Goal: Task Accomplishment & Management: Manage account settings

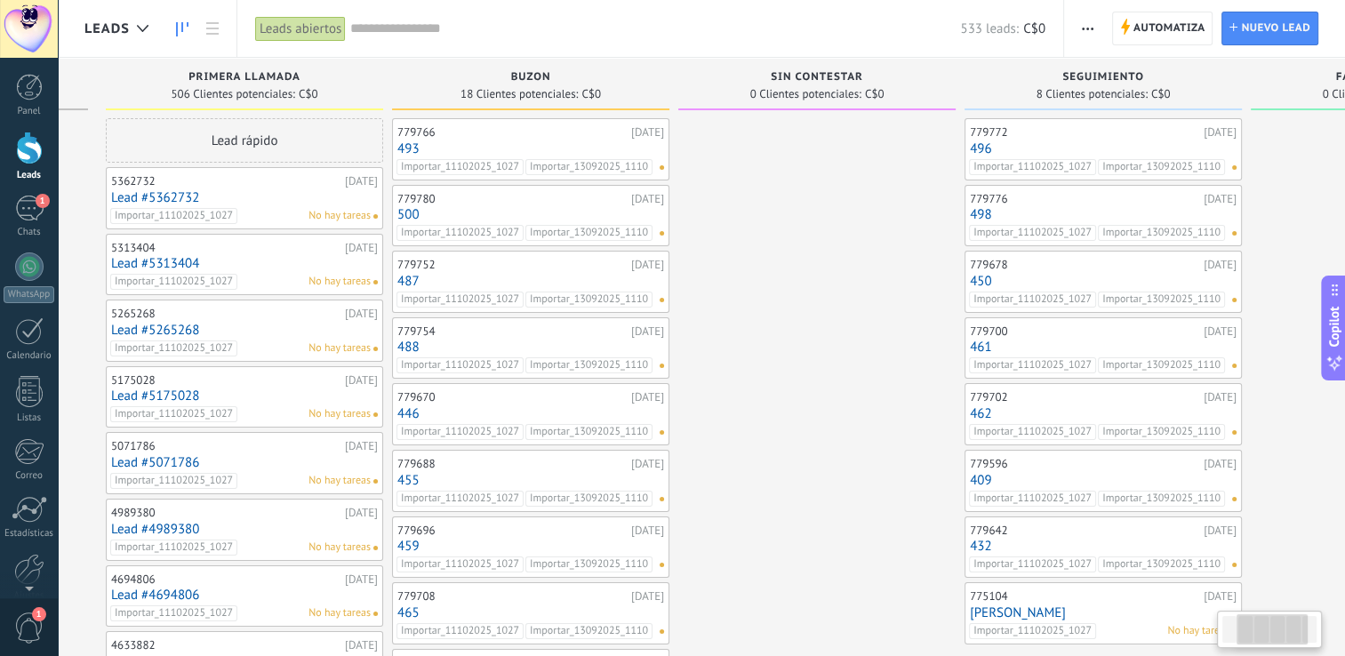
scroll to position [0, 484]
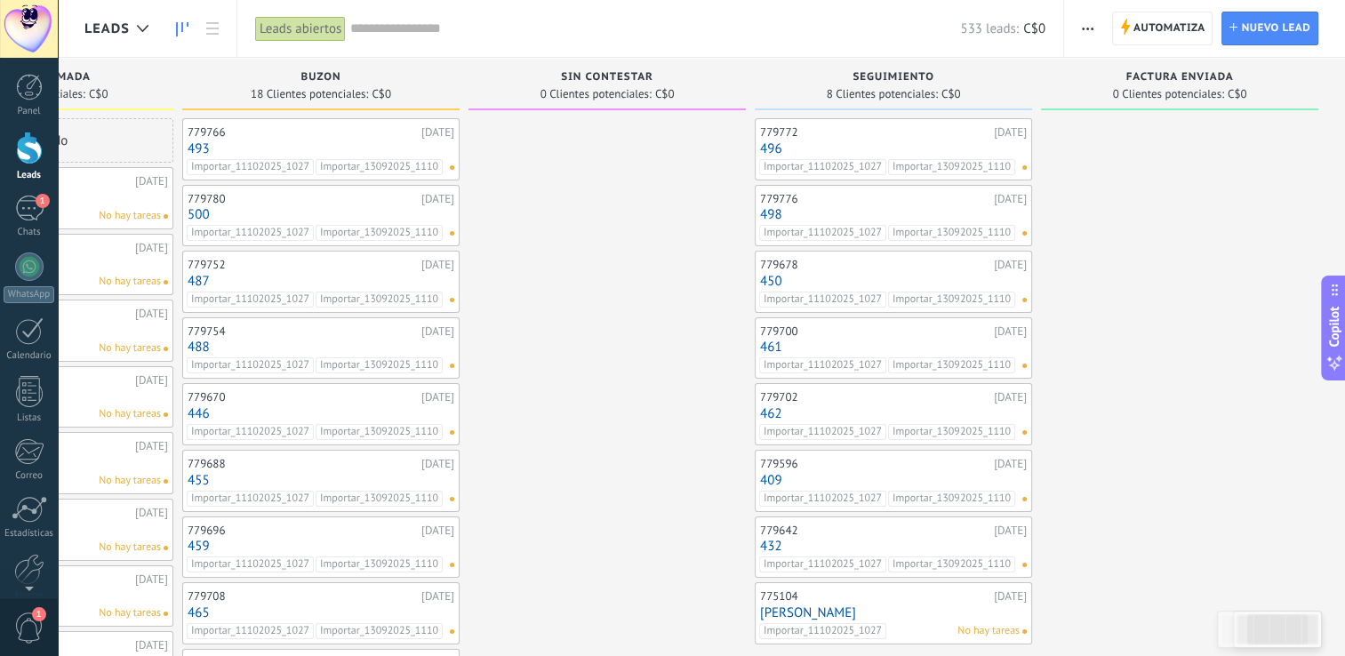
click at [1081, 24] on button "button" at bounding box center [1088, 29] width 26 height 34
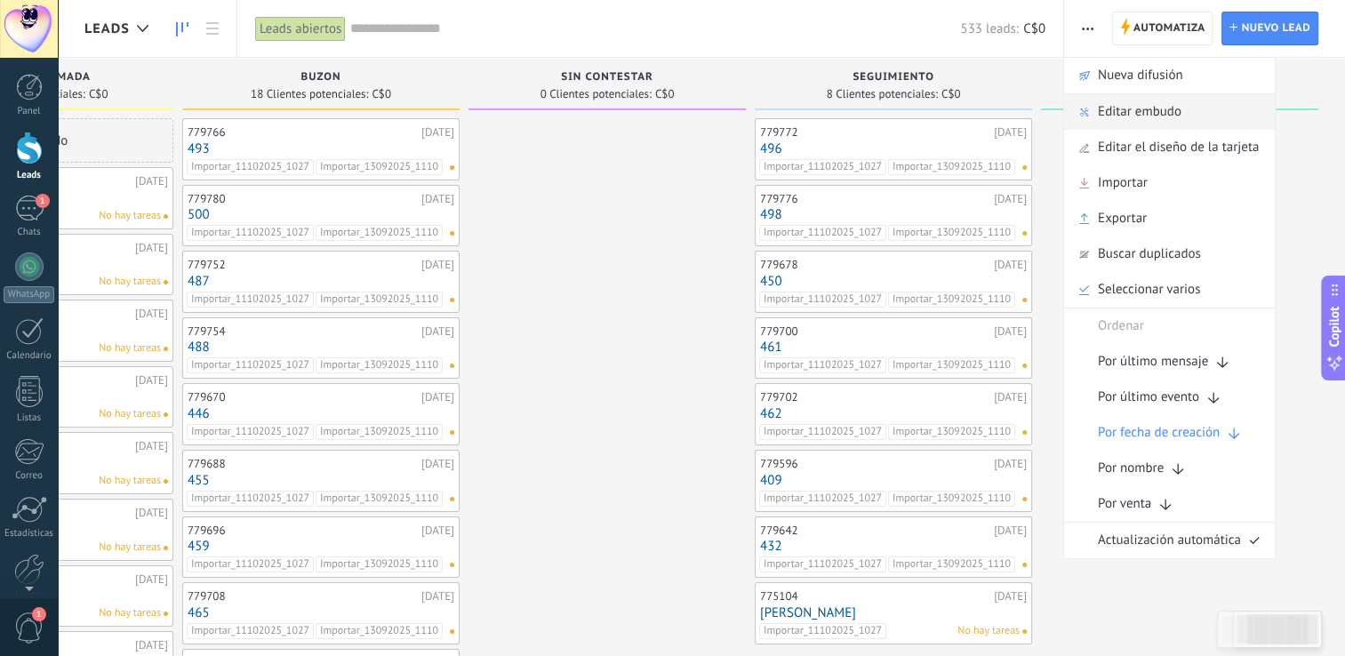
click at [1119, 108] on span "Editar embudo" at bounding box center [1140, 112] width 84 height 36
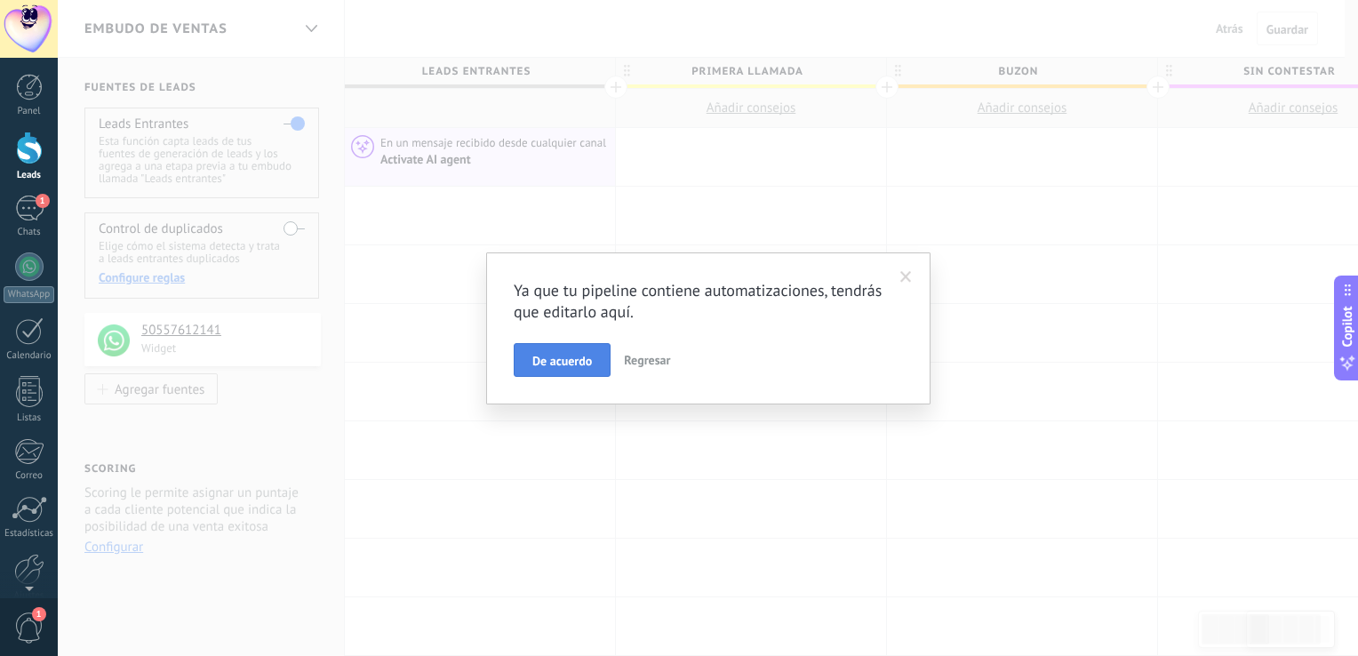
click at [582, 364] on span "De acuerdo" at bounding box center [562, 361] width 60 height 12
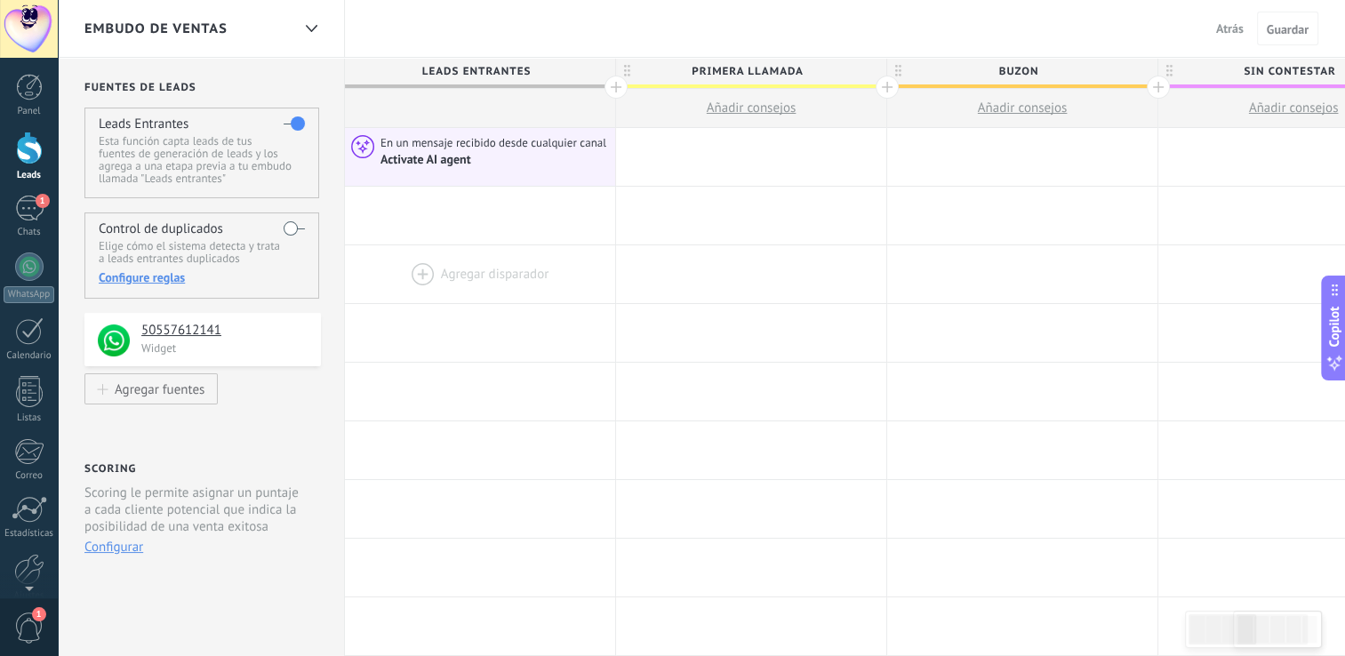
drag, startPoint x: 508, startPoint y: 161, endPoint x: 434, endPoint y: 253, distance: 118.3
click at [434, 253] on div at bounding box center [480, 274] width 270 height 58
click at [465, 169] on div "En un mensaje recibido desde cualquier canal Activate AI agent" at bounding box center [480, 157] width 270 height 58
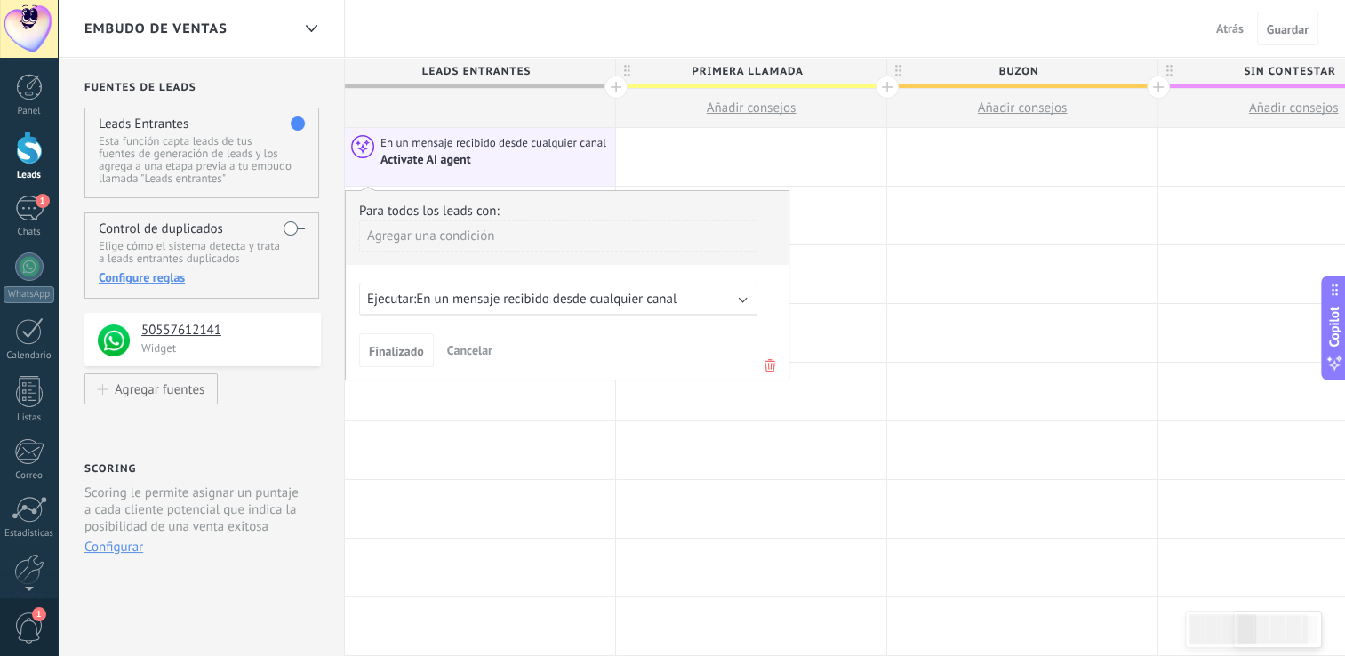
click at [764, 361] on icon at bounding box center [770, 365] width 20 height 21
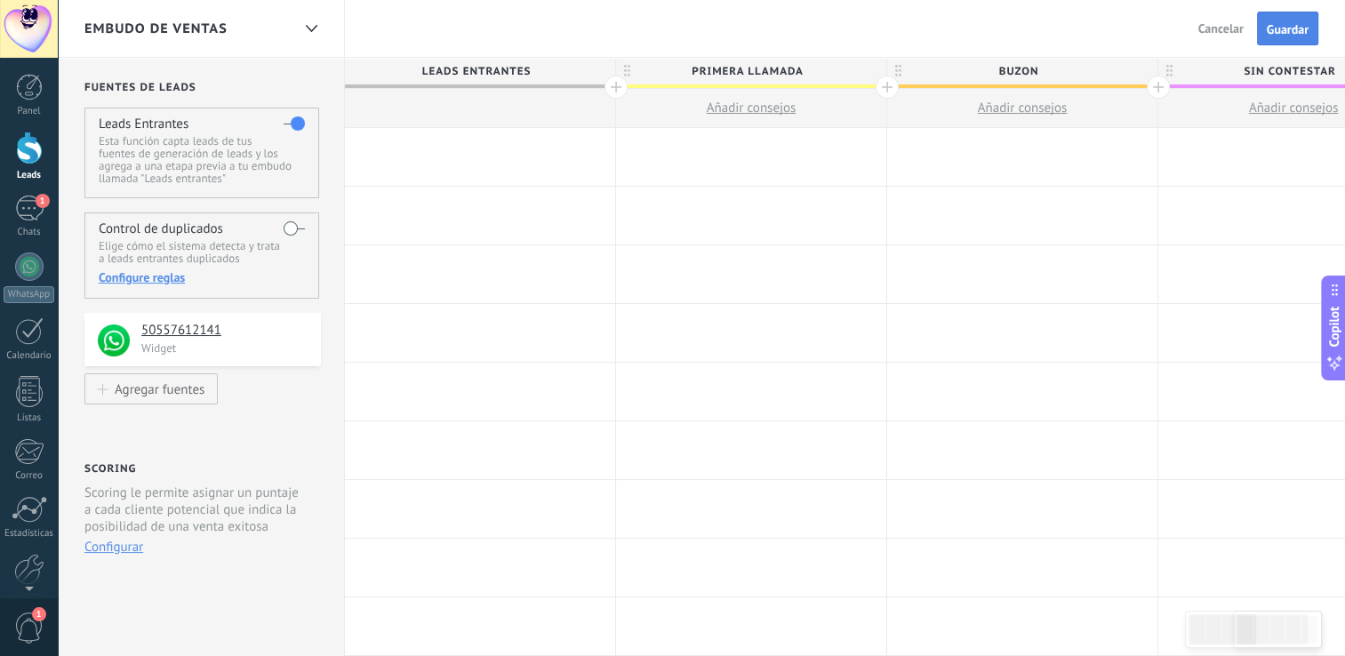
click at [1301, 30] on span "Guardar" at bounding box center [1288, 29] width 42 height 12
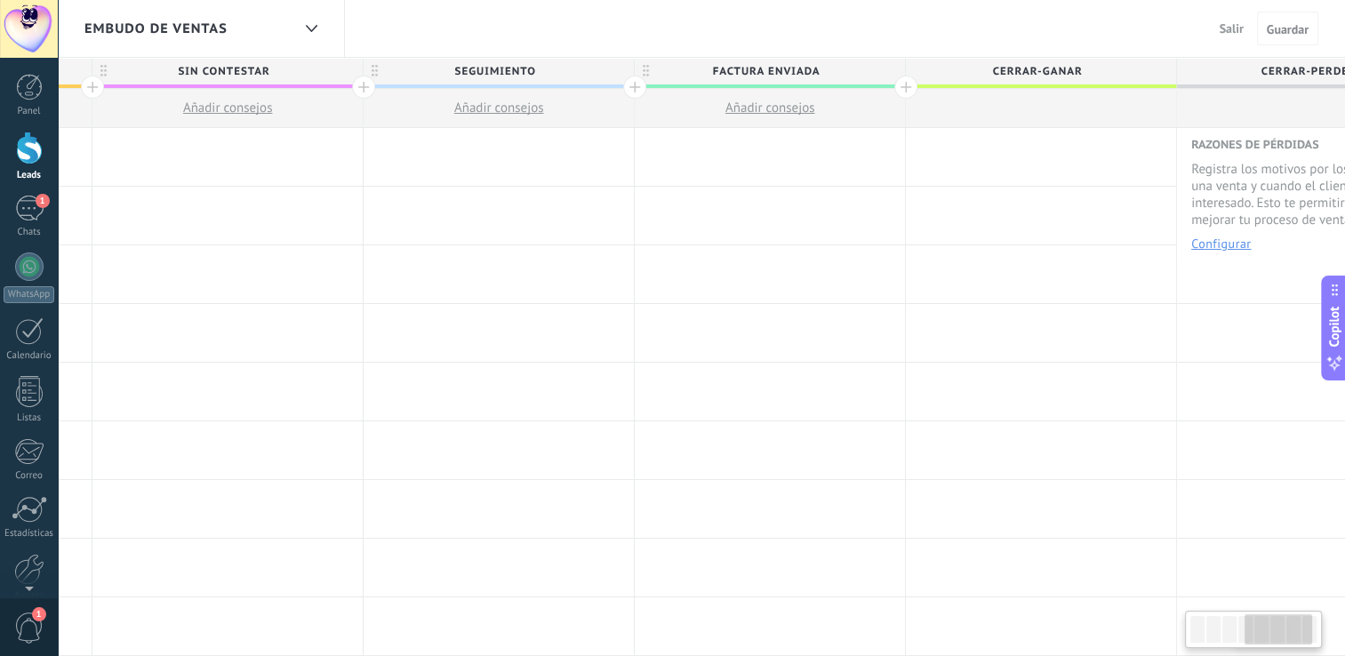
scroll to position [0, 1167]
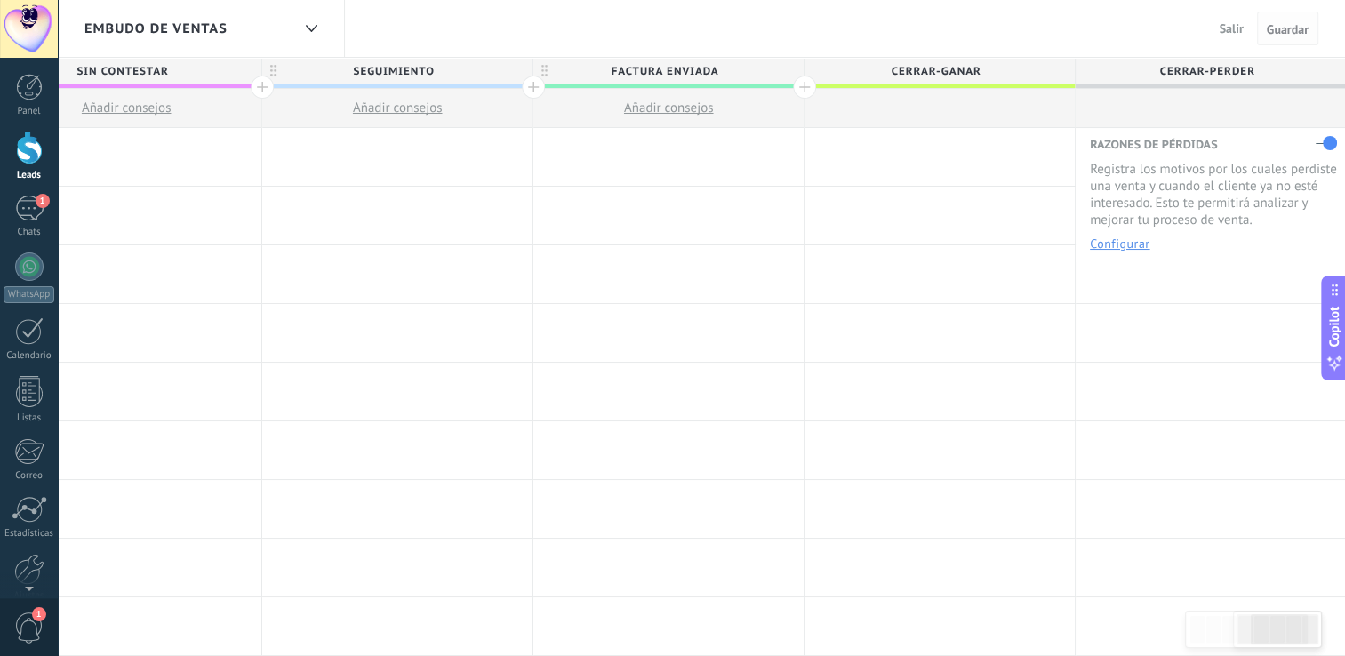
click at [1276, 35] on span "Guardar" at bounding box center [1288, 29] width 42 height 12
click at [1226, 29] on span "Salir" at bounding box center [1231, 28] width 24 height 16
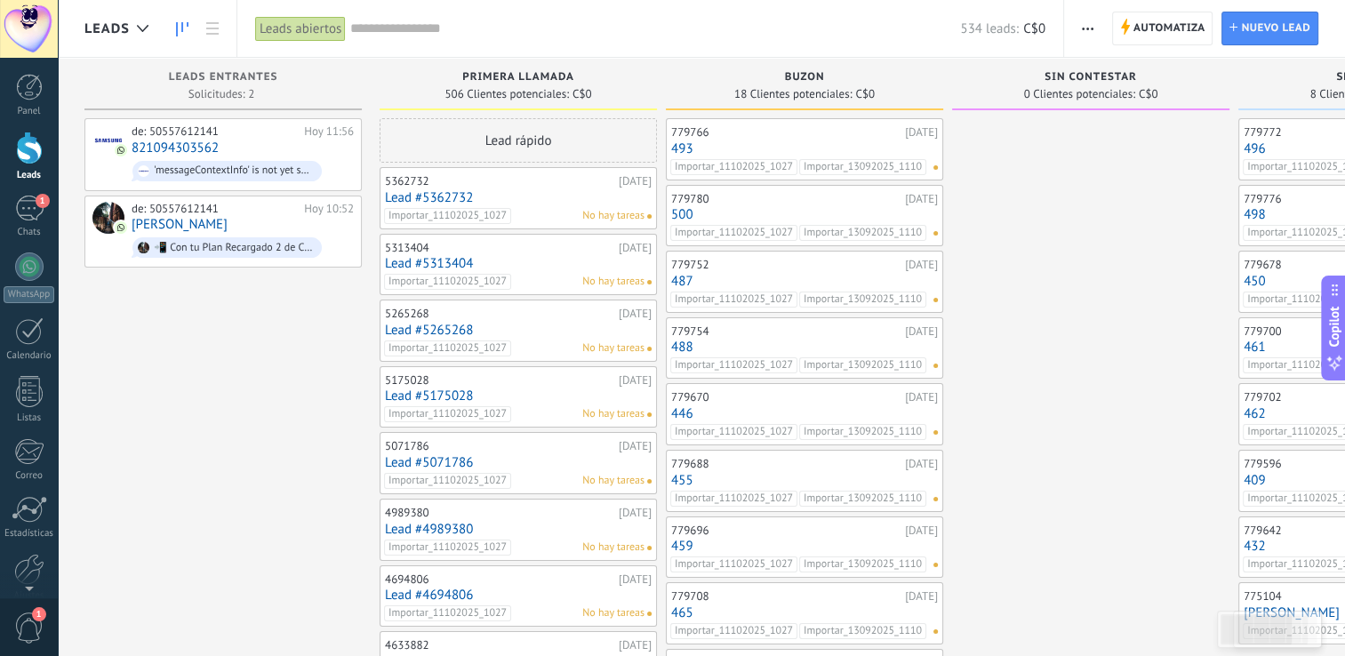
click at [1088, 28] on use "button" at bounding box center [1088, 29] width 12 height 3
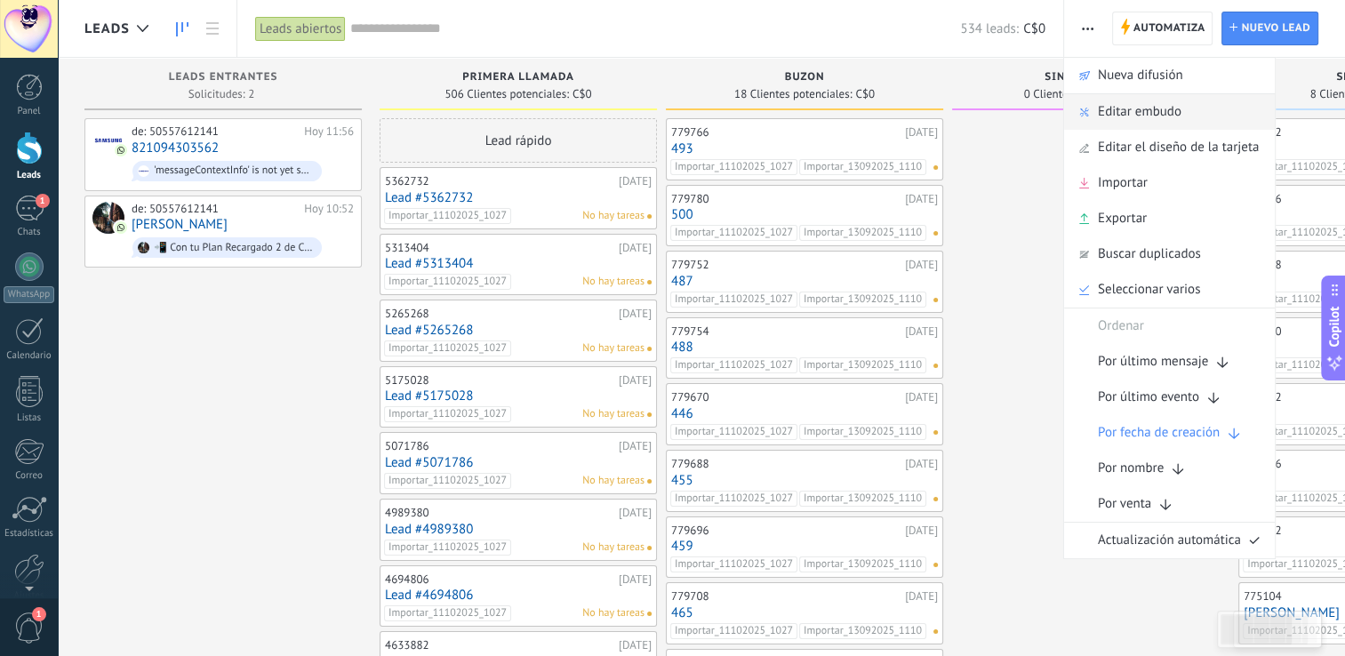
click at [1116, 116] on span "Editar embudo" at bounding box center [1140, 112] width 84 height 36
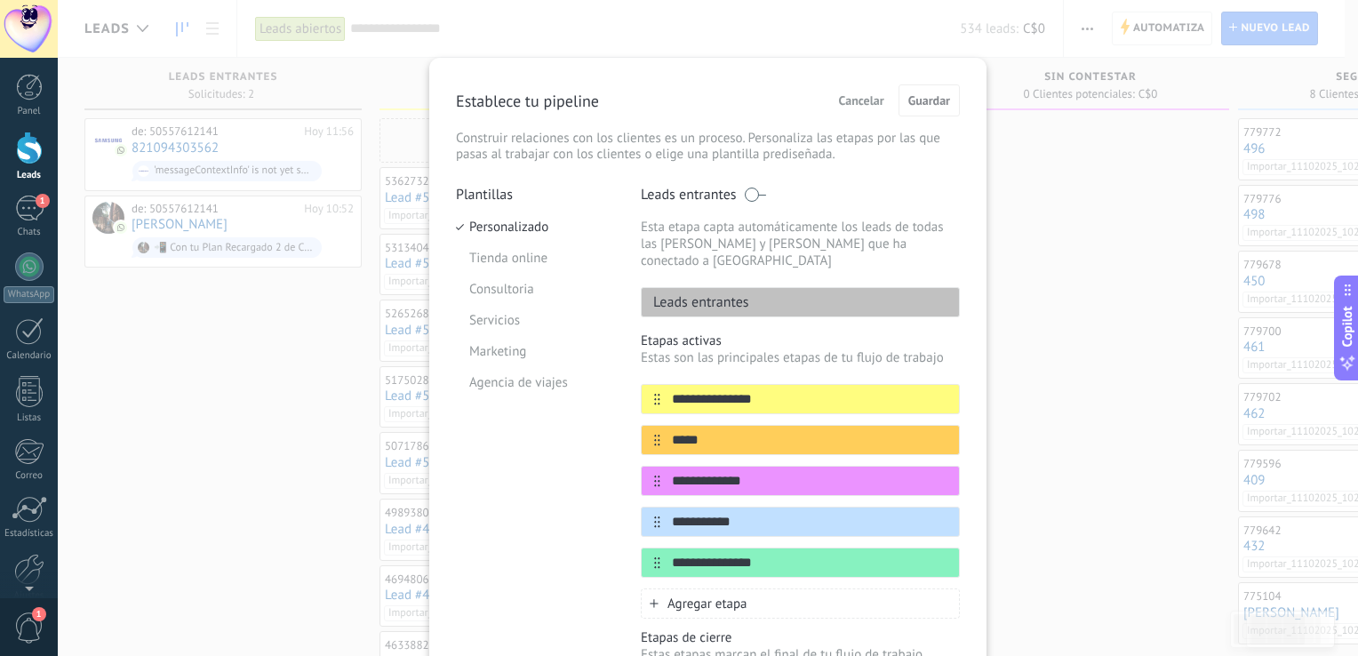
click at [674, 595] on span "Agregar etapa" at bounding box center [707, 603] width 80 height 17
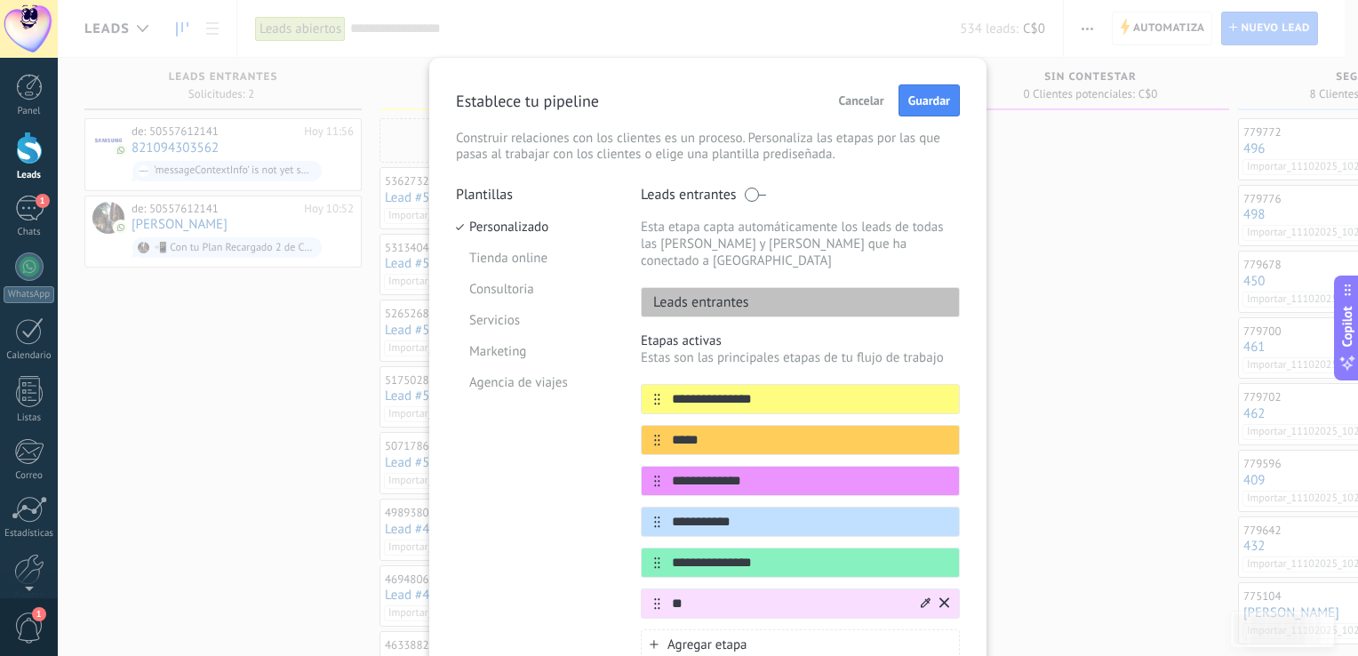
type input "*"
type input "**********"
click at [583, 461] on div "Plantillas Personalizado Tienda online Consultoria Servicios Marketing Agencia …" at bounding box center [535, 493] width 158 height 614
click at [937, 108] on button "Guardar" at bounding box center [929, 100] width 61 height 32
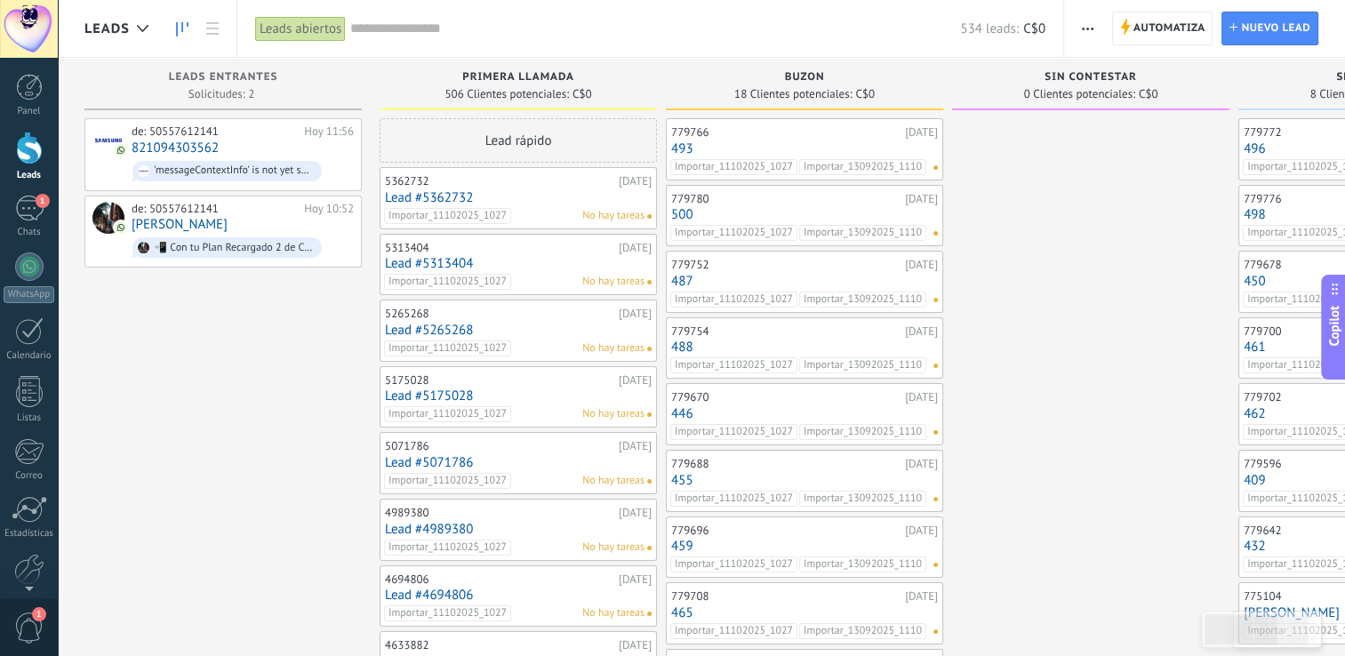
click at [1334, 331] on span "Copilot" at bounding box center [1334, 326] width 18 height 41
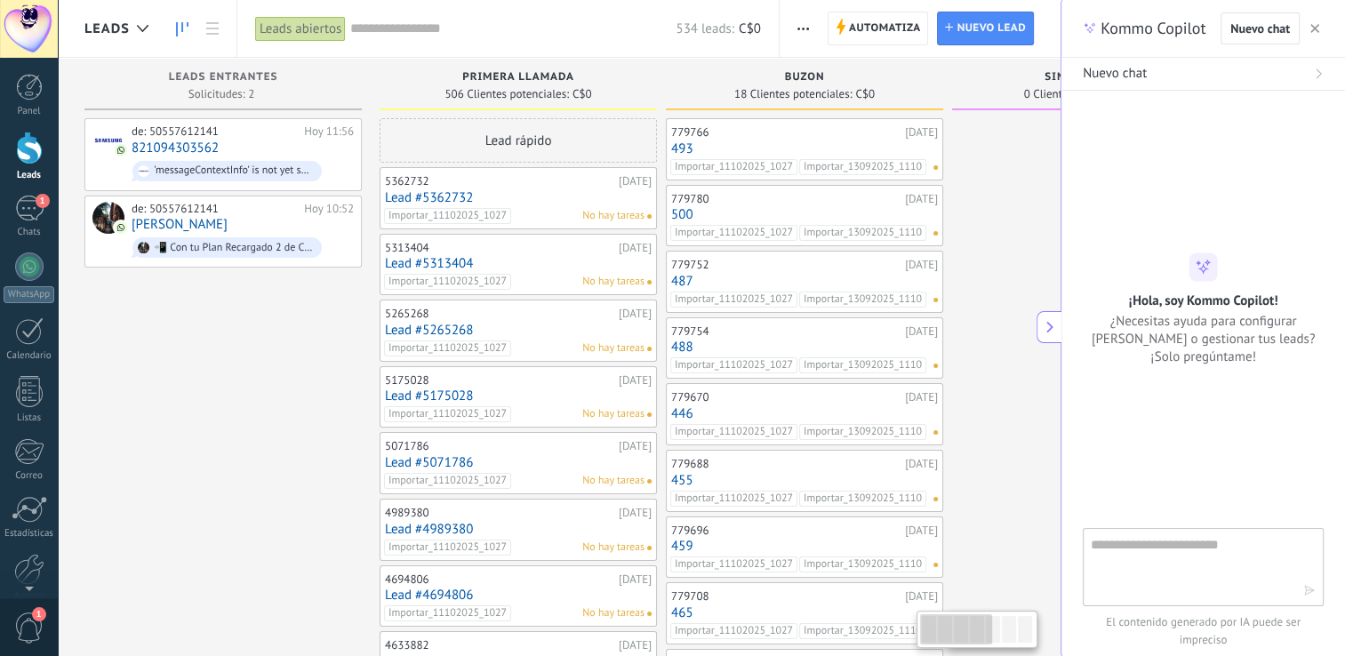
scroll to position [17, 0]
click at [1315, 34] on span "button" at bounding box center [1314, 28] width 9 height 12
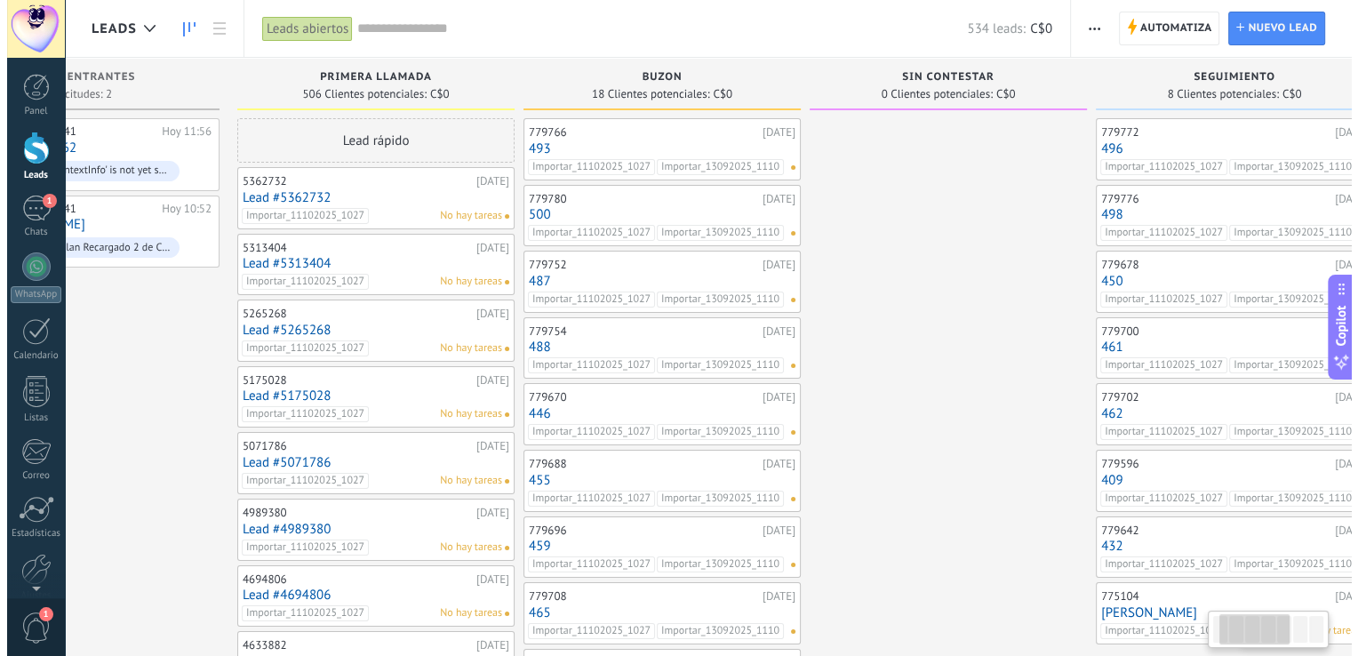
scroll to position [0, 145]
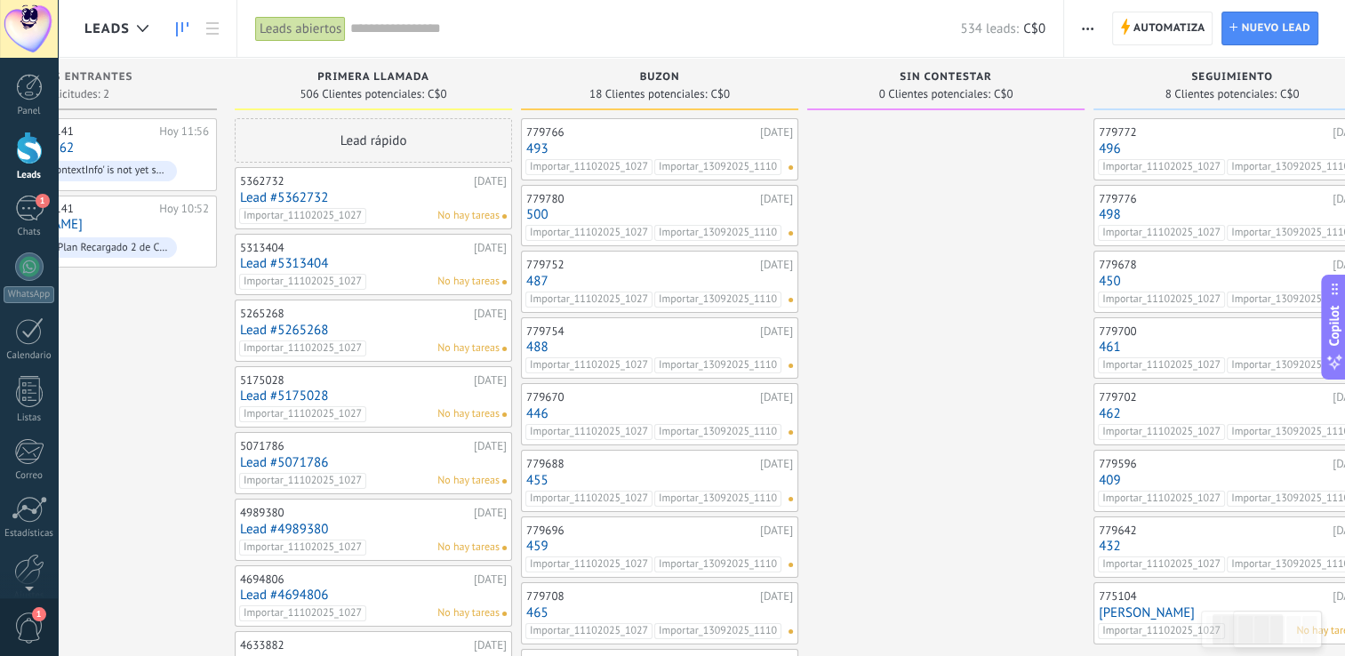
click at [534, 340] on link "488" at bounding box center [659, 347] width 267 height 15
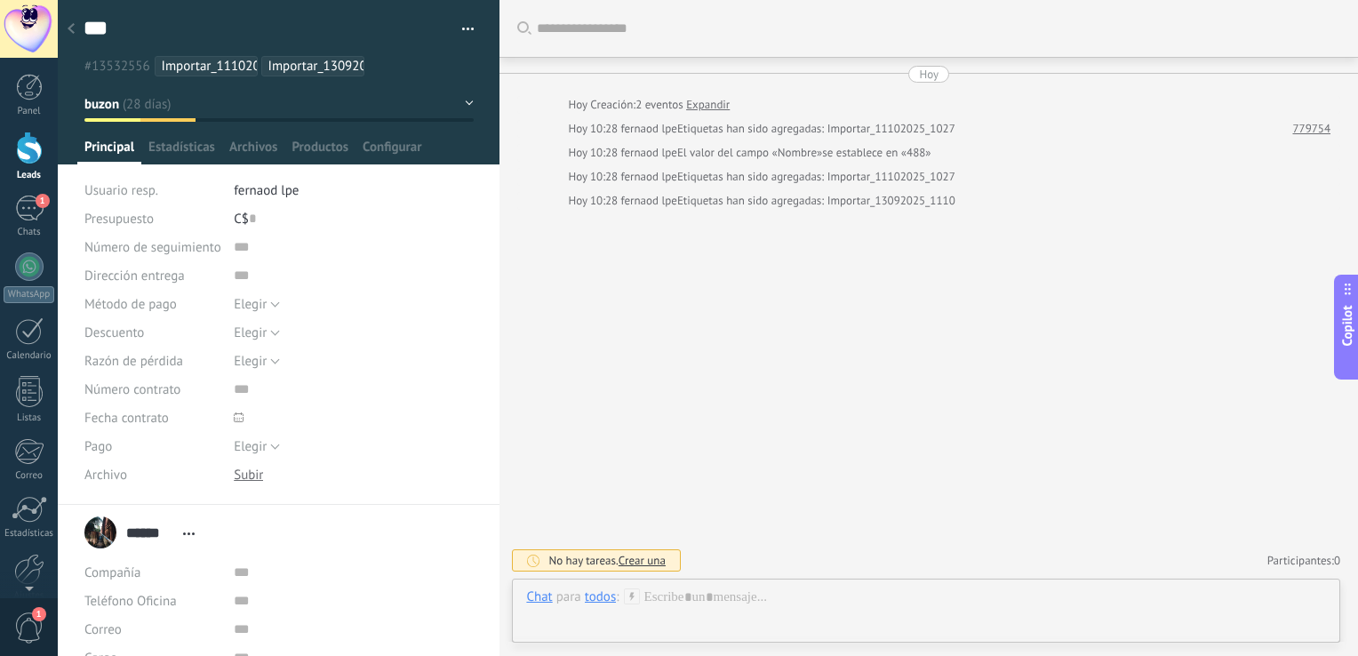
click at [282, 68] on span "Importar_13092025_1110" at bounding box center [342, 66] width 148 height 17
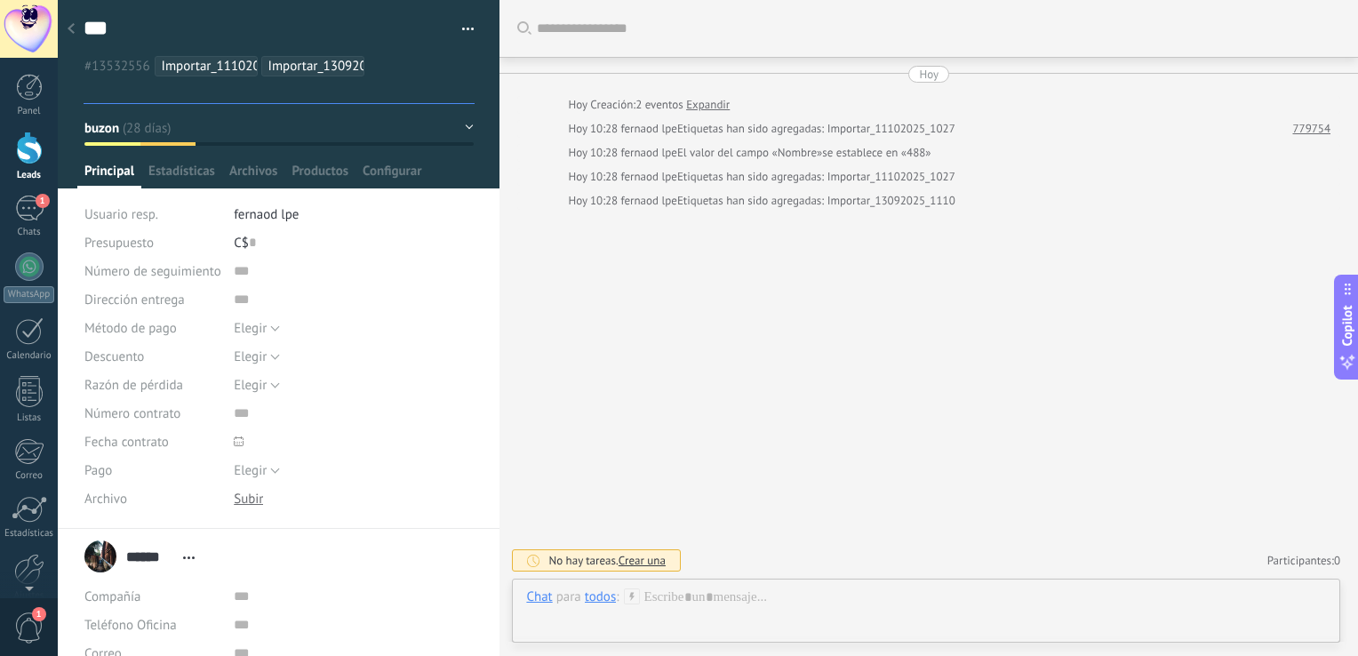
click at [181, 553] on span "Abrir detalle Copie el nombre Desatar Contacto principal" at bounding box center [188, 557] width 29 height 13
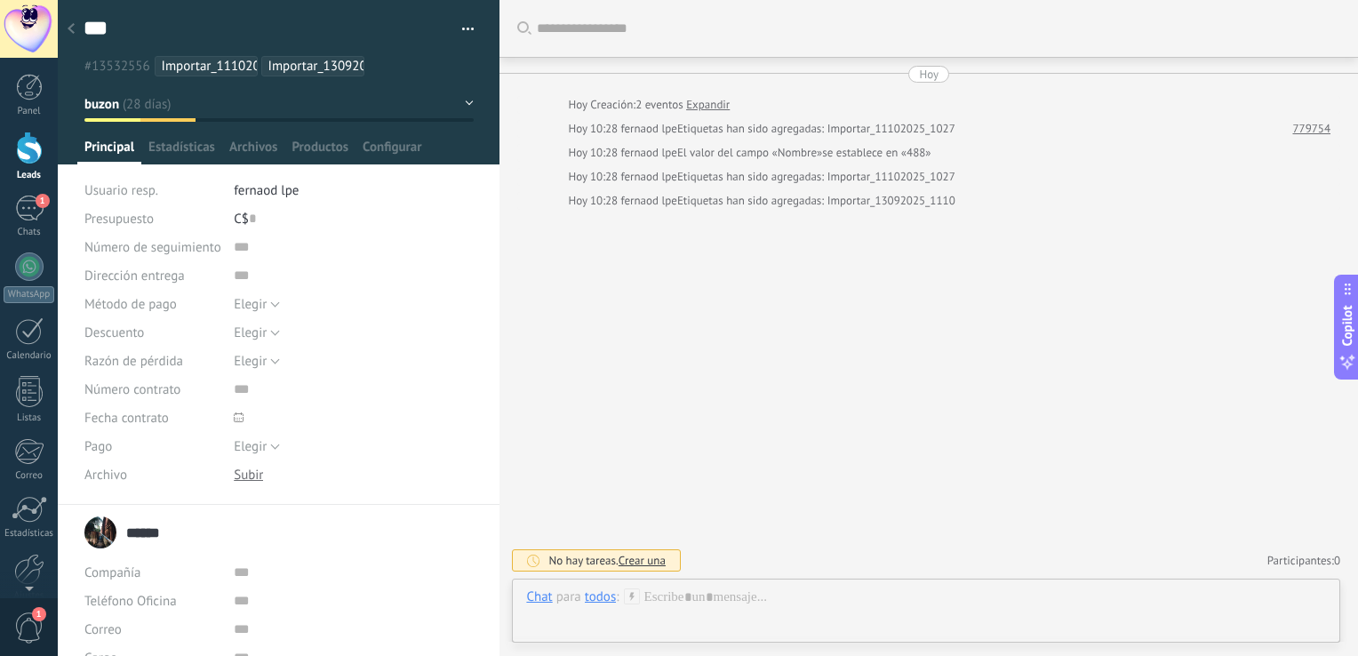
click at [152, 536] on input "******" at bounding box center [150, 533] width 48 height 18
click at [152, 536] on input "text" at bounding box center [299, 541] width 347 height 18
click at [69, 28] on use at bounding box center [71, 28] width 7 height 11
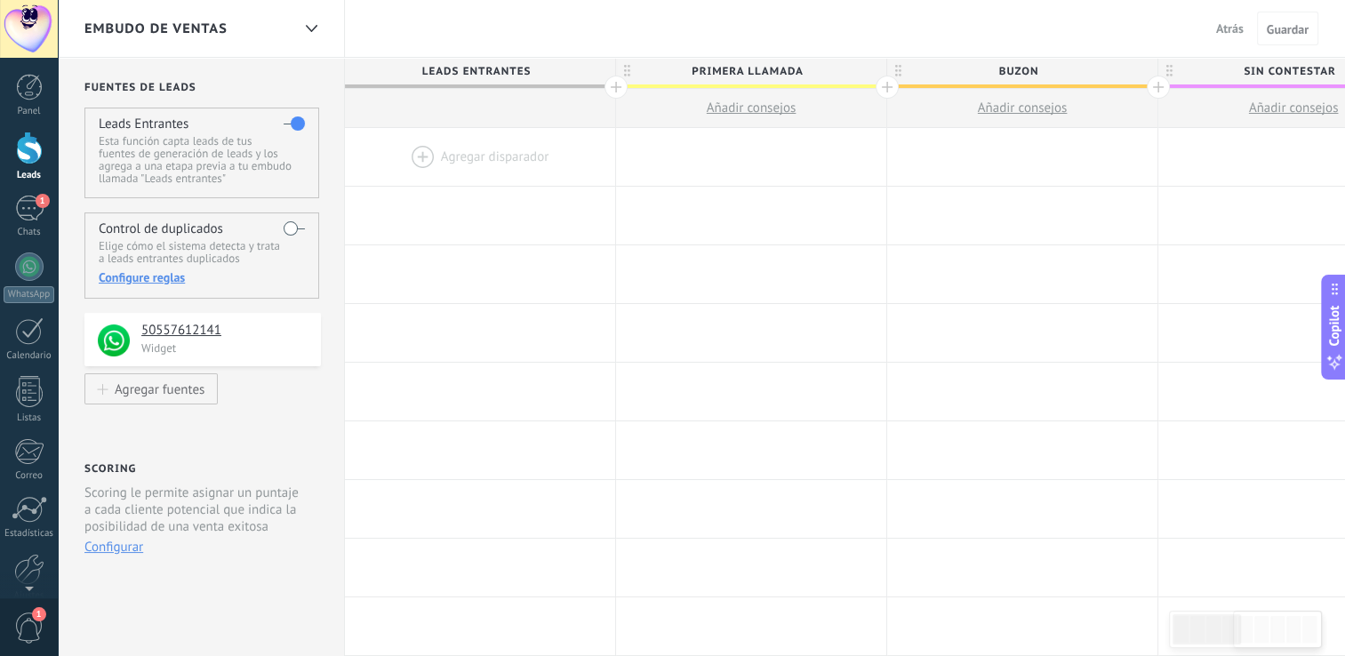
click at [43, 158] on link "Leads" at bounding box center [29, 157] width 58 height 50
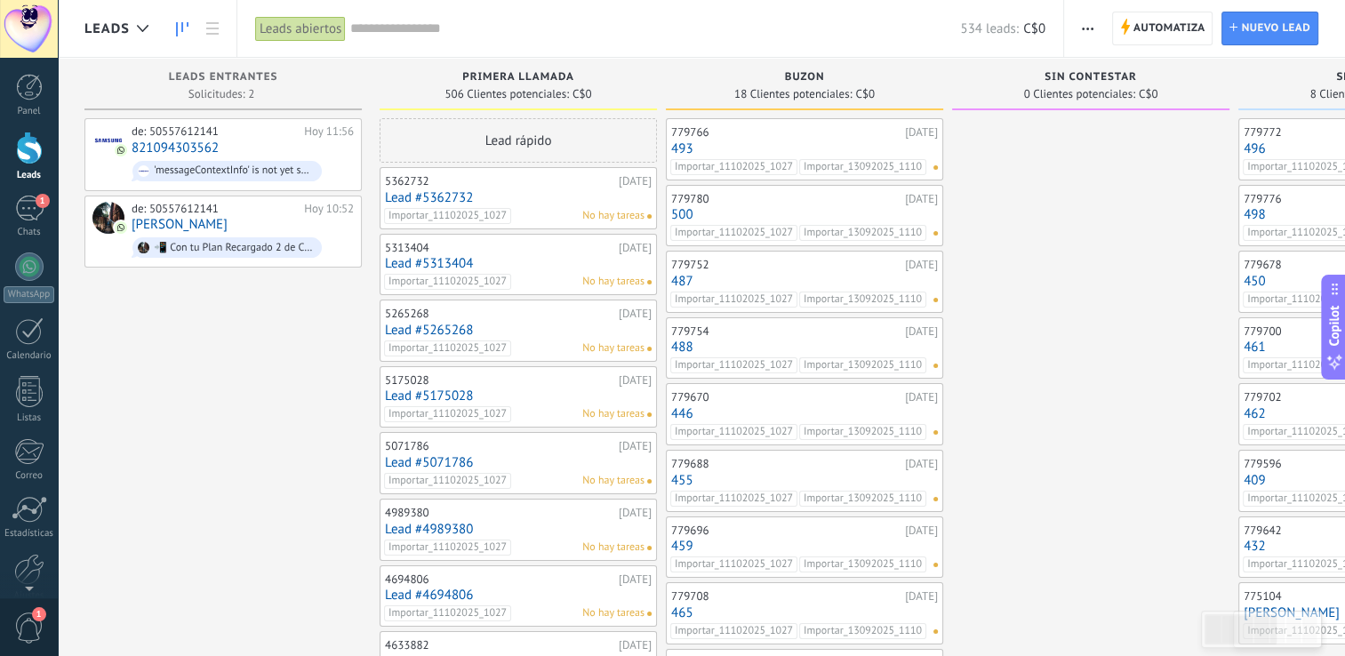
click at [421, 522] on link "Lead #4989380" at bounding box center [518, 529] width 267 height 15
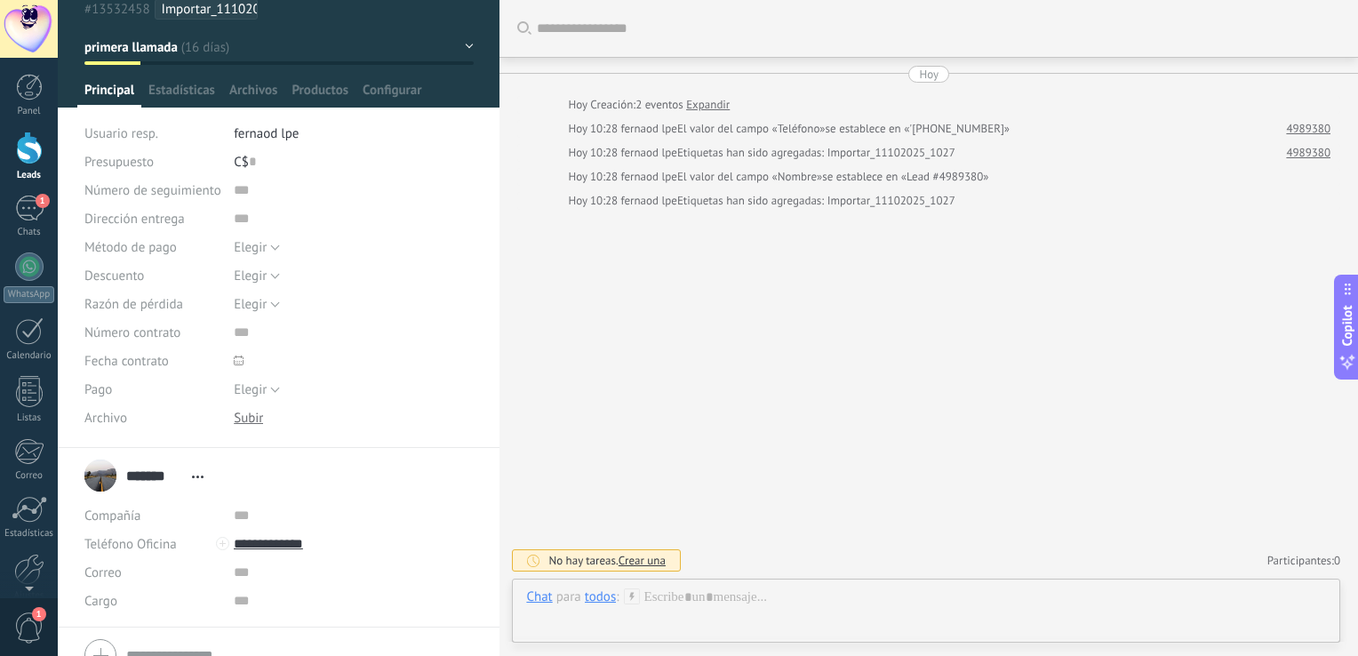
scroll to position [59, 0]
drag, startPoint x: 140, startPoint y: 106, endPoint x: 176, endPoint y: 27, distance: 86.7
click at [176, 27] on div "**********" at bounding box center [279, 193] width 443 height 505
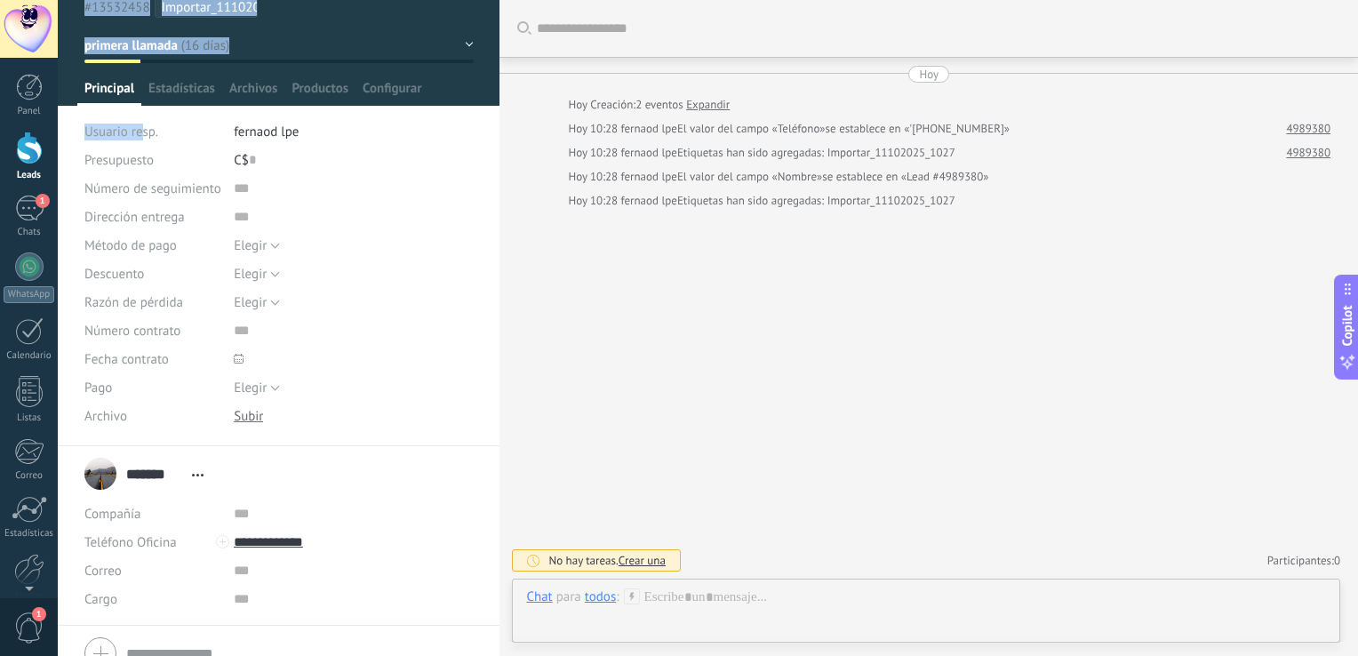
drag, startPoint x: 176, startPoint y: 27, endPoint x: 167, endPoint y: 76, distance: 50.6
click at [167, 76] on div at bounding box center [279, 23] width 443 height 164
click at [164, 90] on span "Estadísticas" at bounding box center [181, 93] width 67 height 26
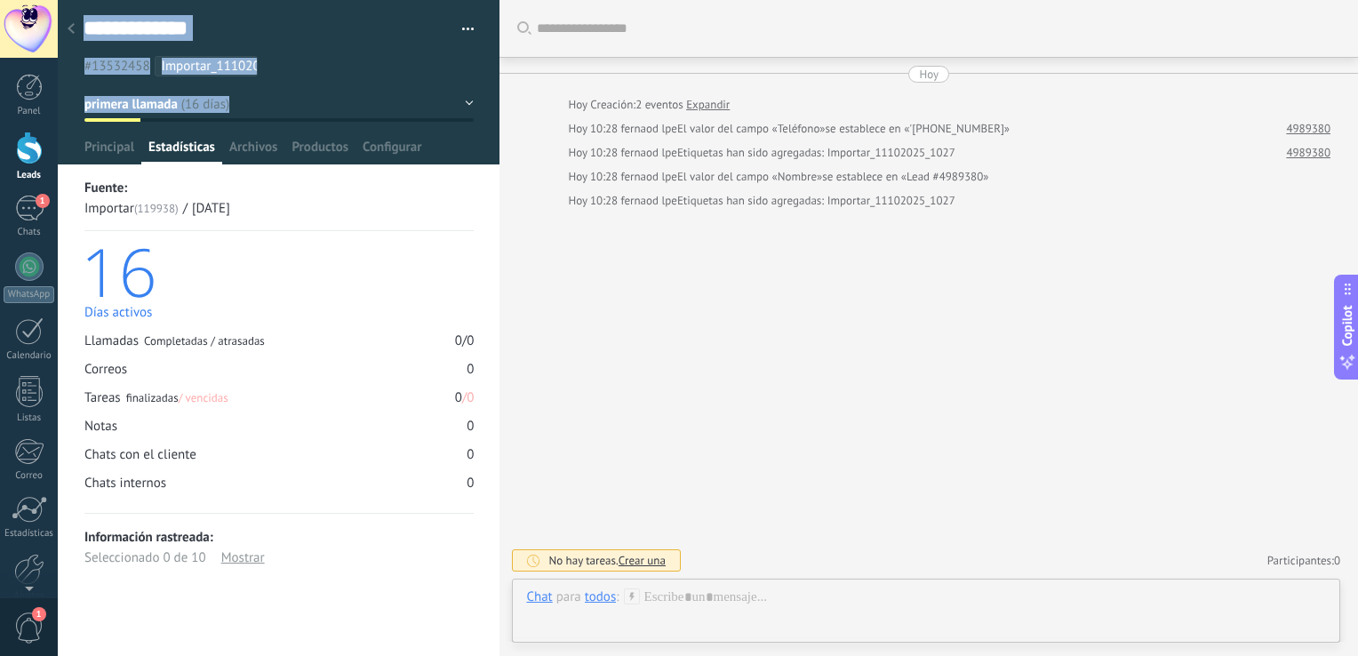
click at [217, 234] on div "Fuente: Importar (119938) / [DATE] 16 [PERSON_NAME] activos" at bounding box center [278, 249] width 389 height 143
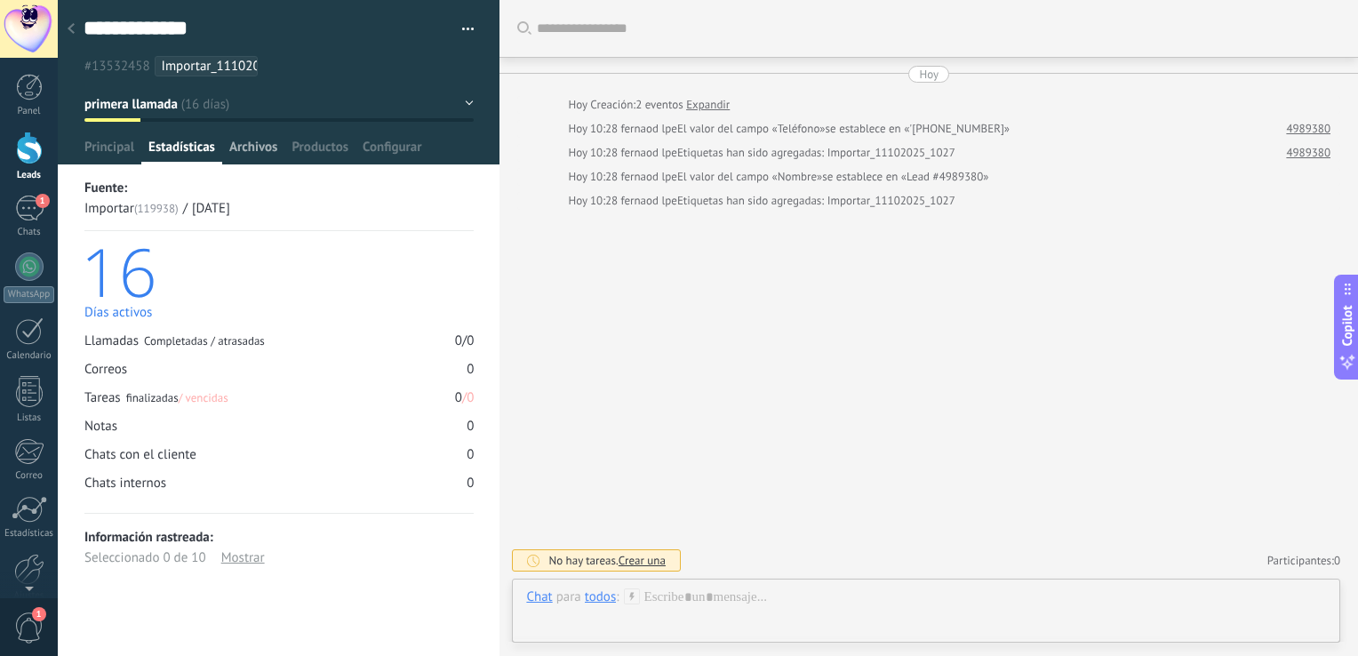
click at [256, 155] on span "Archivos" at bounding box center [253, 152] width 48 height 26
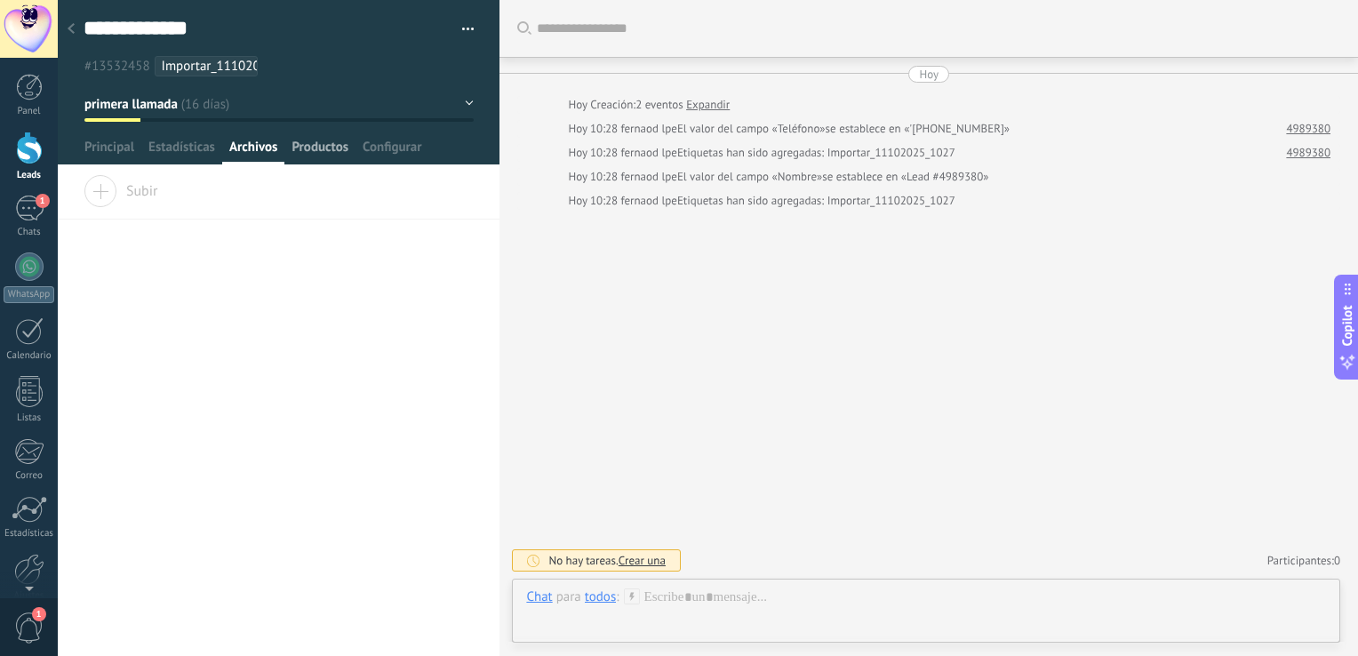
click at [296, 142] on span "Productos" at bounding box center [320, 152] width 57 height 26
click at [359, 125] on div at bounding box center [279, 82] width 443 height 164
click at [373, 148] on span "Configurar" at bounding box center [392, 152] width 59 height 26
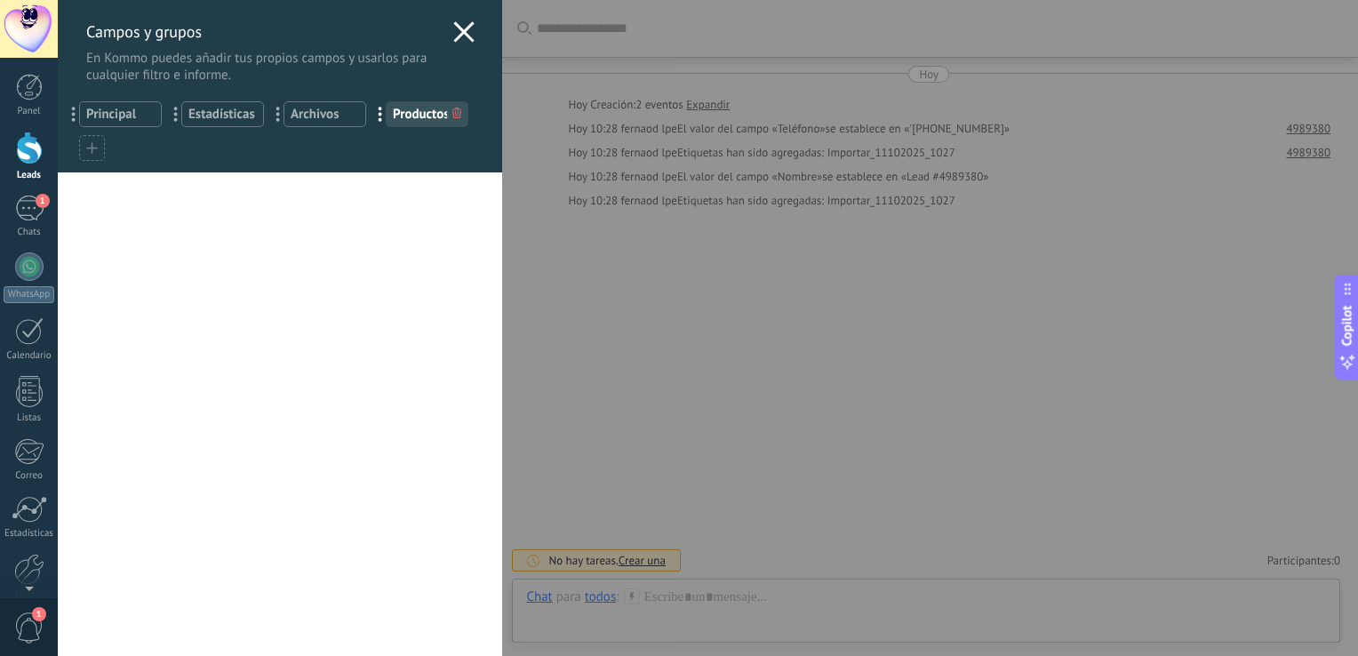
click at [453, 39] on icon at bounding box center [463, 31] width 21 height 21
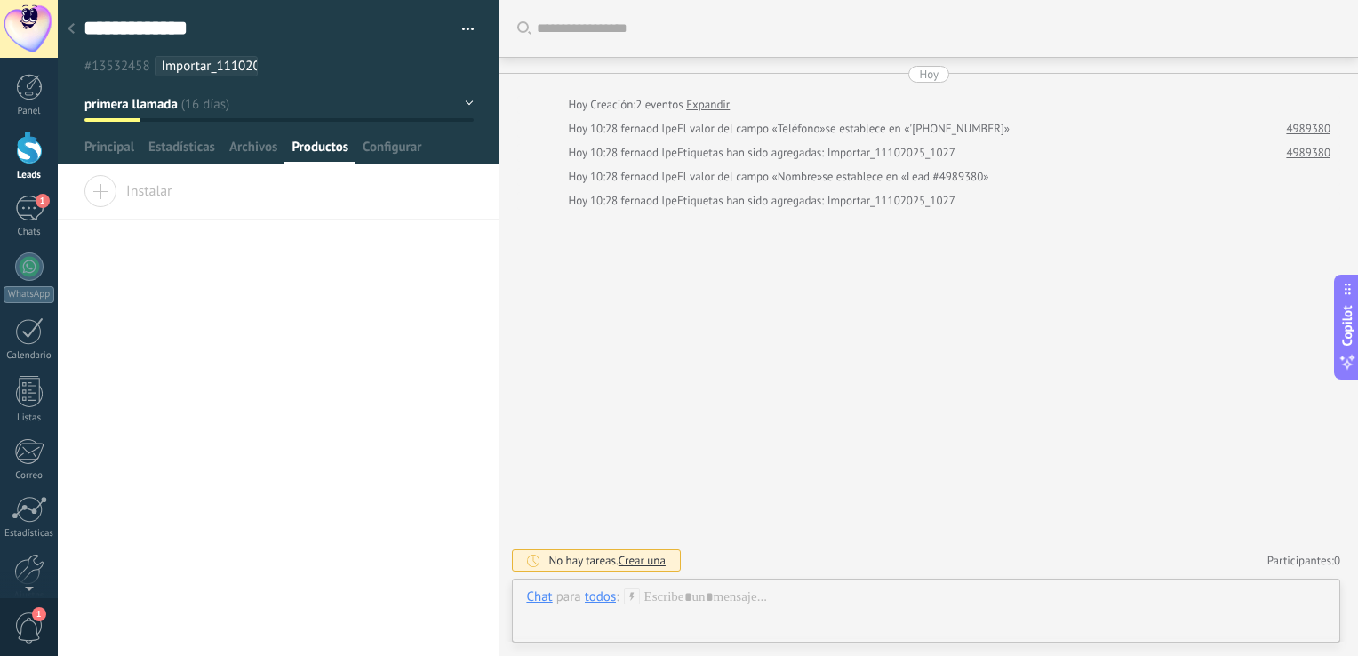
click at [462, 26] on button "button" at bounding box center [462, 29] width 26 height 27
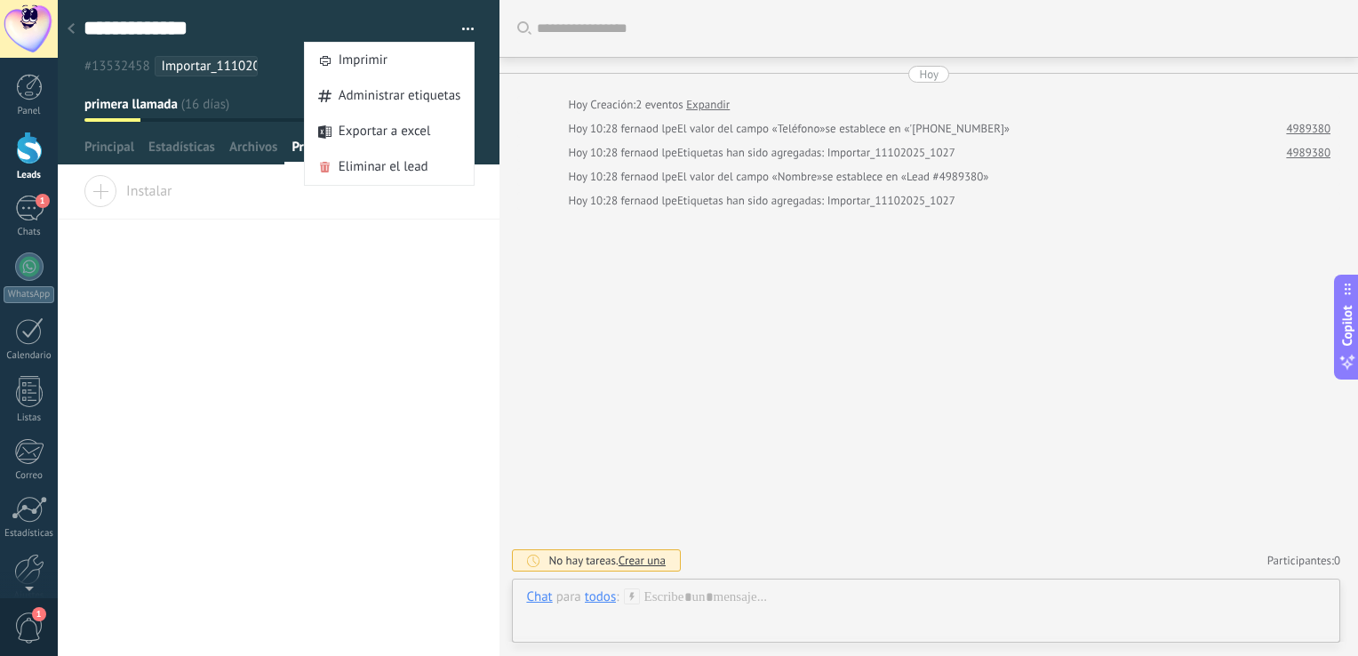
click at [75, 33] on div at bounding box center [71, 29] width 25 height 35
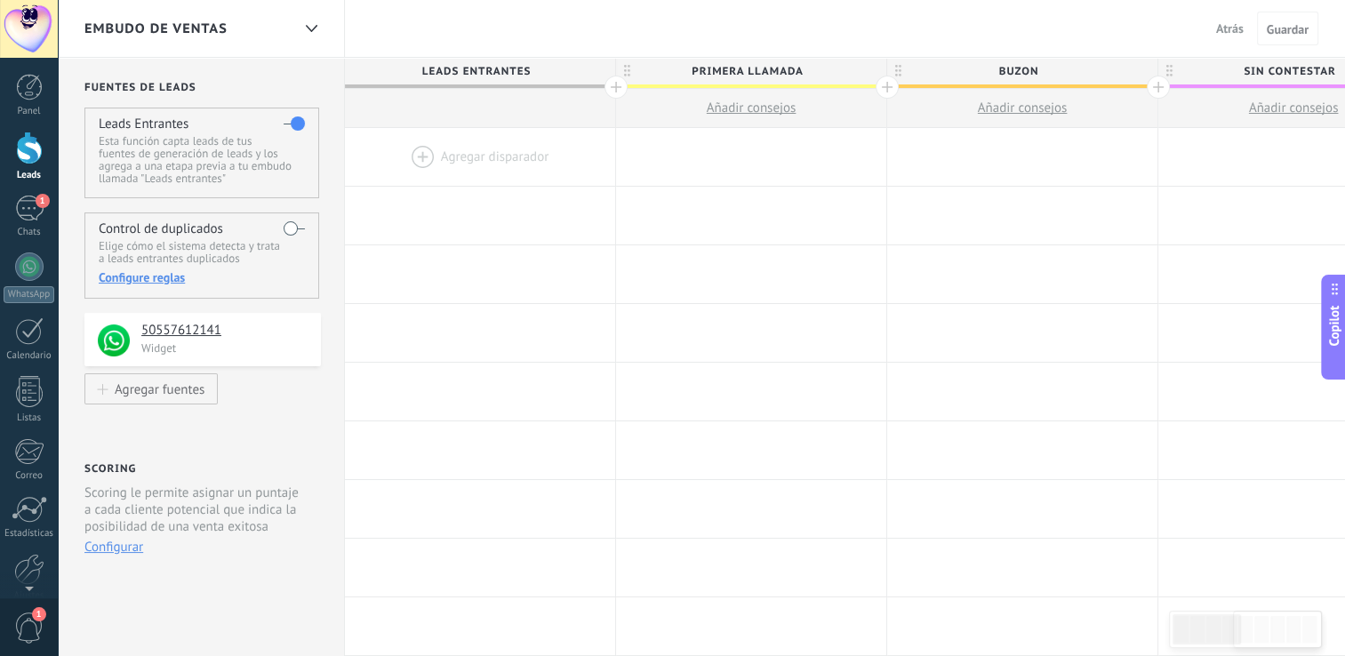
click at [16, 155] on div at bounding box center [29, 148] width 27 height 33
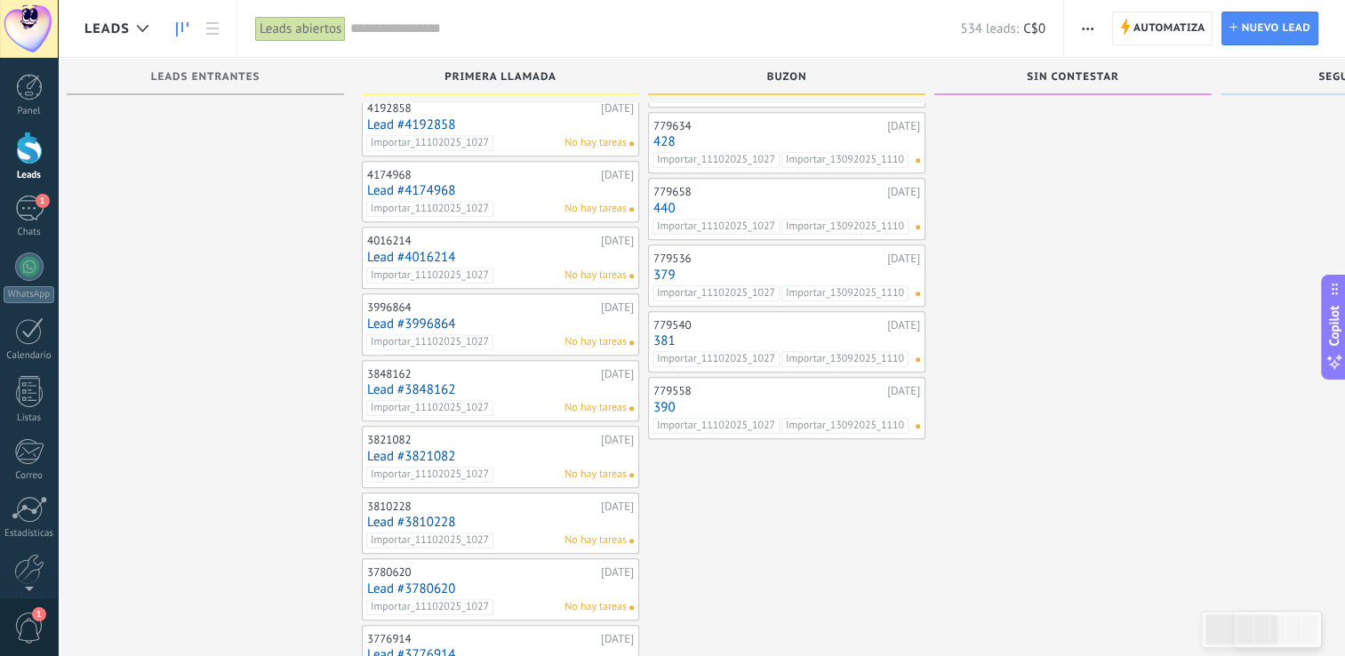
scroll to position [947, 0]
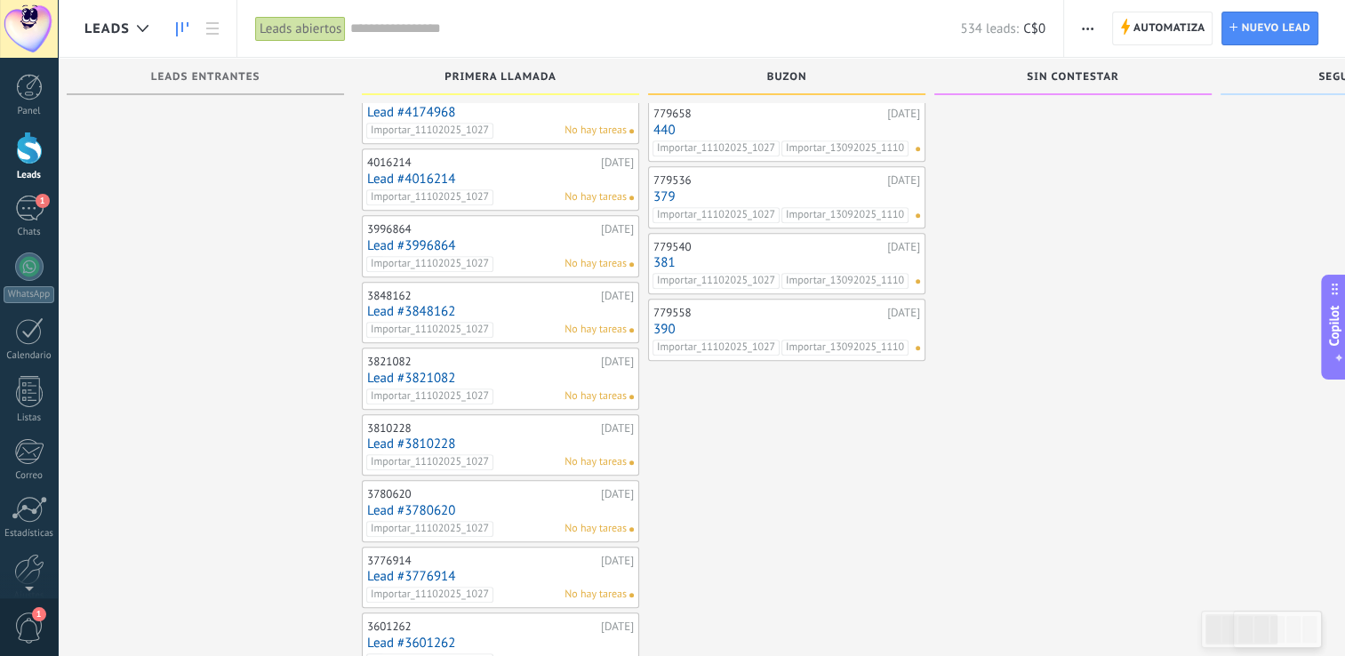
click at [412, 436] on link "Lead #3810228" at bounding box center [500, 443] width 267 height 15
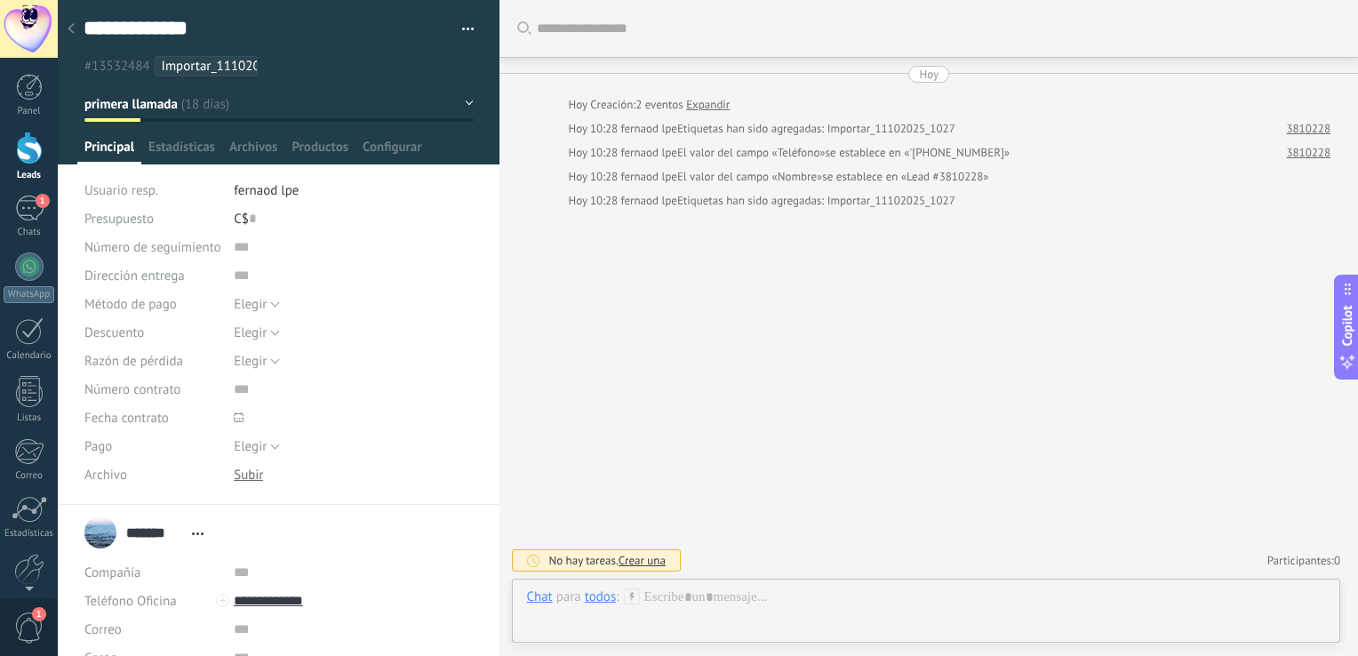
click at [69, 35] on div at bounding box center [71, 29] width 25 height 35
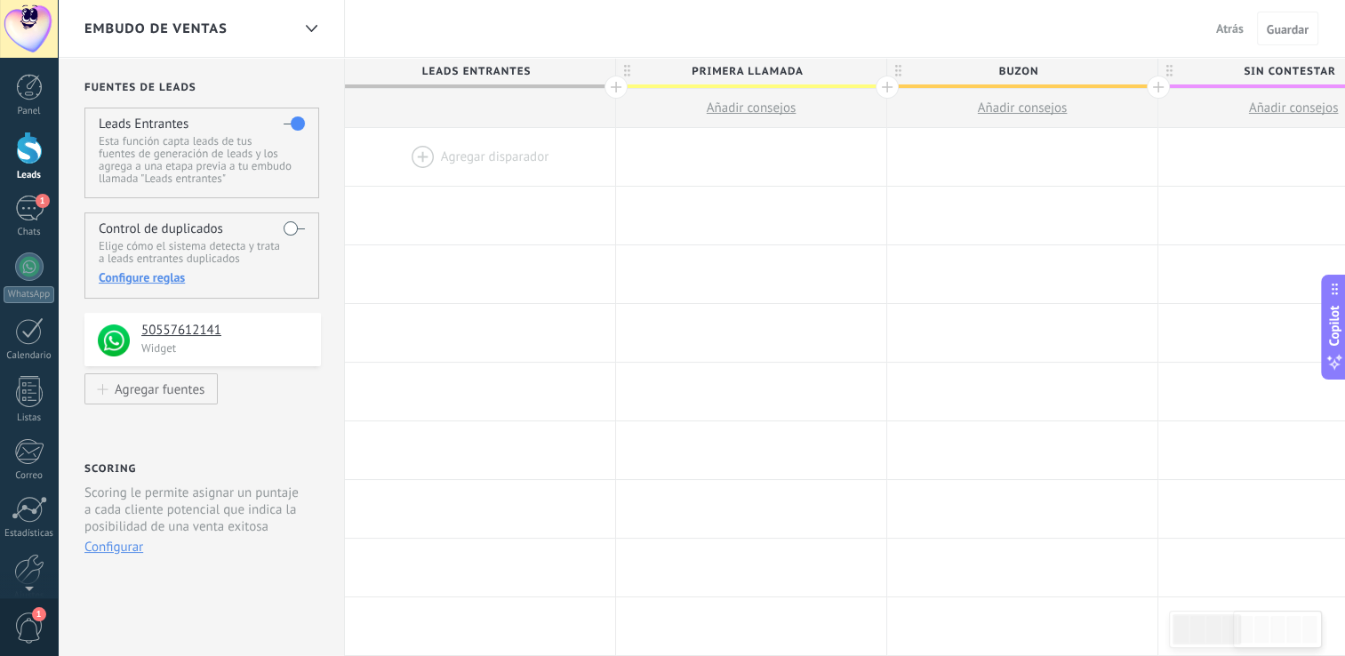
click at [21, 164] on div at bounding box center [29, 148] width 27 height 33
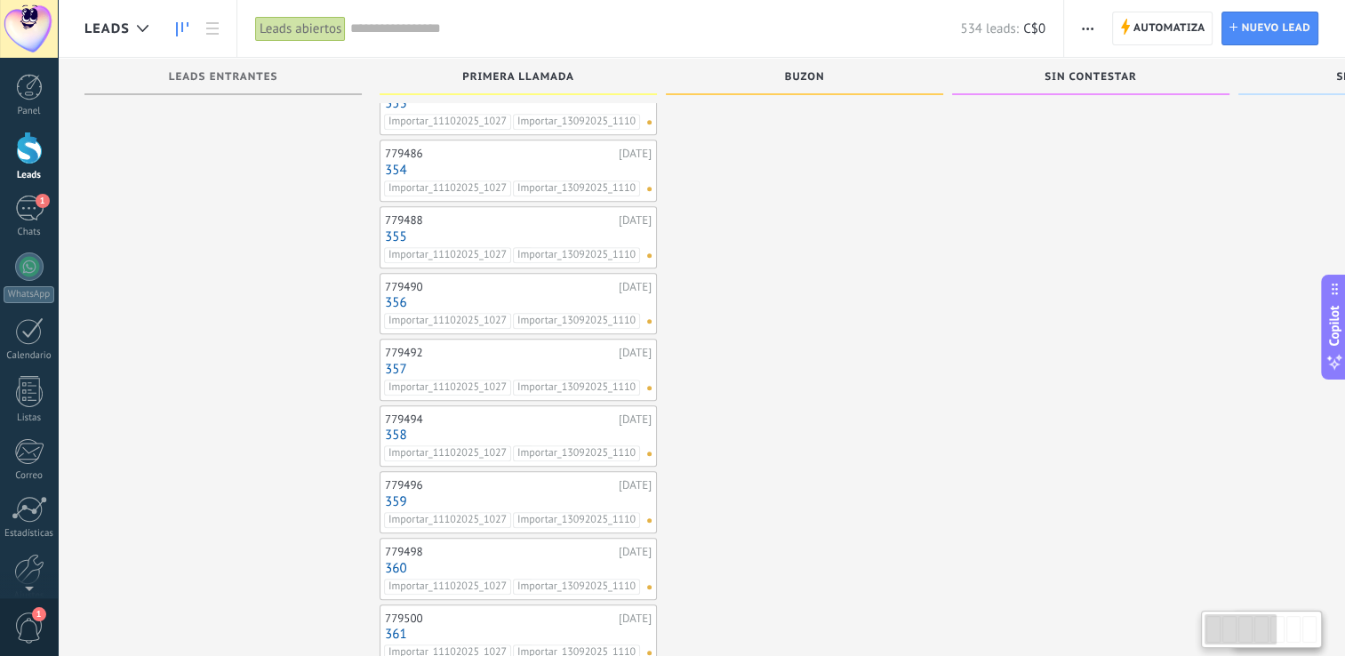
scroll to position [8124, 0]
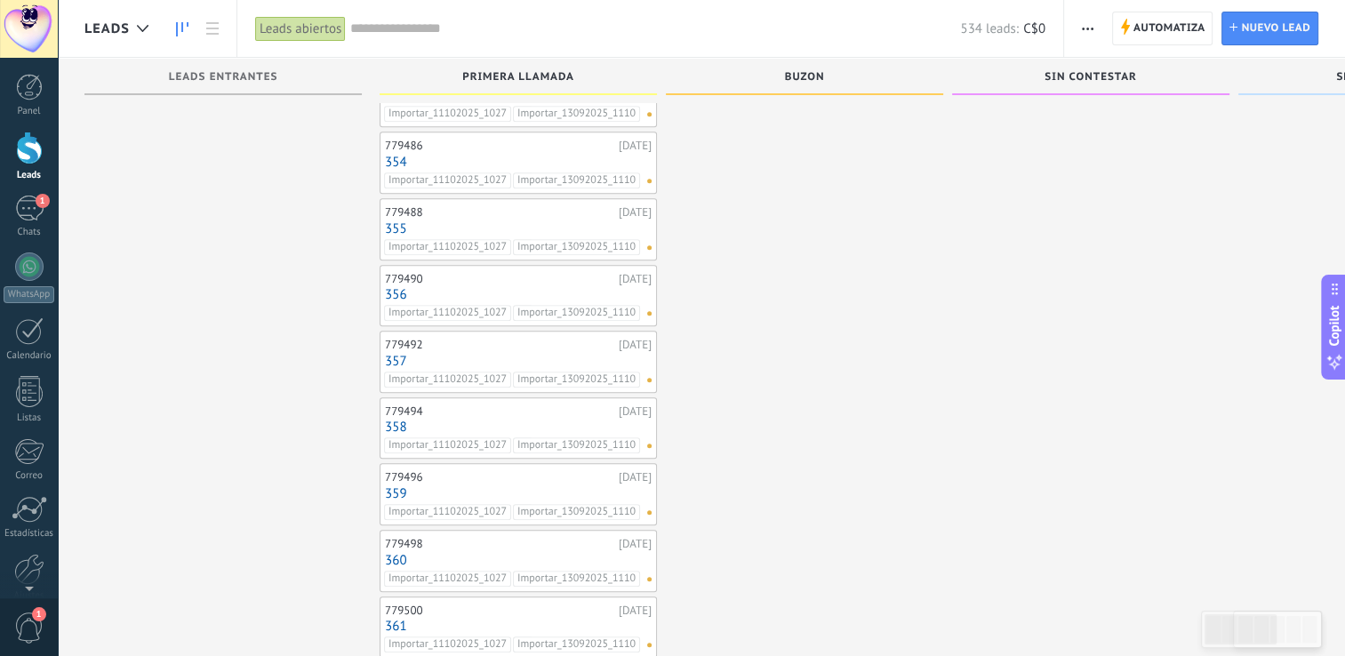
click at [395, 486] on link "359" at bounding box center [518, 493] width 267 height 15
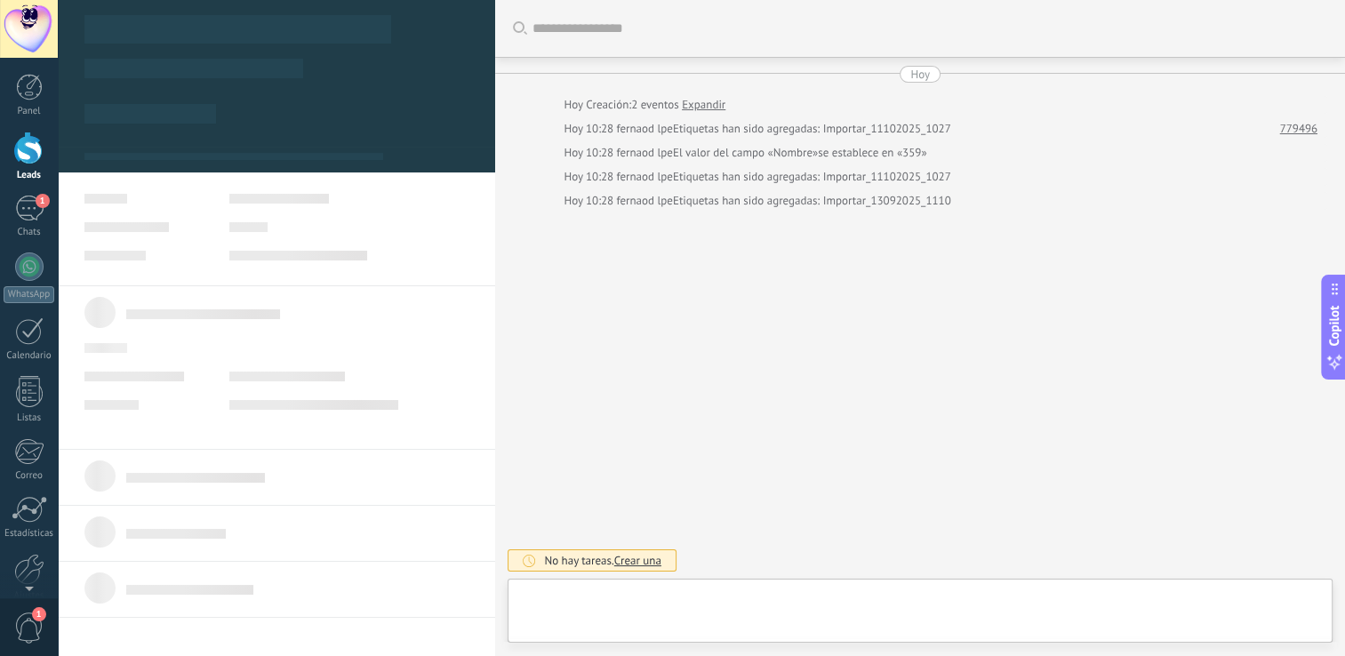
type textarea "***"
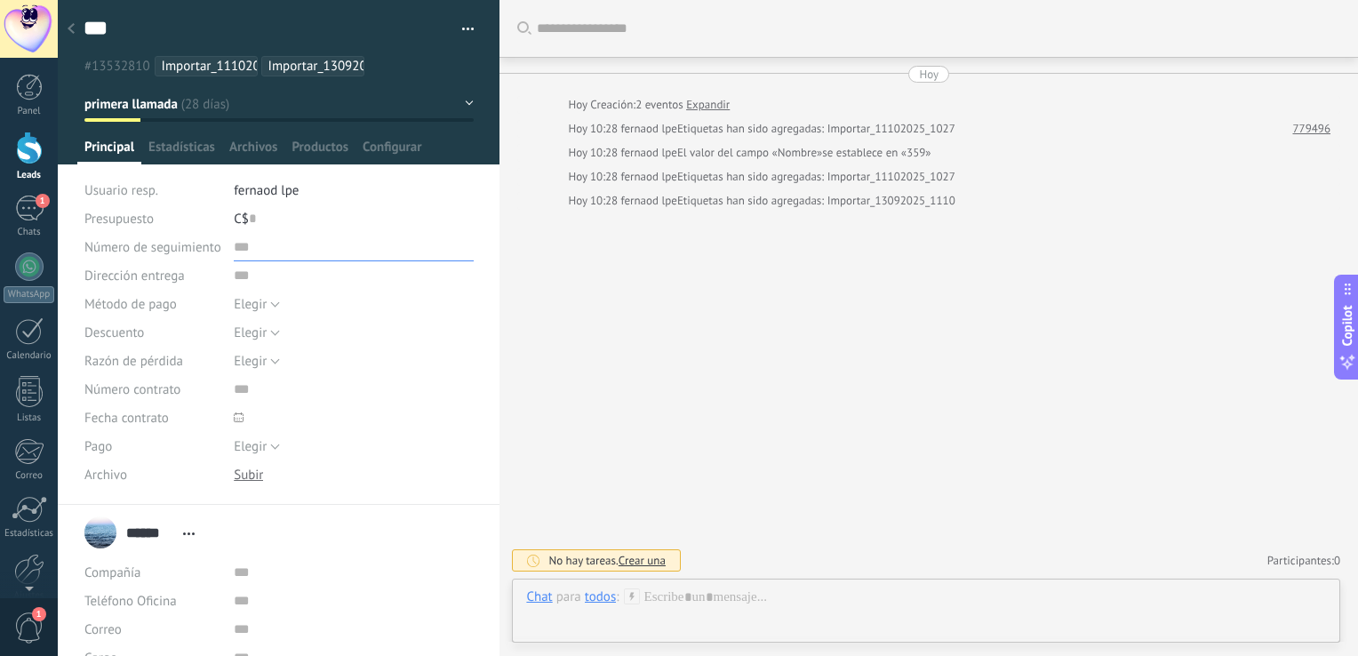
click at [234, 249] on input "text" at bounding box center [354, 247] width 240 height 28
click at [237, 280] on input "text" at bounding box center [354, 275] width 240 height 28
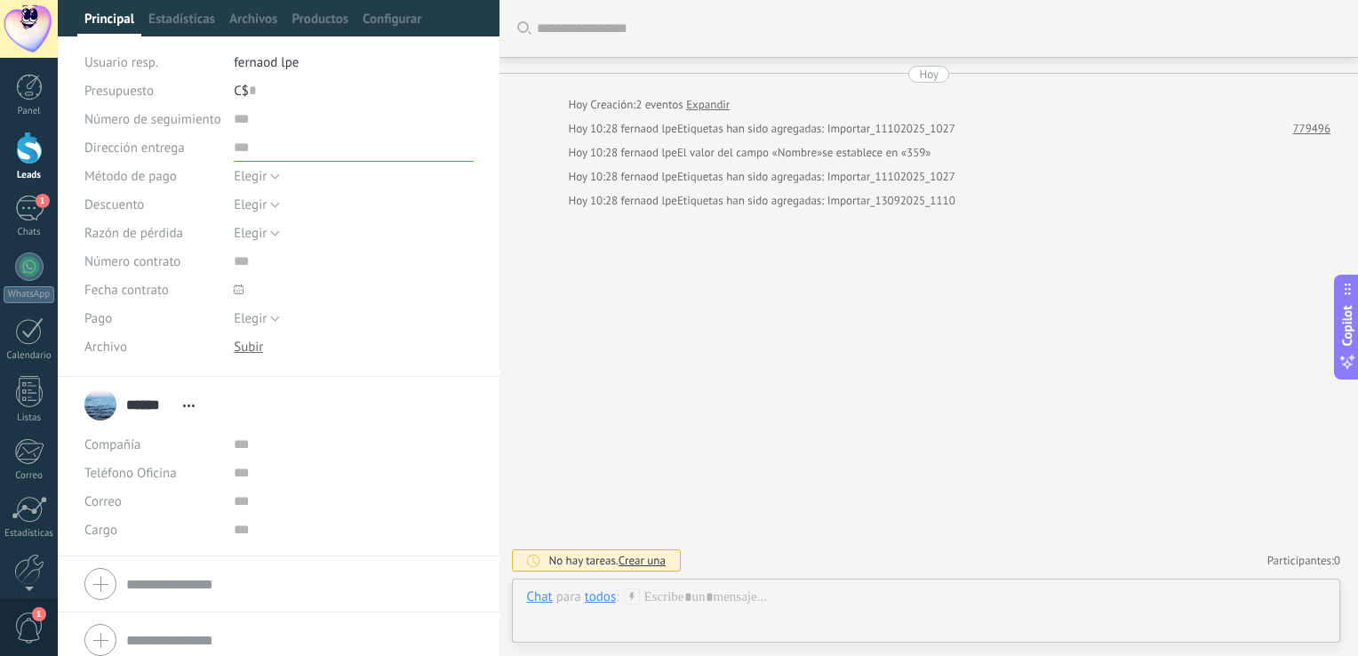
scroll to position [133, 0]
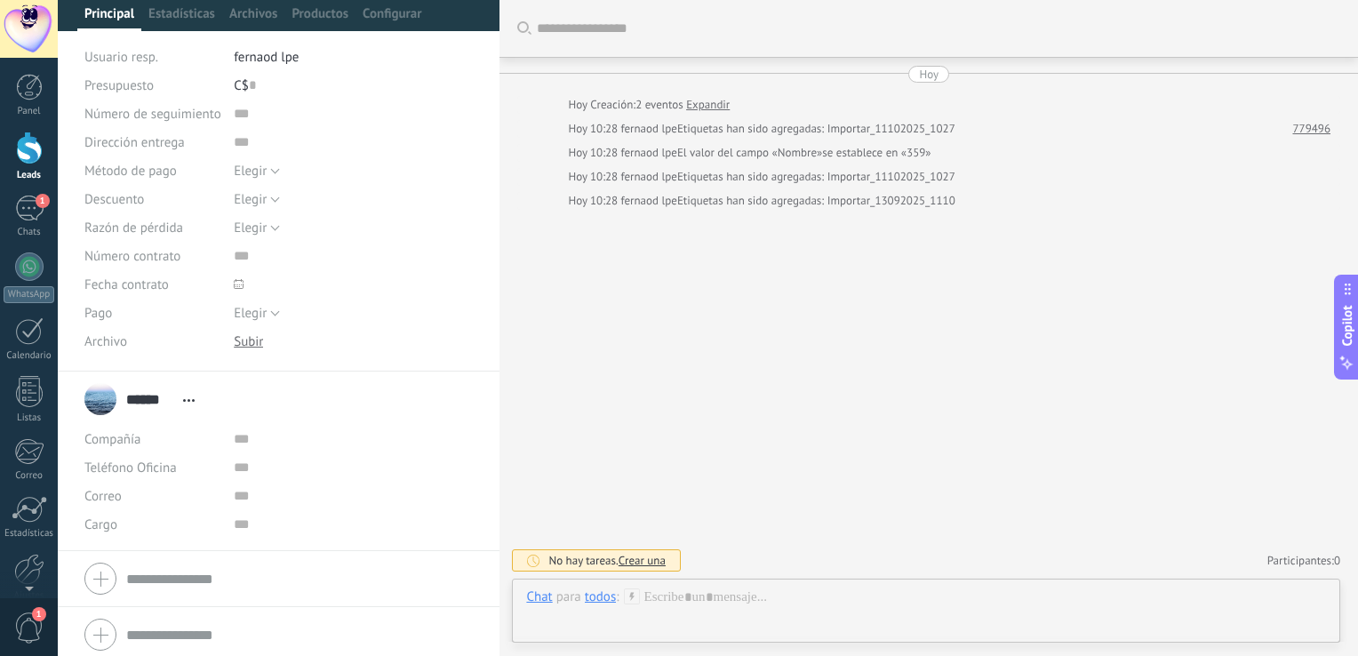
click at [231, 417] on div "****** 779496 ****** 779496 Apellido Abrir detalle Copie el nombre Desatar" at bounding box center [278, 399] width 388 height 44
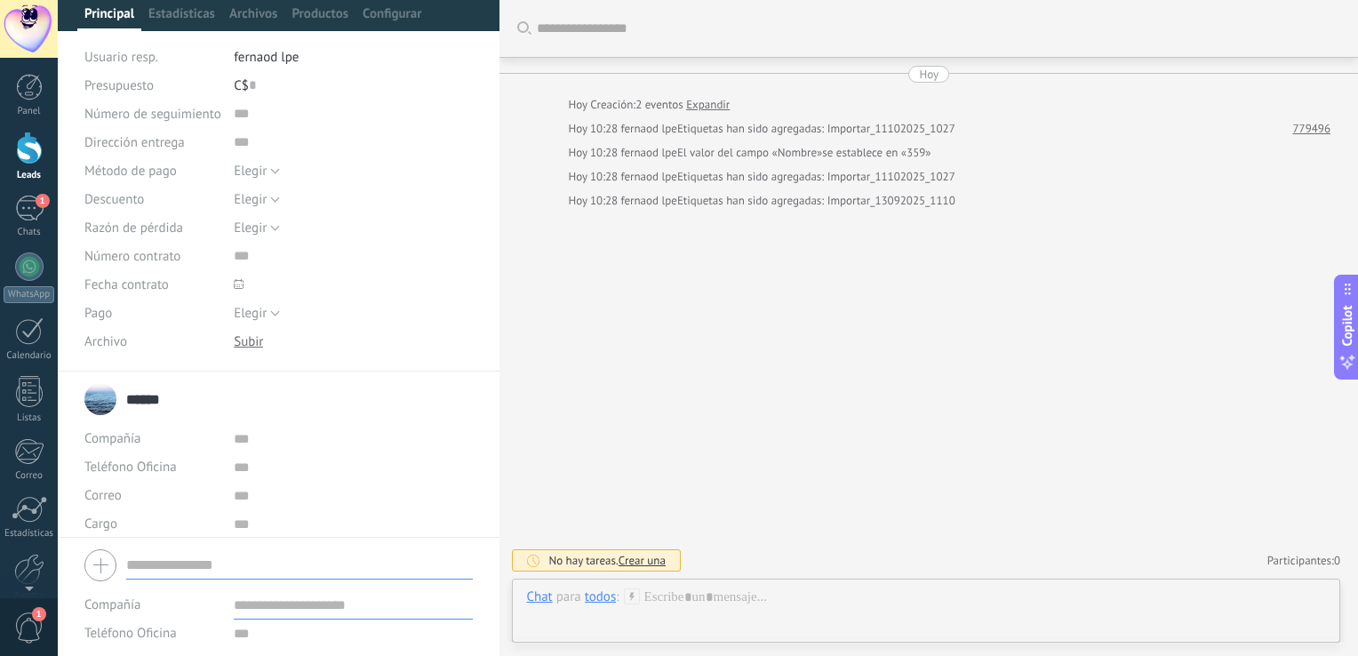
click at [170, 578] on form "Compañía Teléfono Oficina Ofic. directo Celular Fax Casa Otro Teléfono Oficina …" at bounding box center [278, 633] width 388 height 180
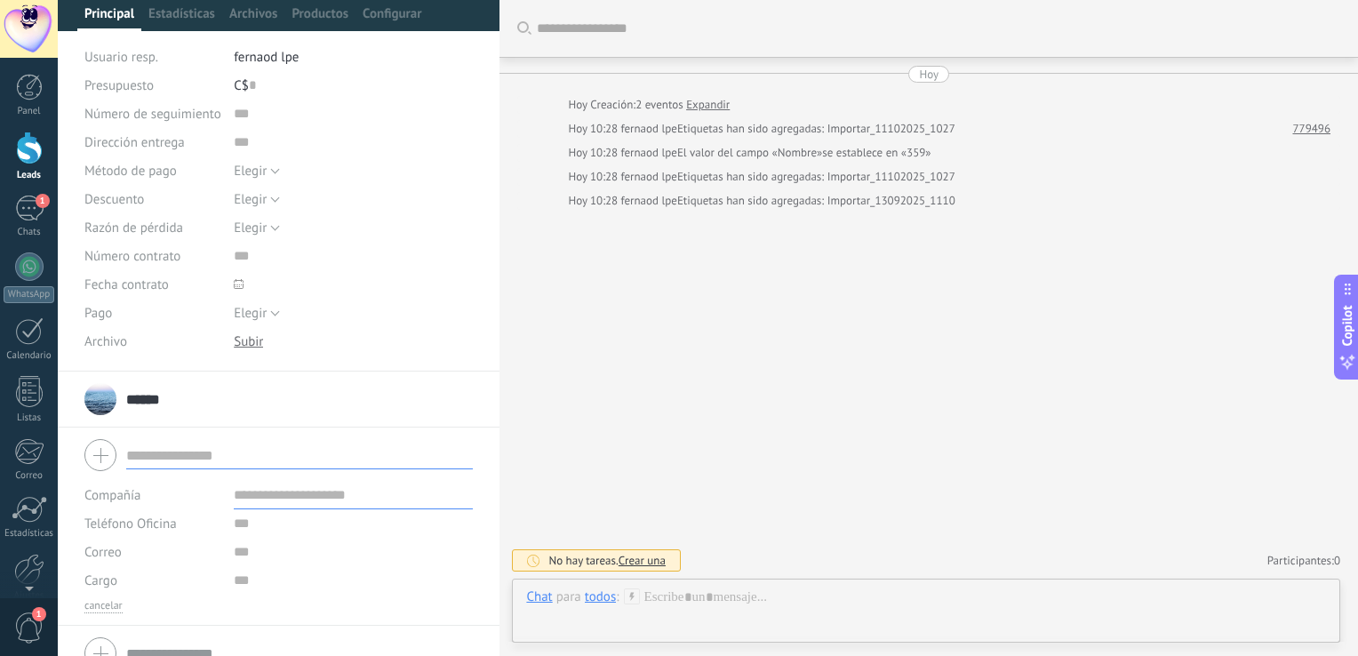
scroll to position [157, 0]
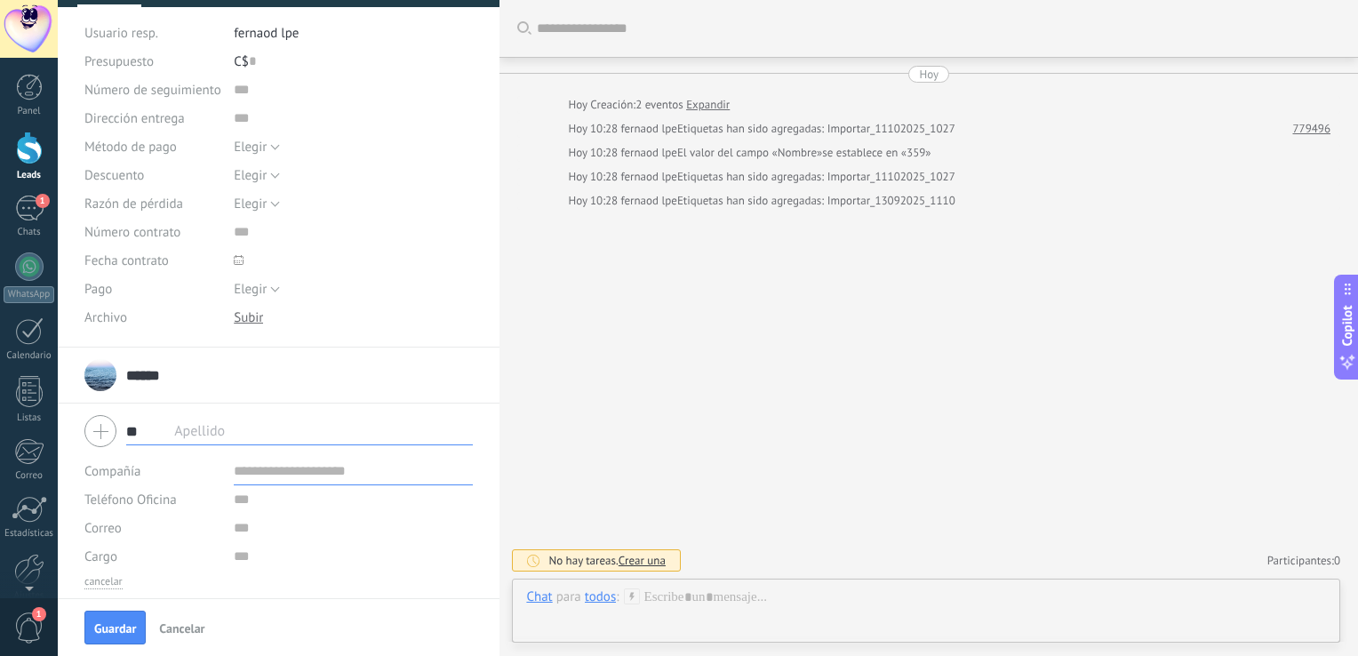
type input "*"
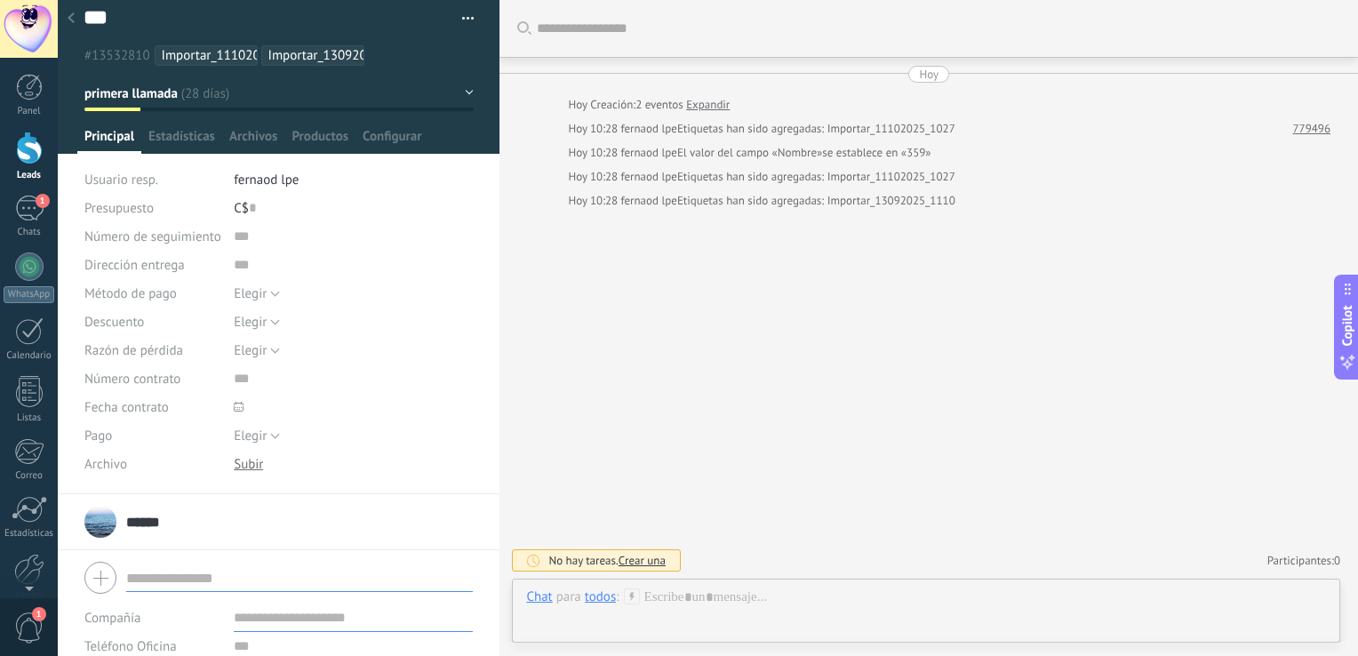
scroll to position [8, 0]
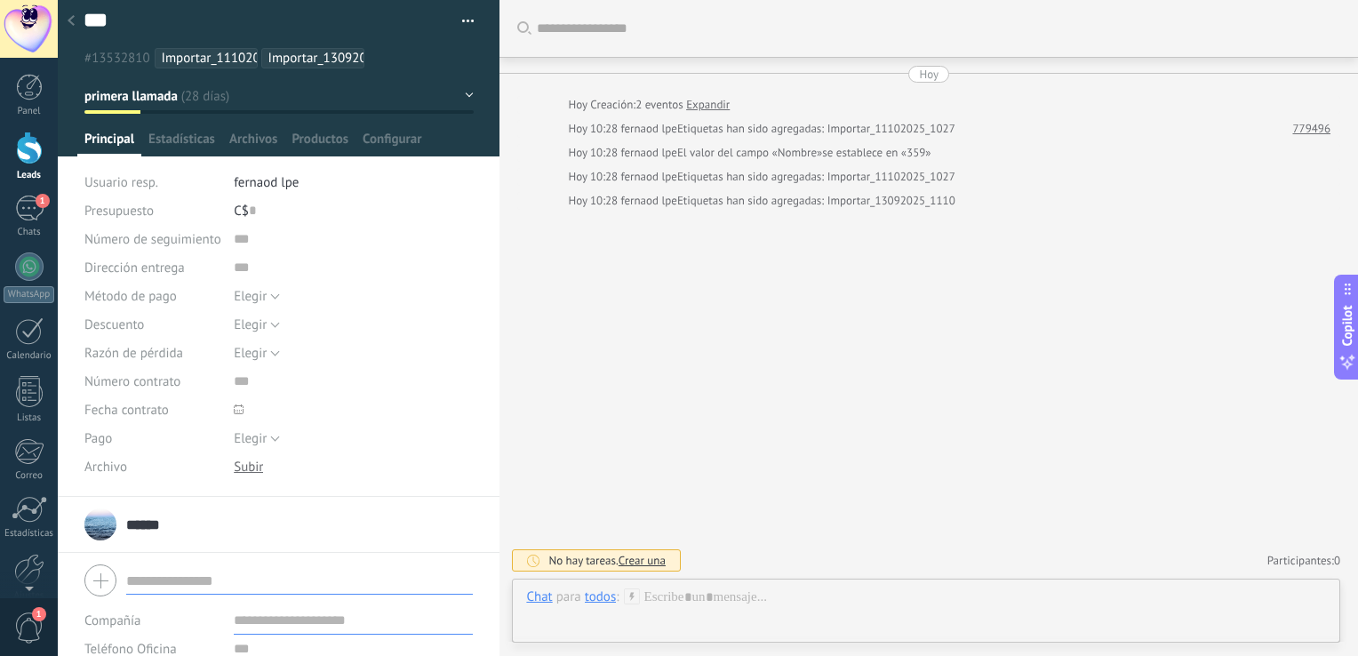
click at [485, 397] on div "*** 359 Guardar y crear Imprimir Administrar etiquetas Exportar a excel" at bounding box center [279, 244] width 443 height 505
drag, startPoint x: 221, startPoint y: 601, endPoint x: 427, endPoint y: 531, distance: 217.0
click at [427, 531] on div "****** 779496 ****** 779496 Apellido Abrir detalle Copie el nombre Desatar" at bounding box center [279, 652] width 442 height 310
click at [427, 531] on div "****** 779496 ****** 779496 Apellido Abrir detalle Copie el nombre Desatar" at bounding box center [278, 524] width 388 height 44
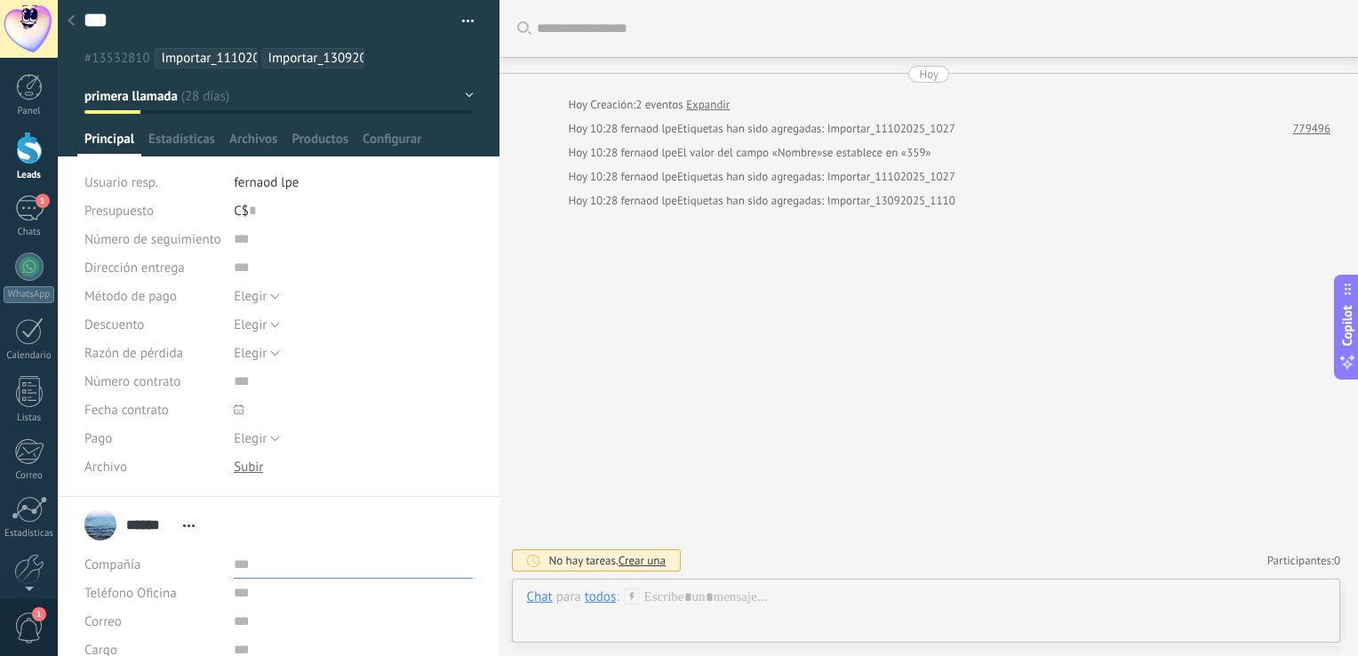
drag, startPoint x: 704, startPoint y: 489, endPoint x: 235, endPoint y: 566, distance: 475.6
click at [235, 566] on input "text" at bounding box center [354, 564] width 240 height 28
type input "*"
click at [578, 279] on div "Buscar Carga más [PERSON_NAME] Creación: 2 eventos Expandir Hoy 10:28 fernaod l…" at bounding box center [929, 328] width 859 height 656
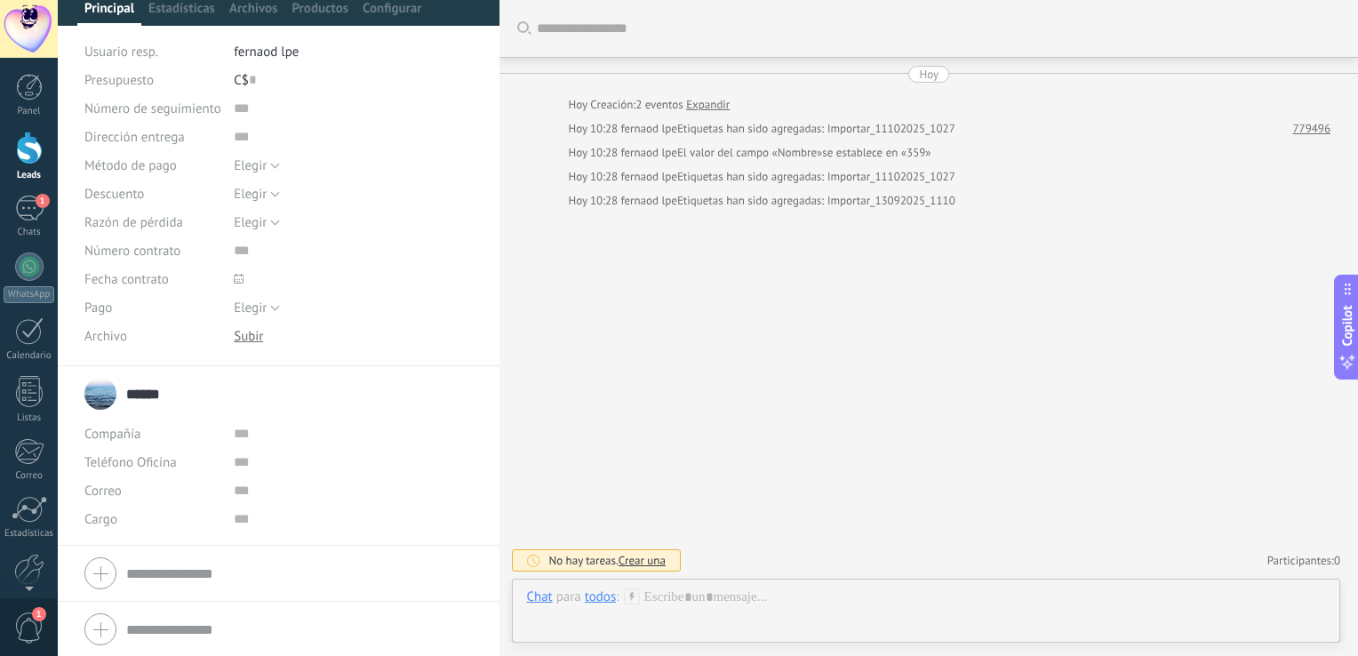
drag, startPoint x: 161, startPoint y: 388, endPoint x: 185, endPoint y: 393, distance: 24.6
click at [185, 393] on link "****** 779496 ****** 779496 Apellido" at bounding box center [299, 394] width 347 height 18
click at [185, 393] on div "****** 779496 ****** 779496 Apellido Abrir detalle Copie el nombre Desatar Cont…" at bounding box center [299, 394] width 347 height 18
click at [185, 394] on use at bounding box center [189, 395] width 12 height 3
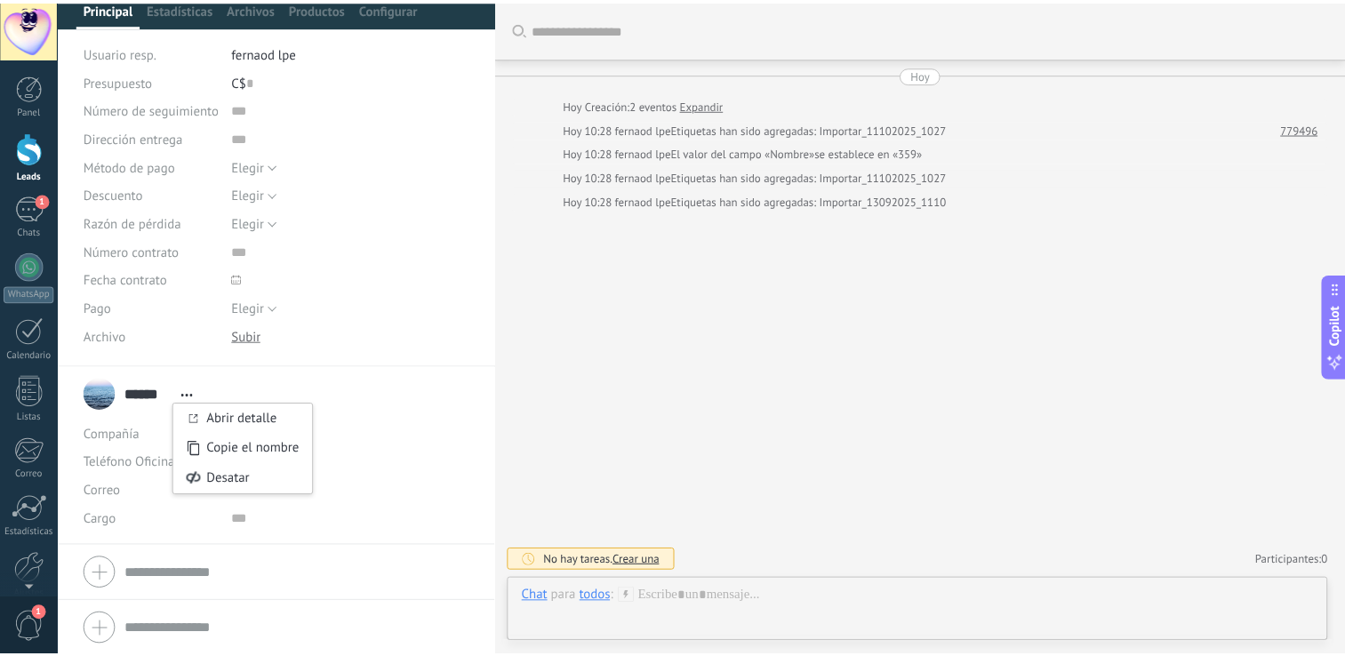
scroll to position [0, 0]
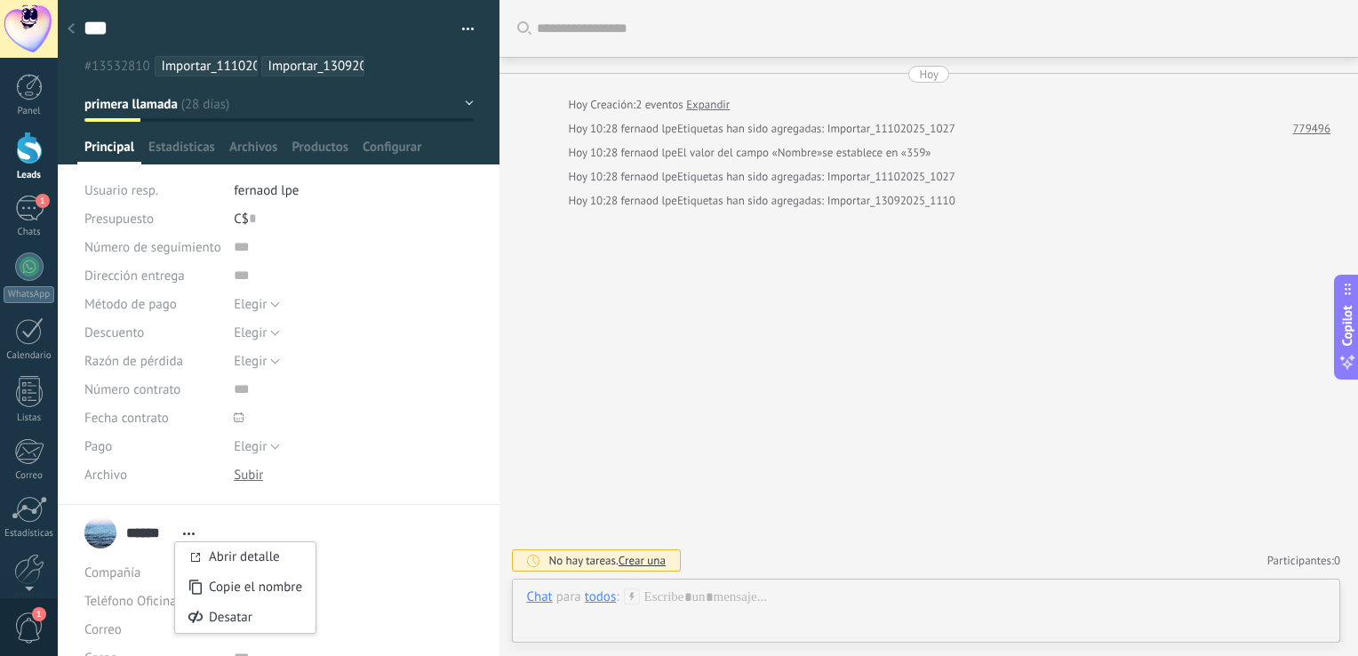
click at [71, 30] on icon at bounding box center [71, 28] width 7 height 11
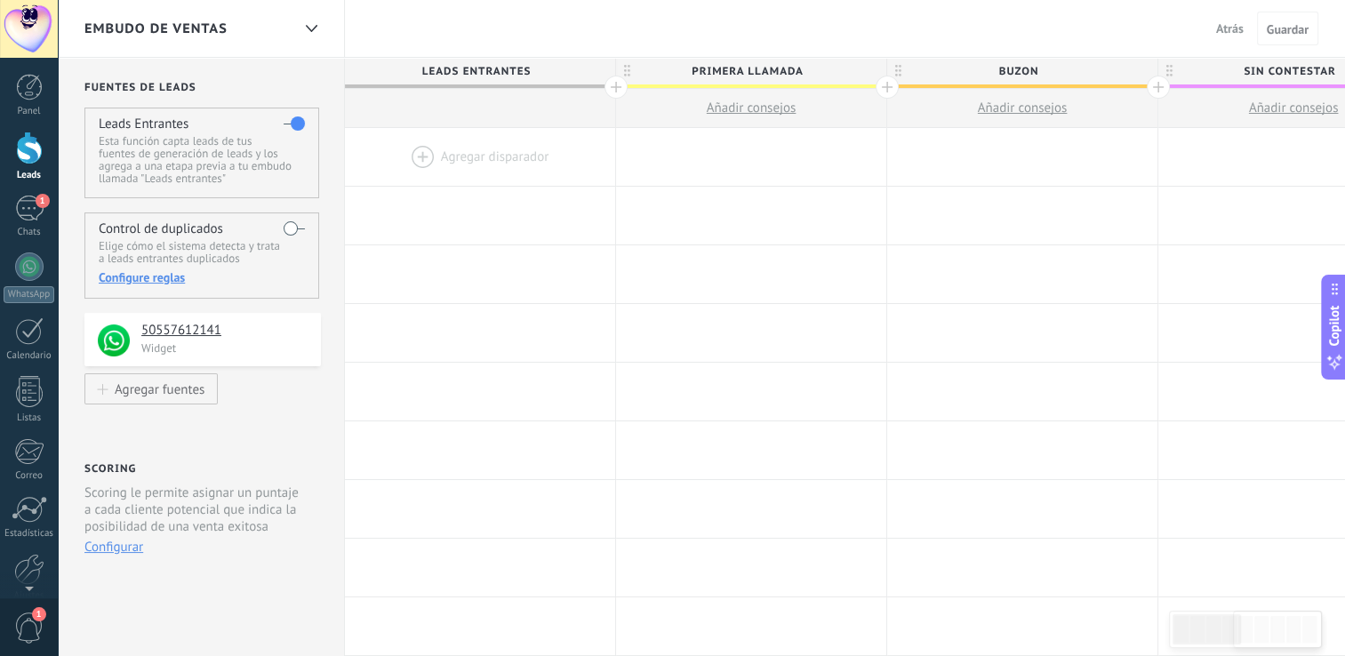
click at [30, 163] on div at bounding box center [29, 148] width 27 height 33
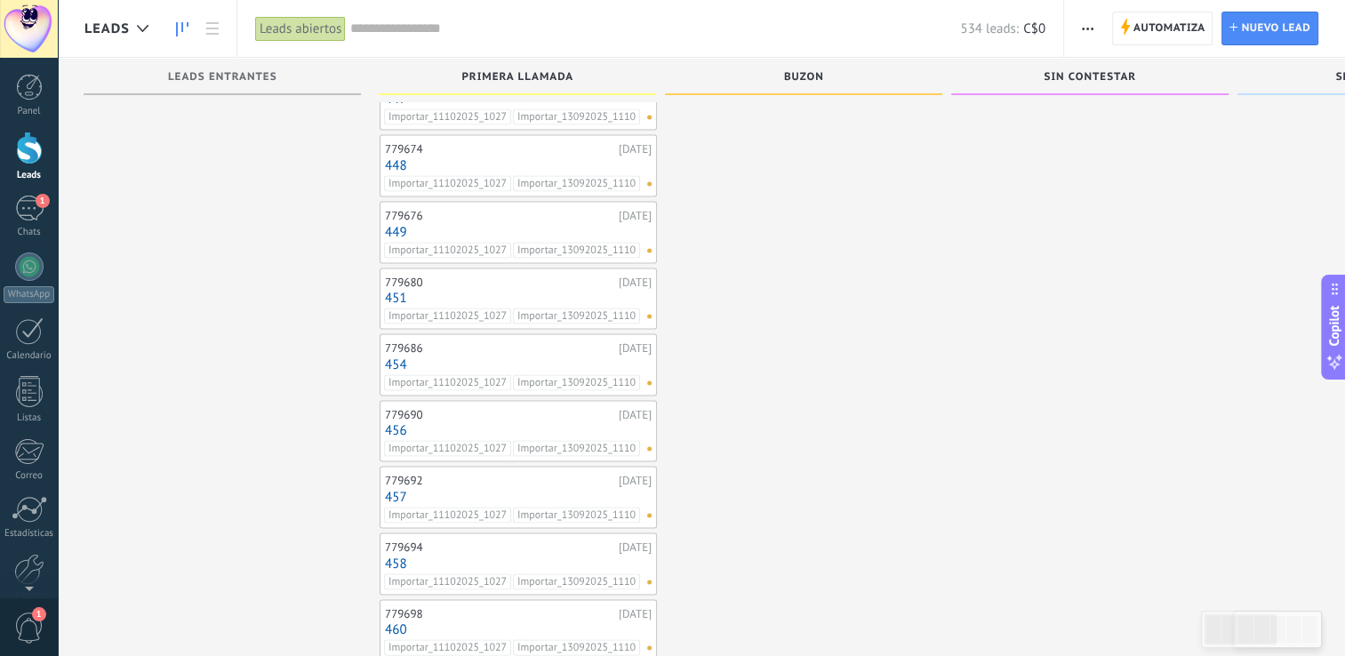
scroll to position [3700, 0]
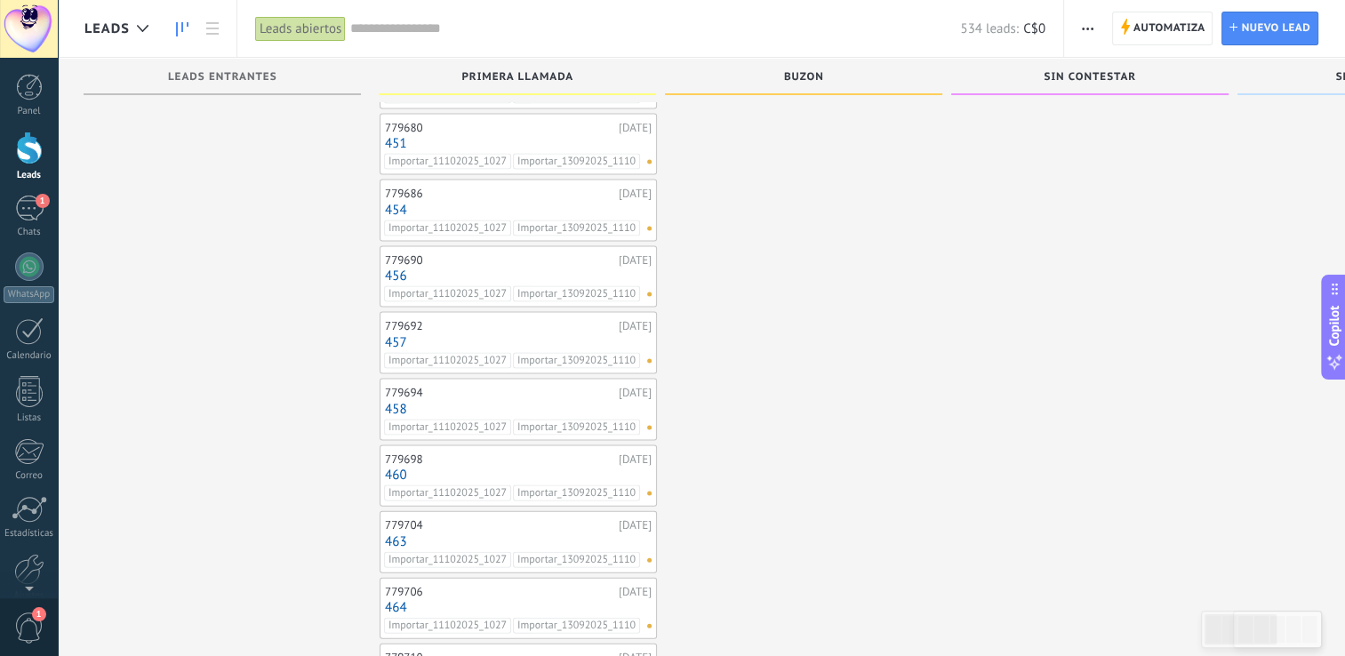
click at [395, 402] on link "458" at bounding box center [518, 409] width 267 height 15
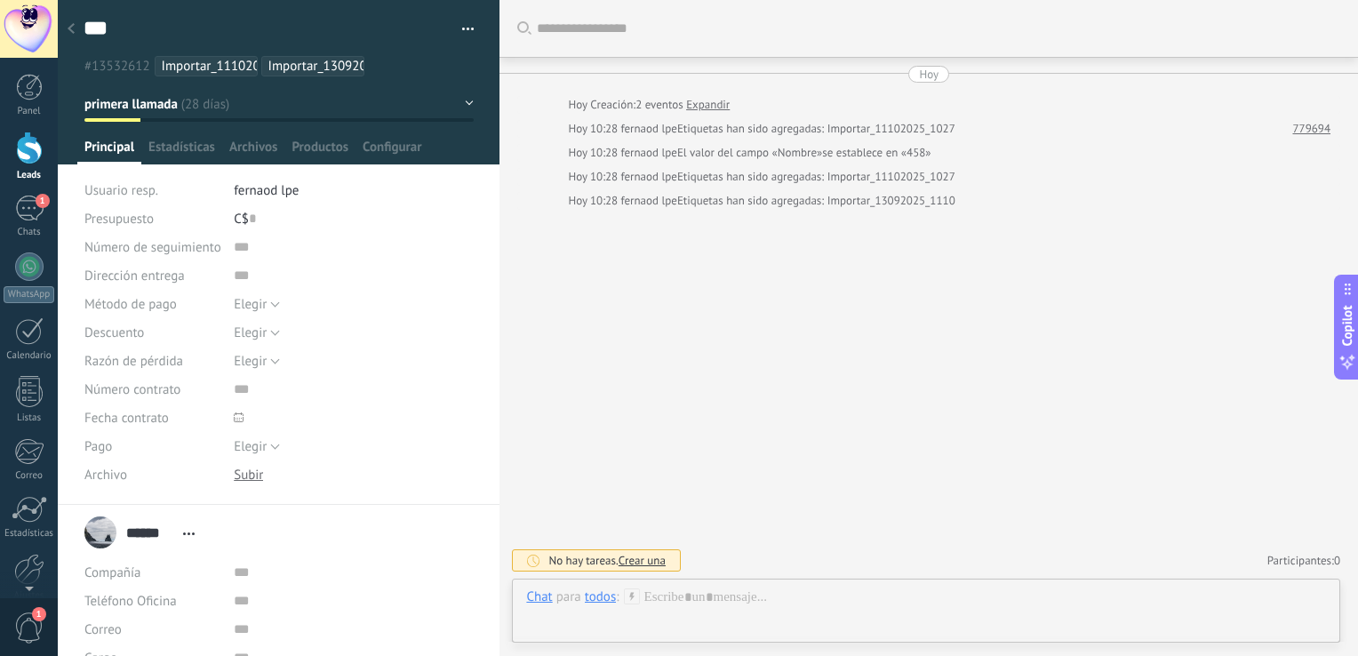
click at [74, 39] on div at bounding box center [71, 29] width 25 height 35
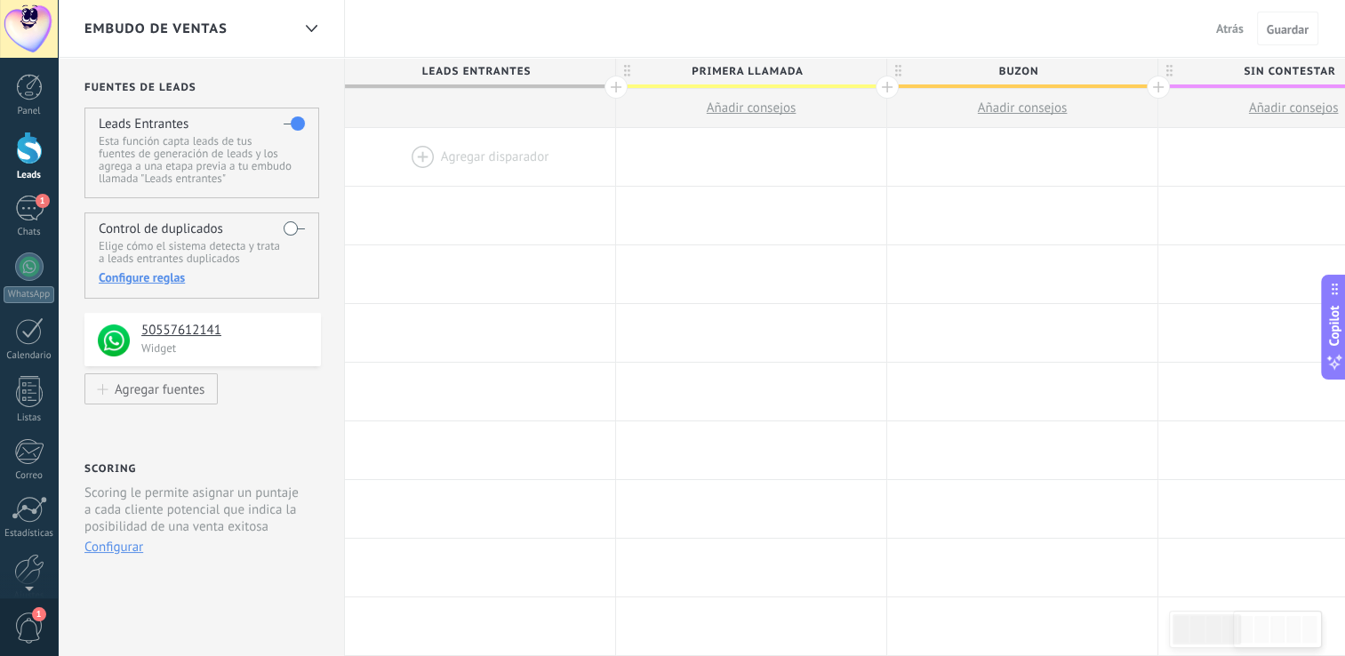
click at [25, 156] on div at bounding box center [29, 148] width 27 height 33
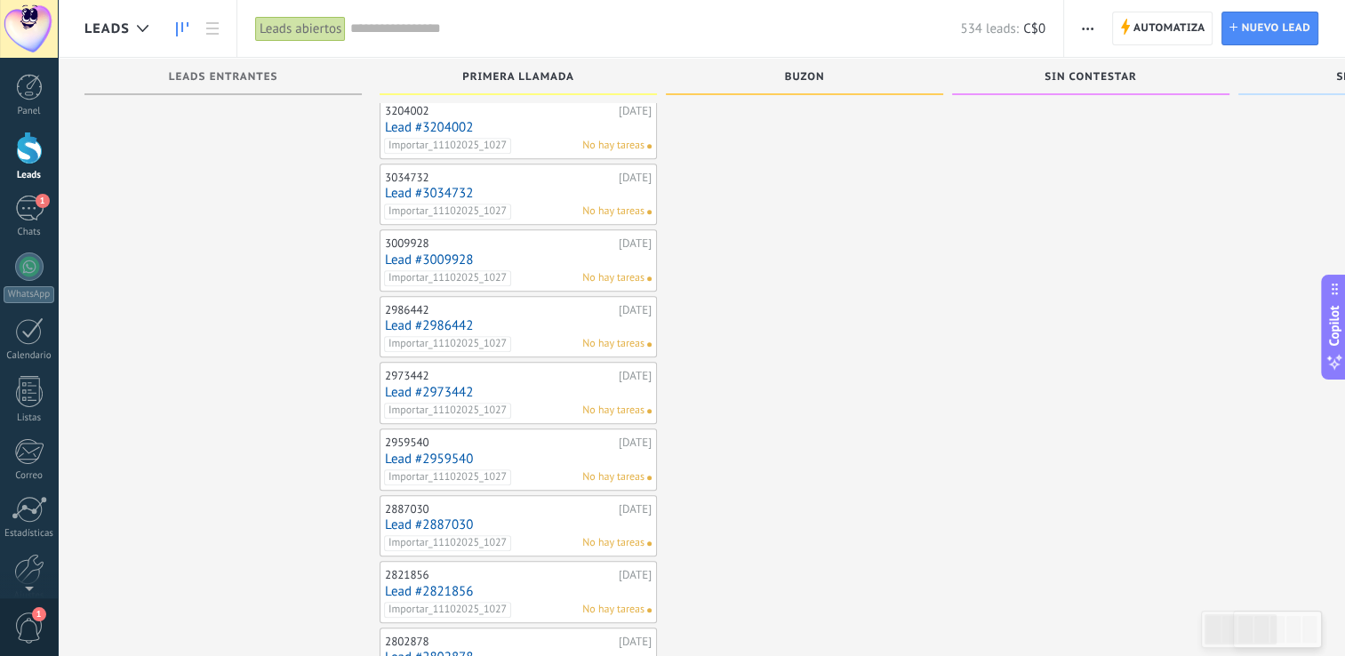
scroll to position [2187, 0]
click at [428, 389] on link "Lead #2059490" at bounding box center [518, 396] width 267 height 15
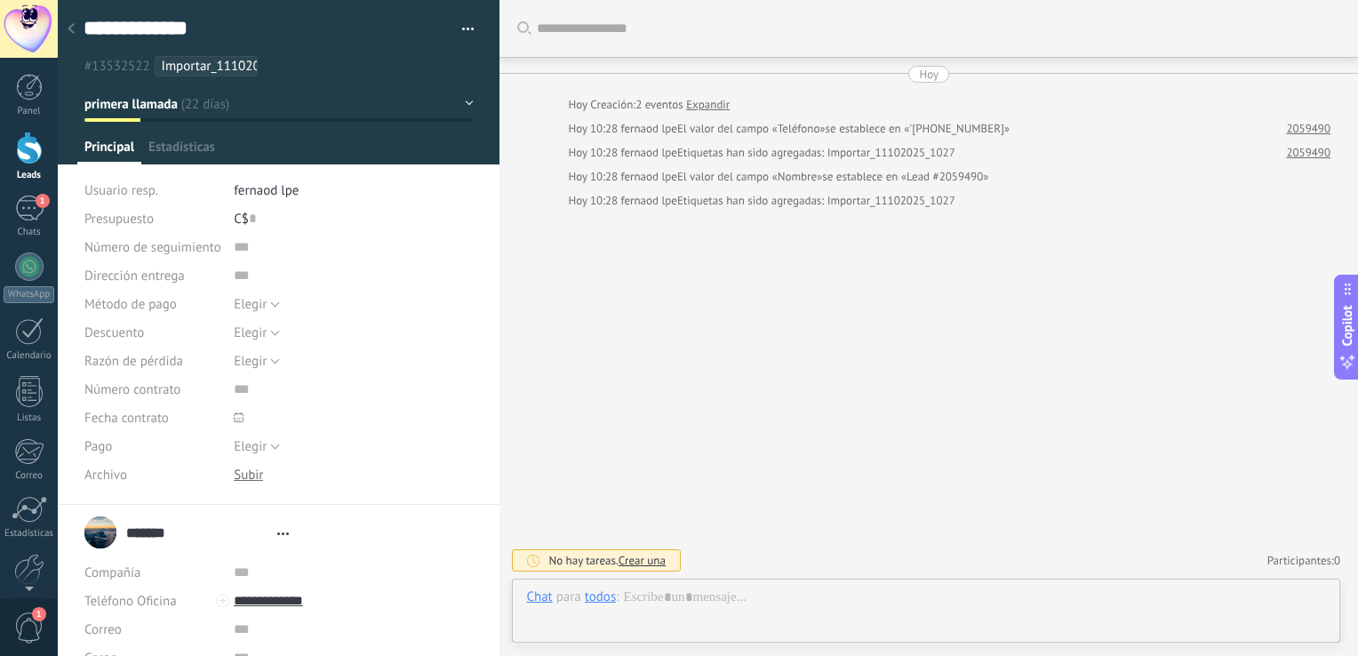
type textarea "**********"
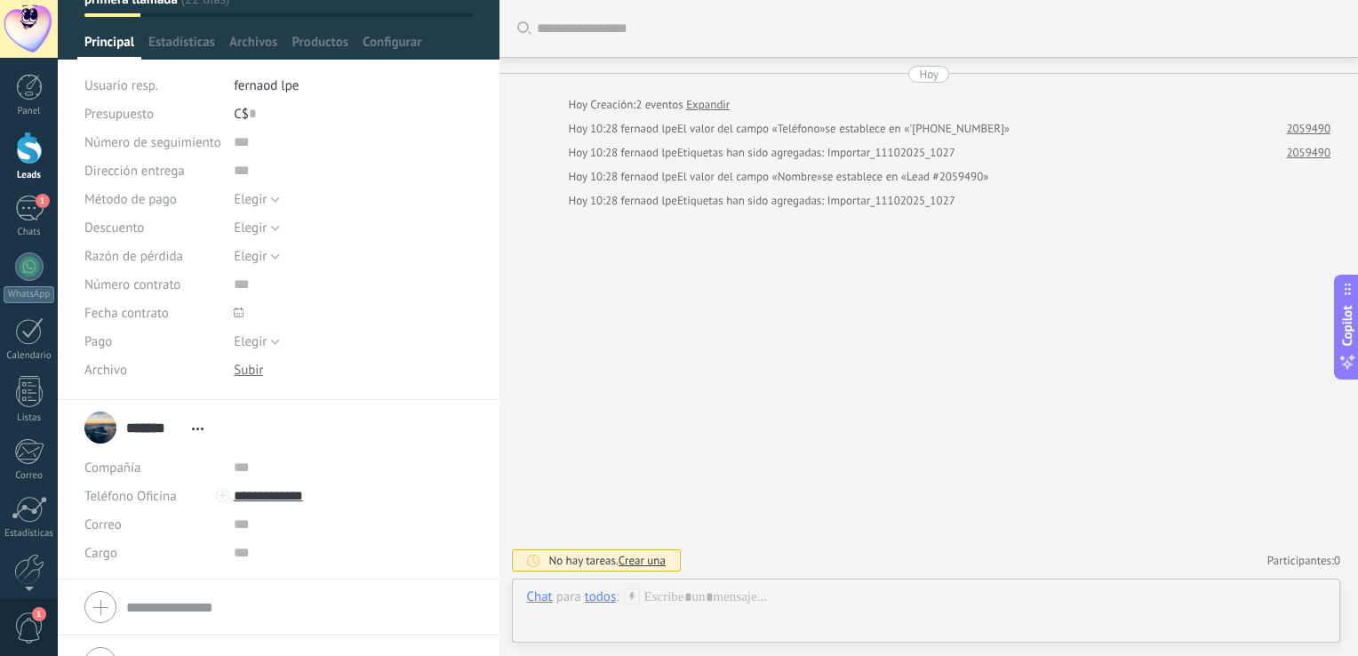
drag, startPoint x: 199, startPoint y: 456, endPoint x: 247, endPoint y: 468, distance: 49.4
click at [247, 468] on div "Compañía Abrir detalle Editar" at bounding box center [278, 467] width 388 height 28
click at [247, 468] on input "text" at bounding box center [354, 467] width 240 height 28
type input "****"
click at [277, 532] on input "text" at bounding box center [354, 524] width 240 height 28
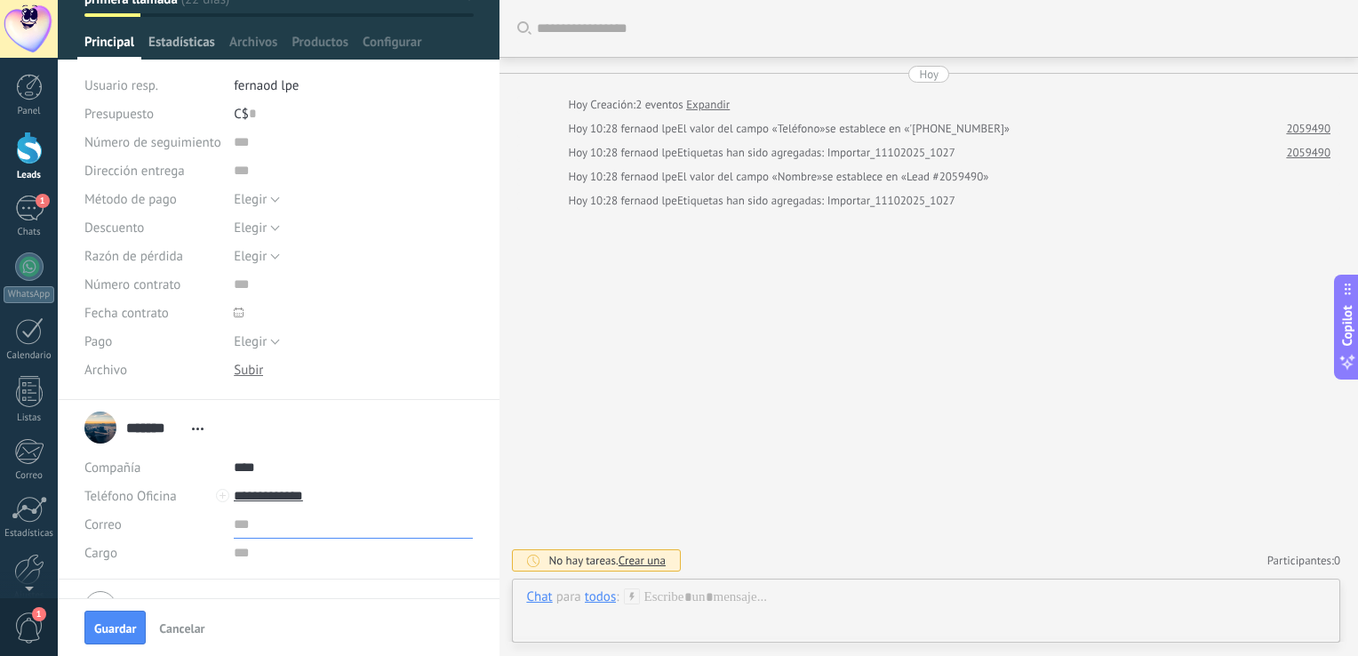
scroll to position [0, 0]
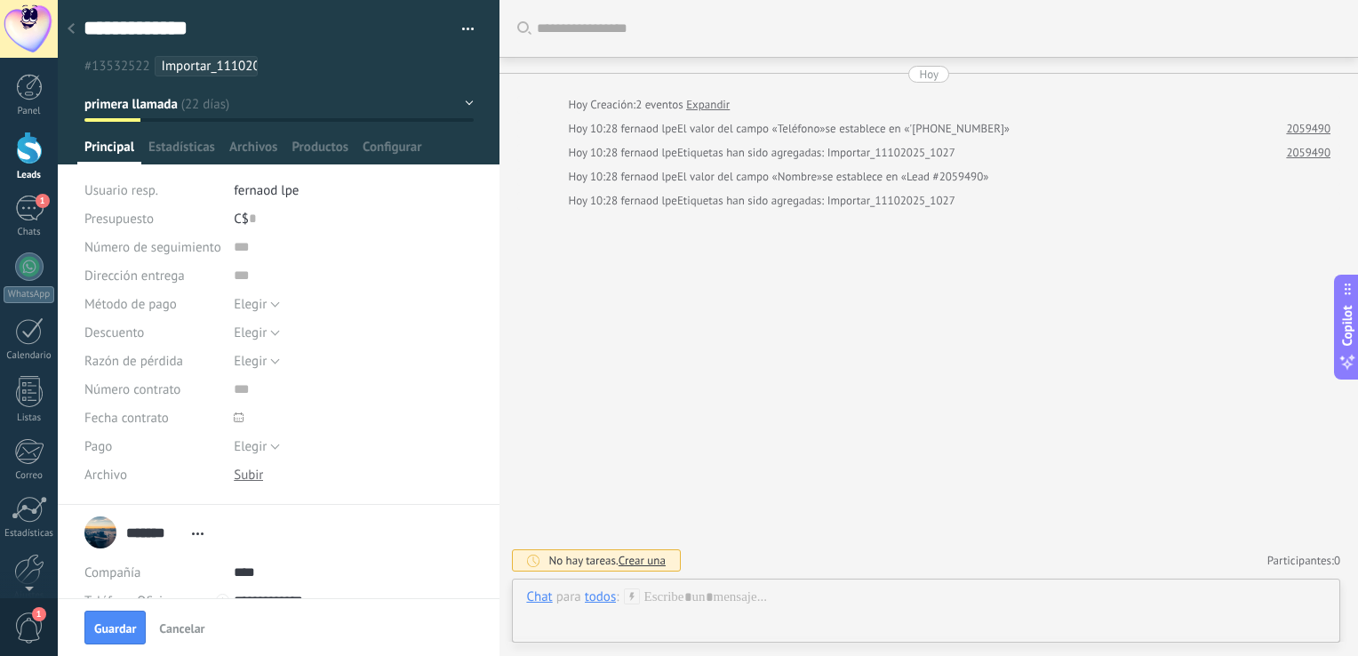
click at [217, 108] on button "primera llamada" at bounding box center [278, 104] width 389 height 32
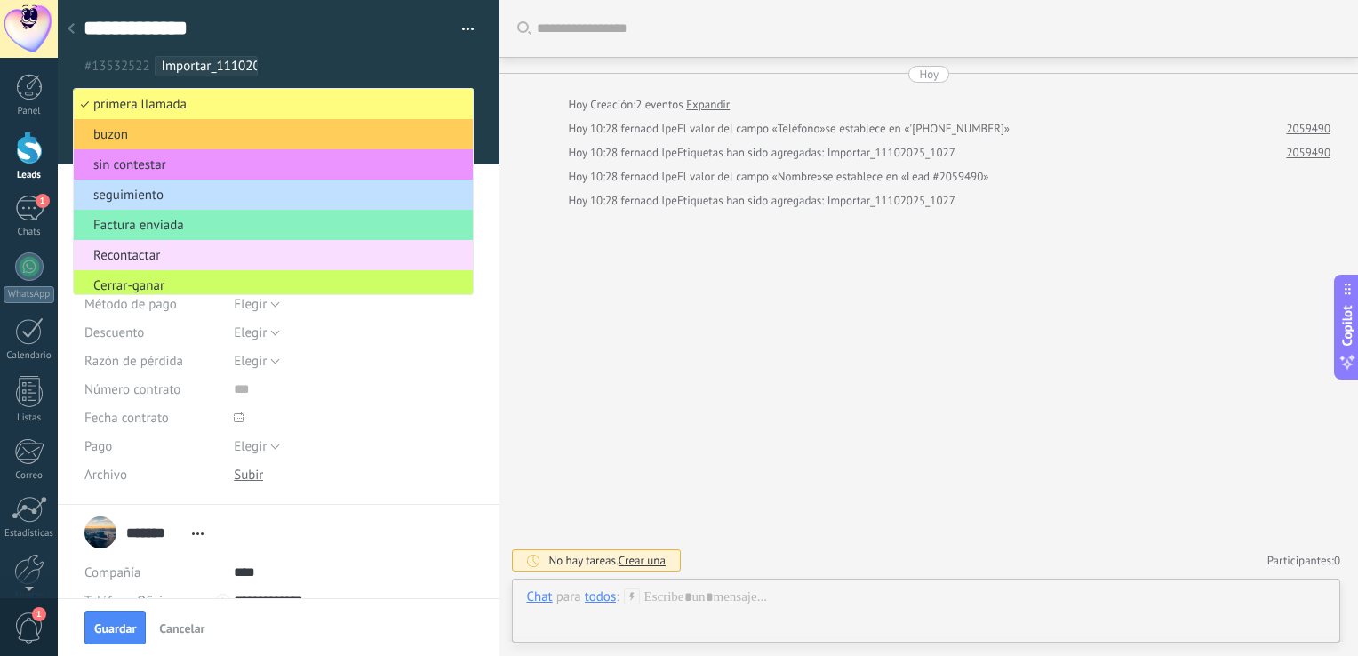
click at [71, 24] on icon at bounding box center [71, 28] width 7 height 11
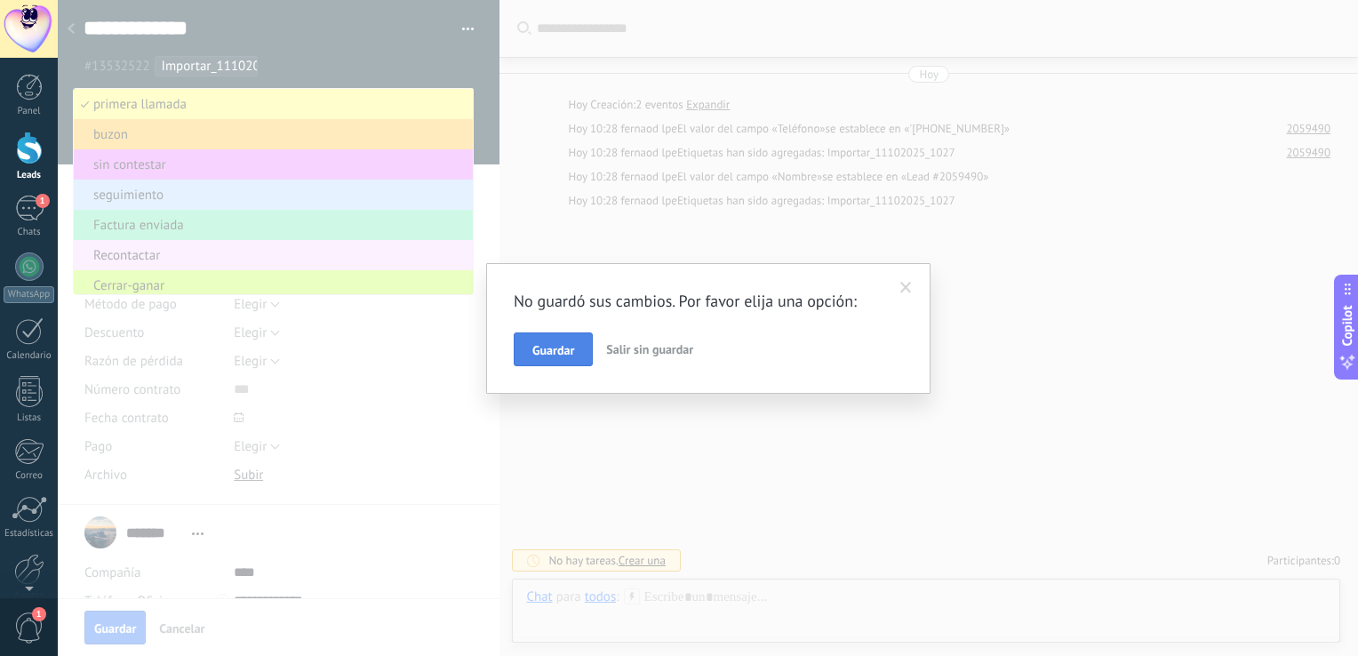
click at [576, 350] on button "Guardar" at bounding box center [553, 349] width 79 height 34
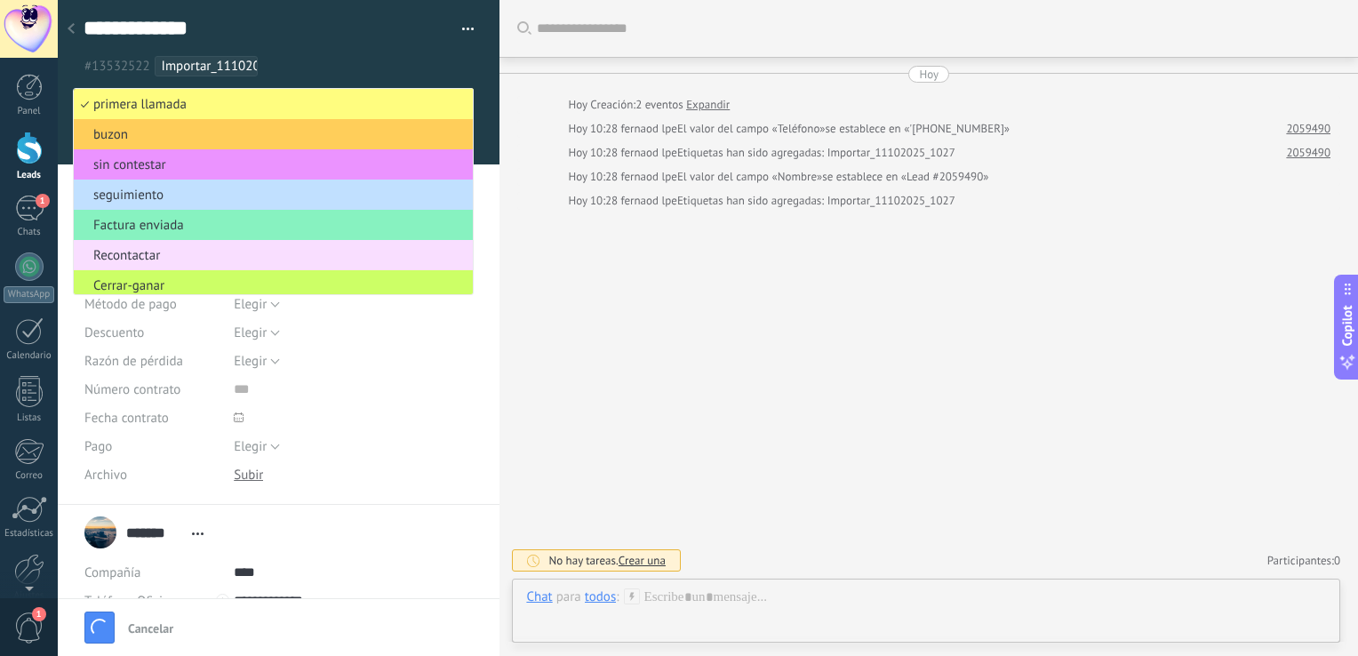
type textarea "***"
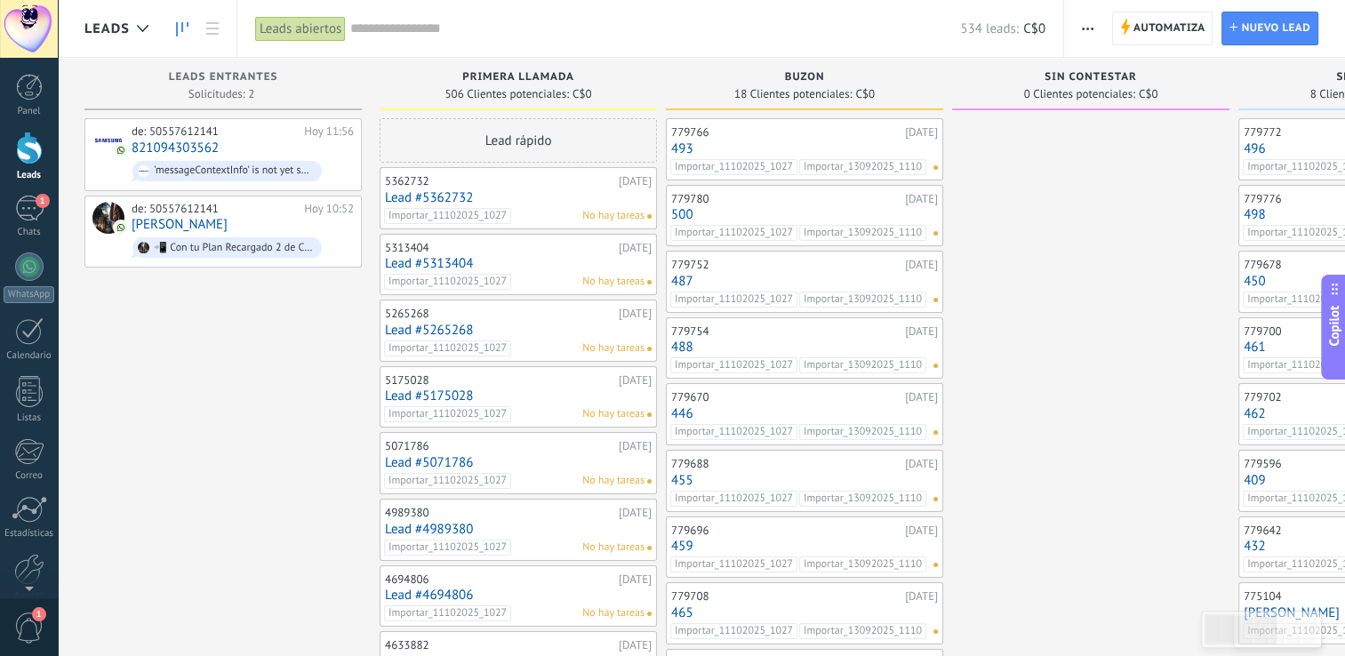
click at [1090, 28] on icon "button" at bounding box center [1088, 29] width 12 height 3
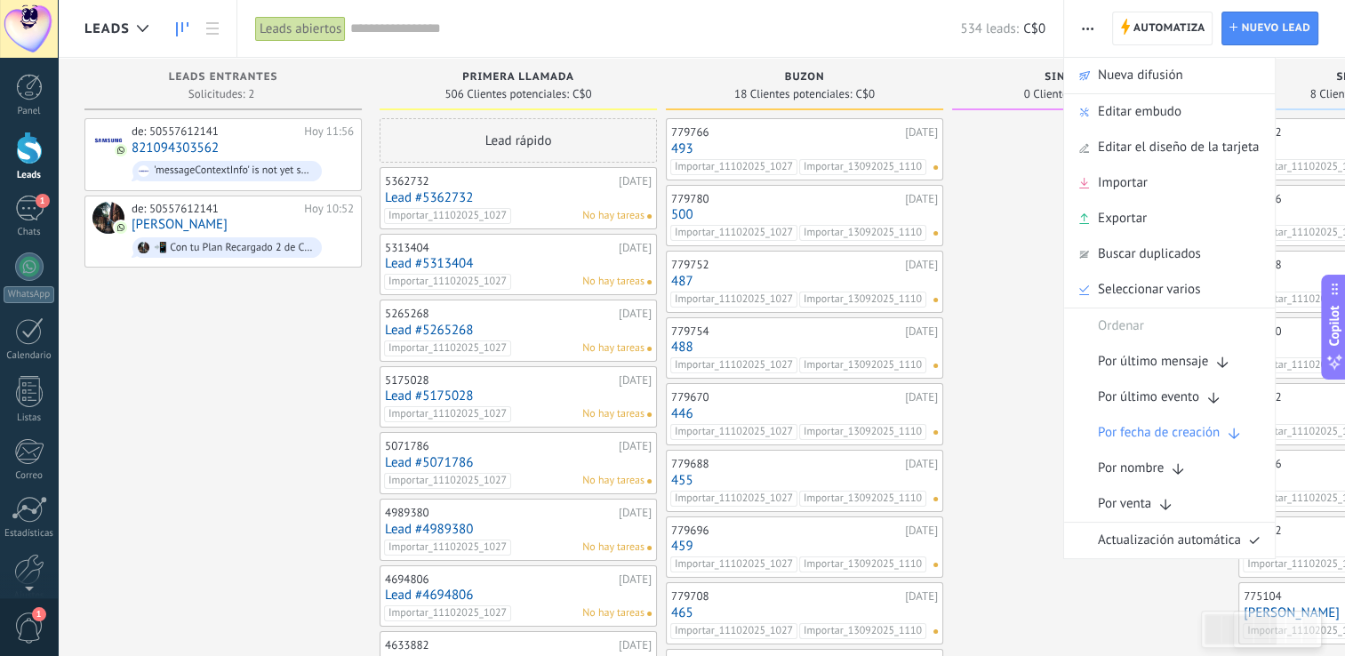
click at [651, 94] on div "primera llamada 506 Clientes potenciales: C$0" at bounding box center [518, 84] width 277 height 52
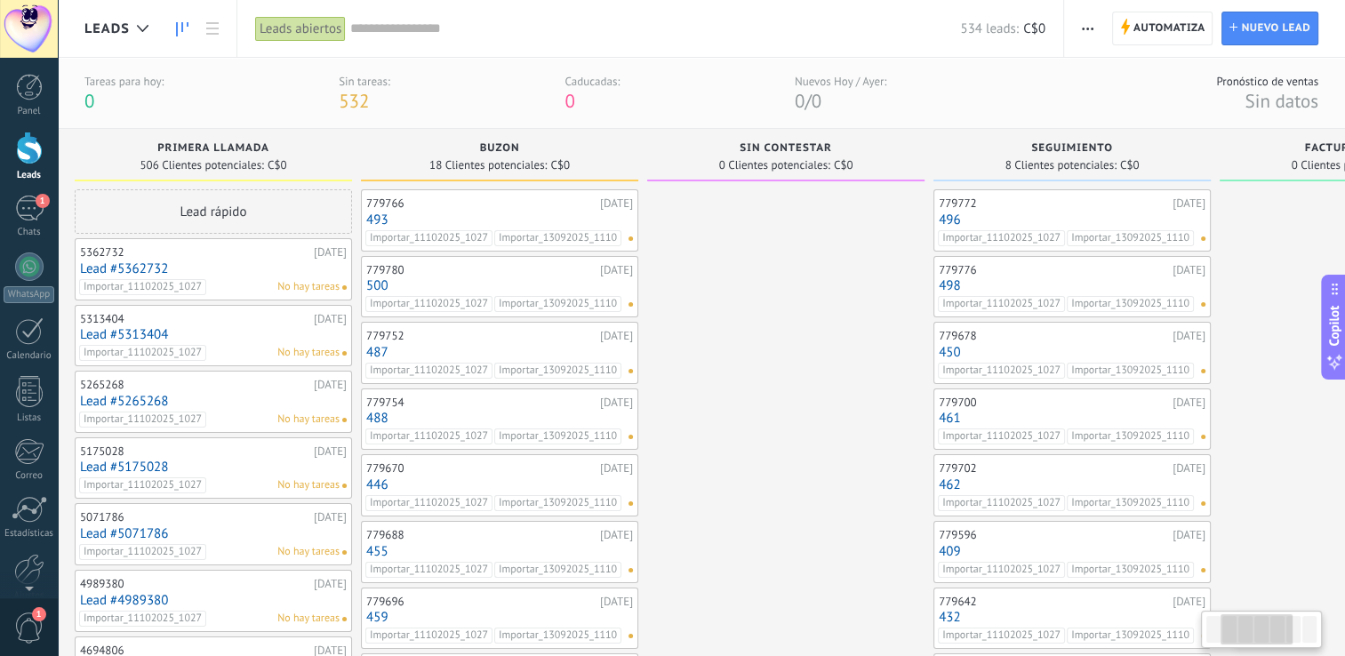
scroll to position [0, 306]
click at [1093, 23] on span "button" at bounding box center [1088, 29] width 12 height 34
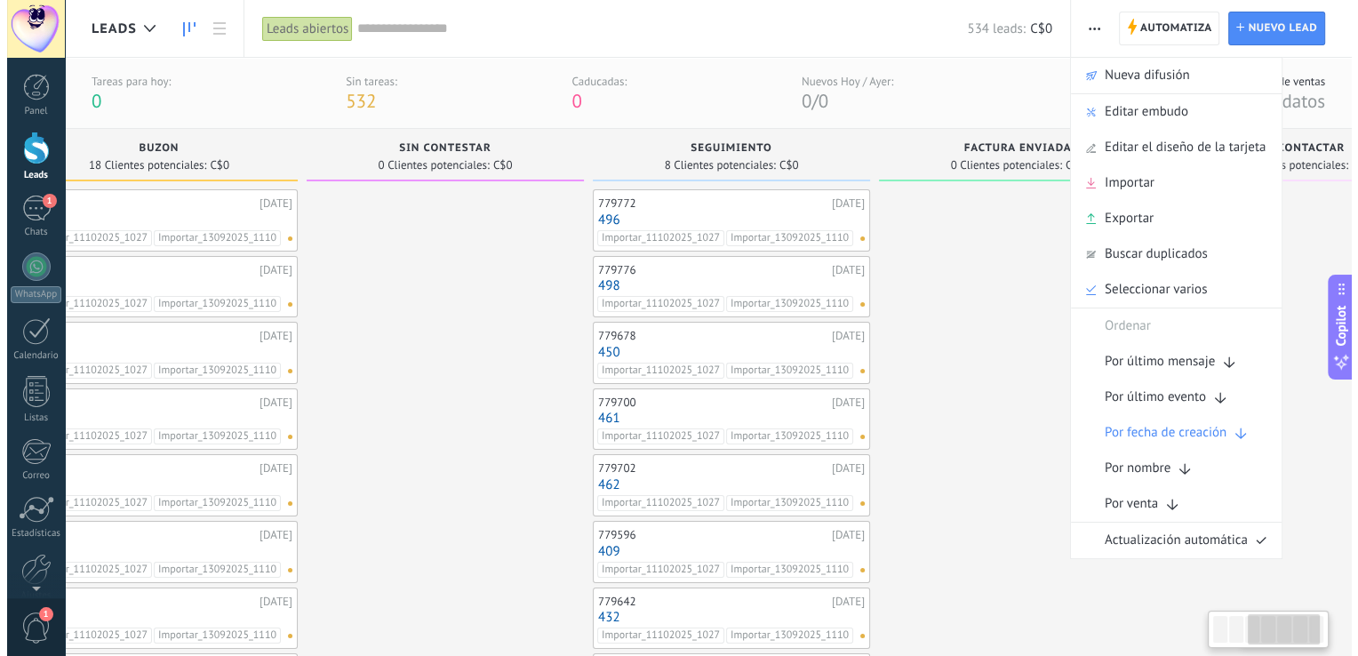
scroll to position [0, 770]
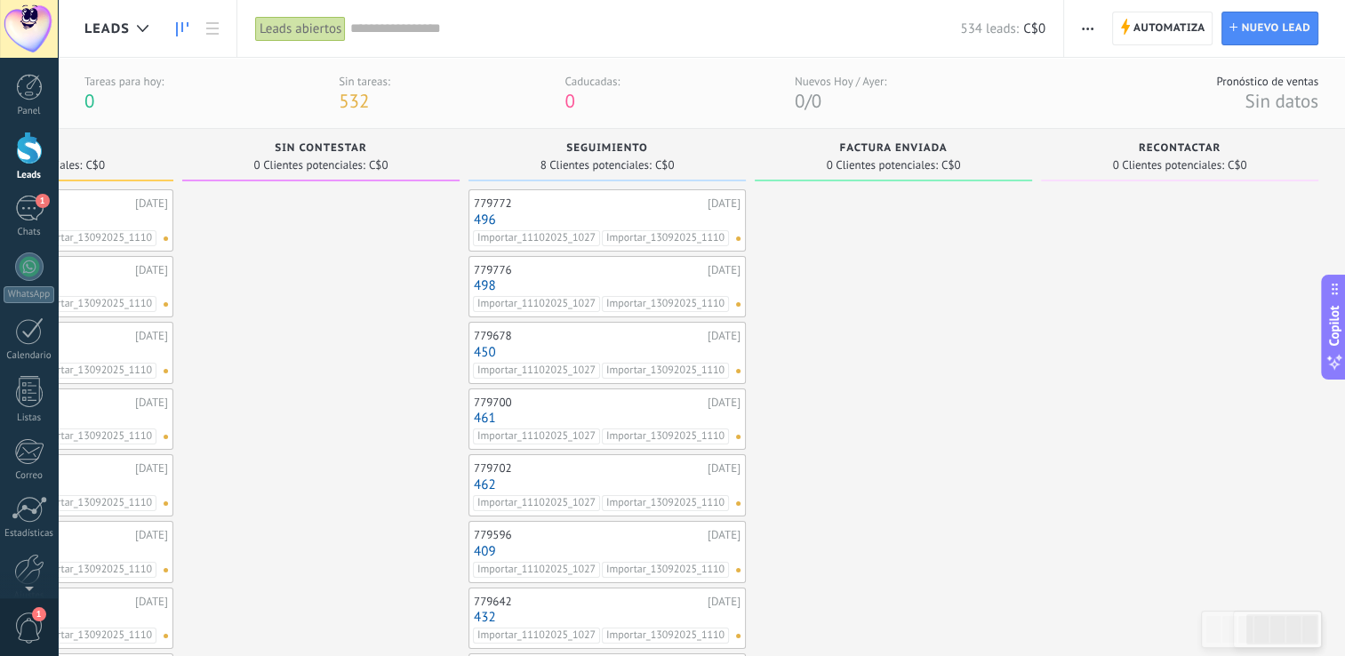
click at [1084, 28] on use "button" at bounding box center [1088, 29] width 12 height 3
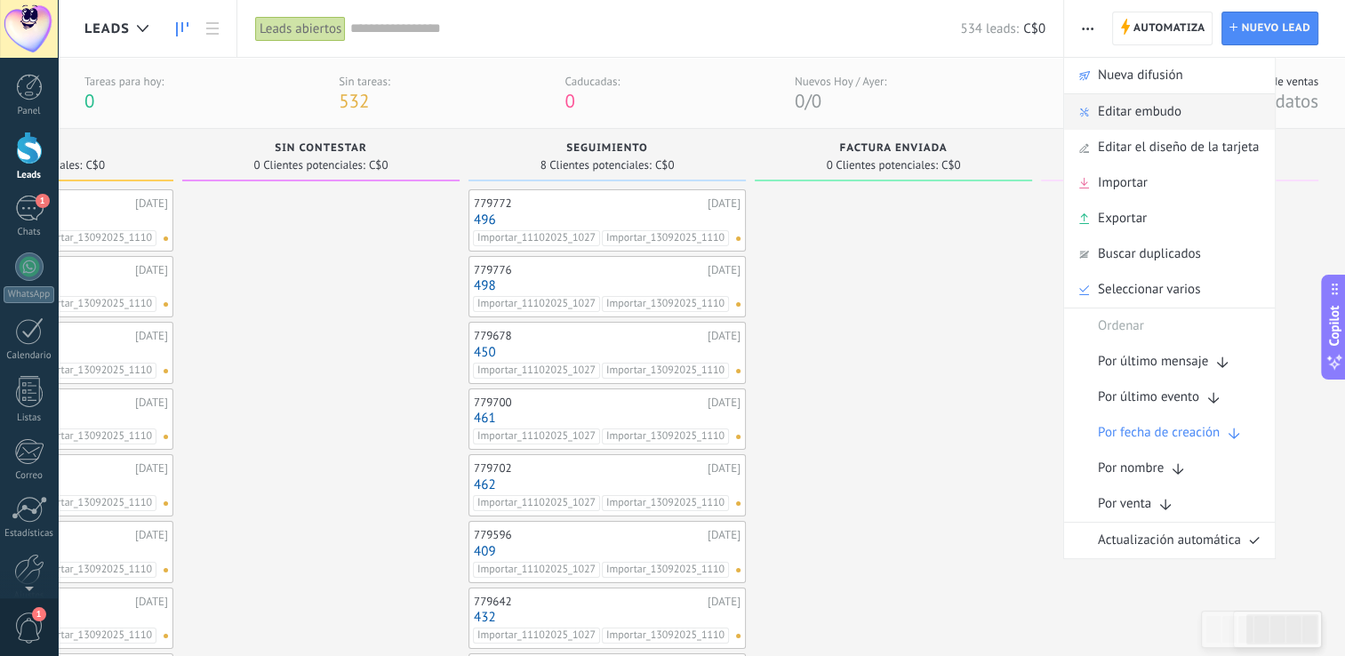
click at [1089, 102] on div "Editar embudo" at bounding box center [1169, 112] width 211 height 36
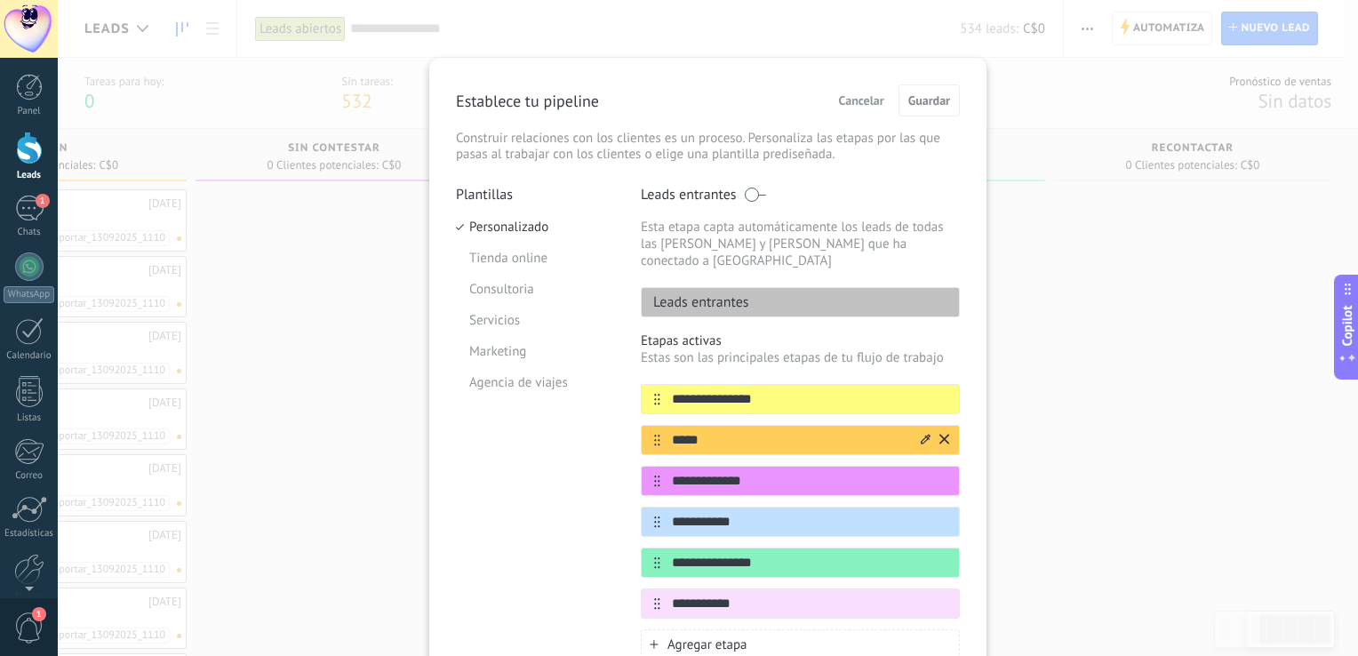
click at [641, 425] on div "*****" at bounding box center [800, 440] width 319 height 30
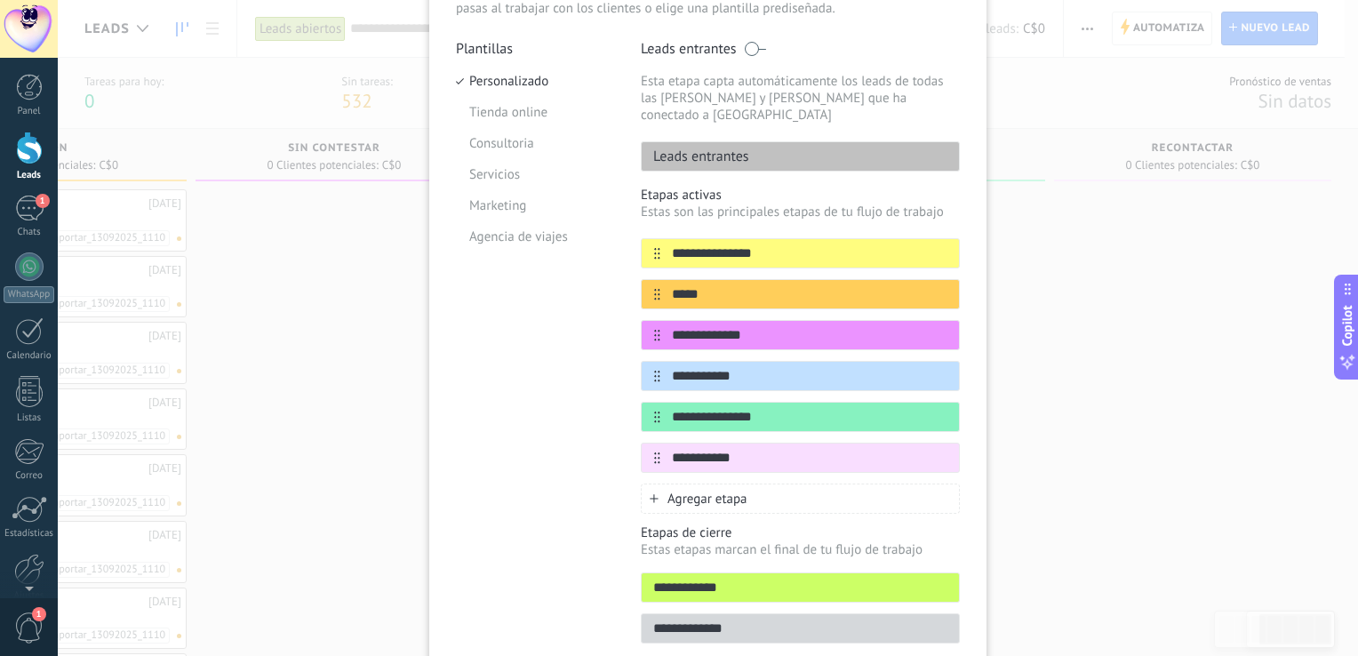
click at [681, 491] on span "Agregar etapa" at bounding box center [707, 499] width 80 height 17
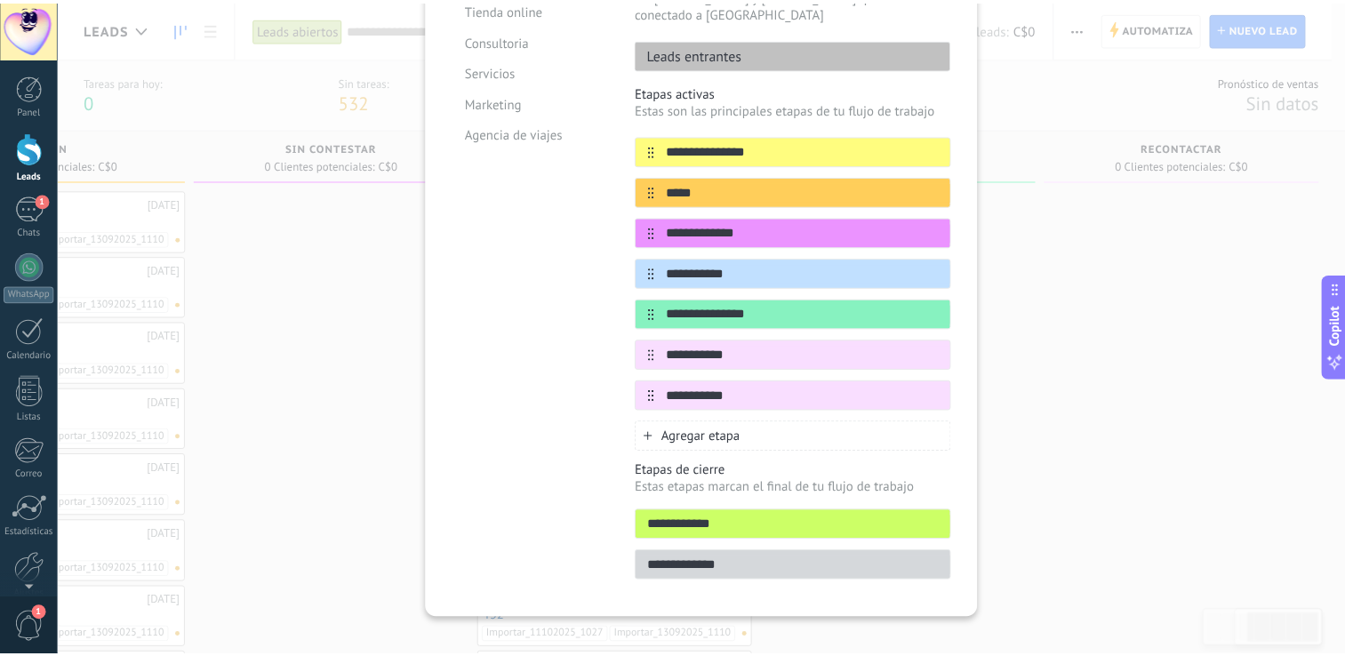
scroll to position [0, 0]
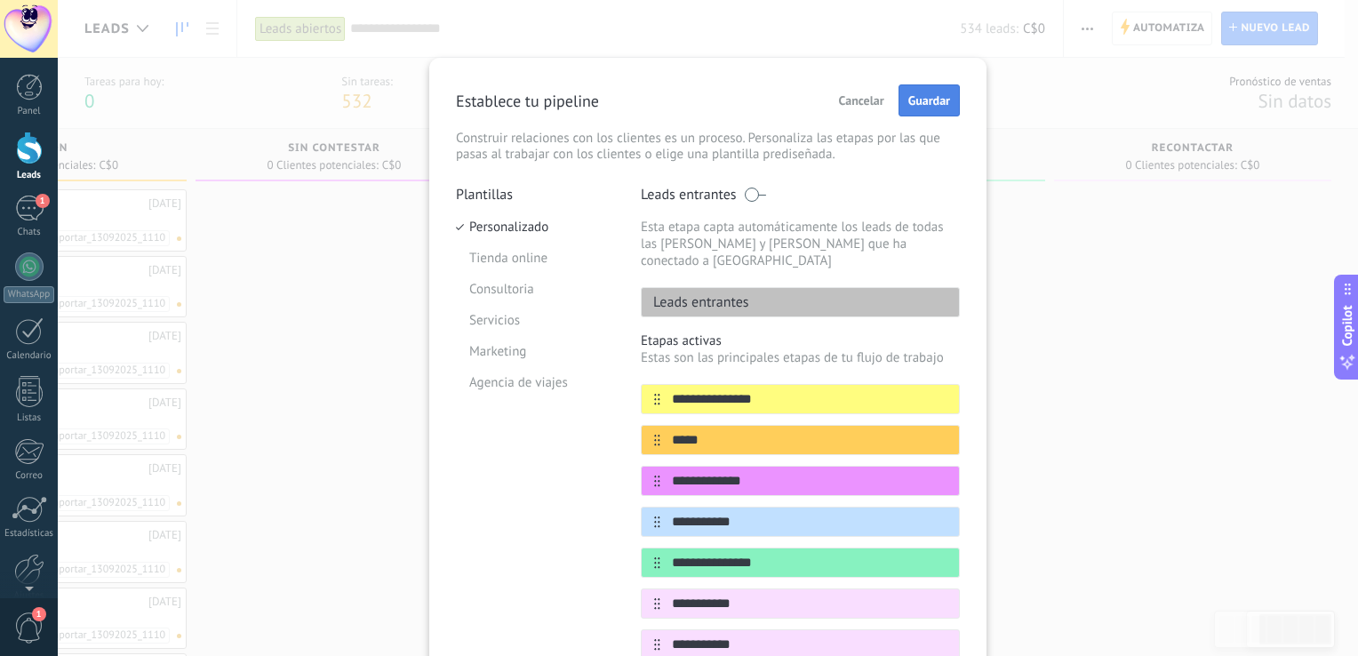
type input "**********"
click at [930, 106] on span "Guardar" at bounding box center [929, 100] width 42 height 12
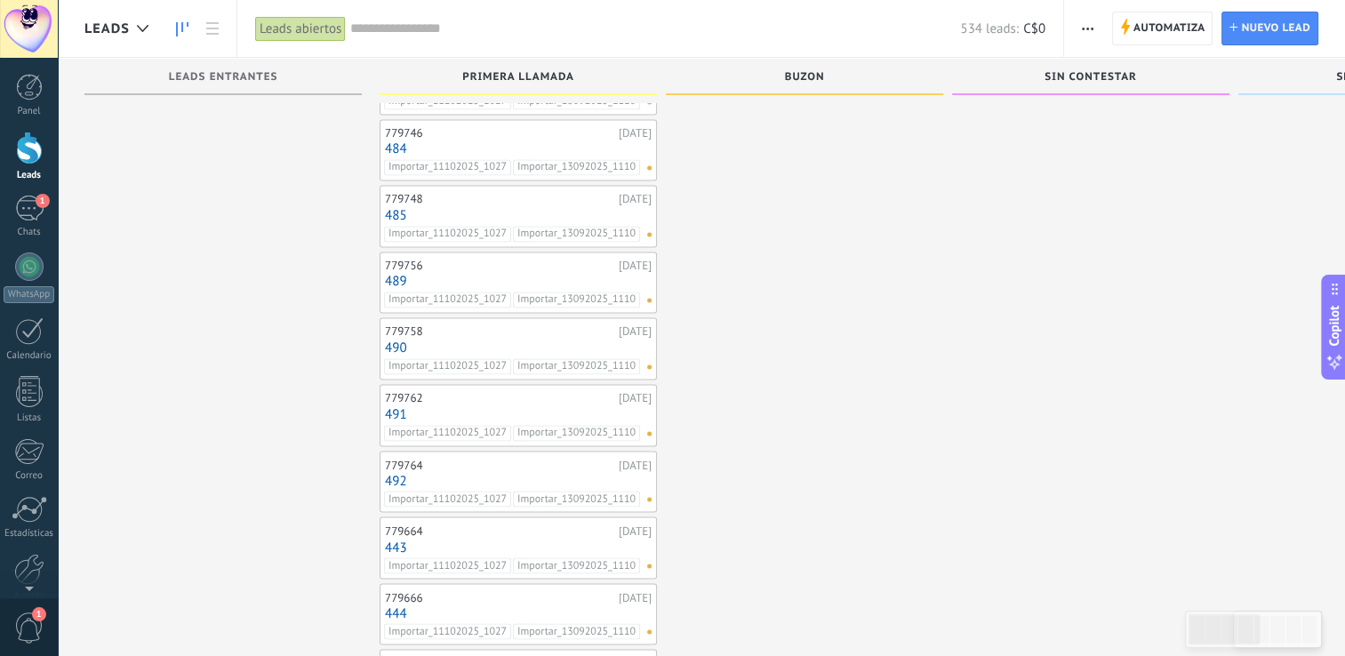
scroll to position [2905, 0]
click at [399, 402] on link "491" at bounding box center [518, 409] width 267 height 15
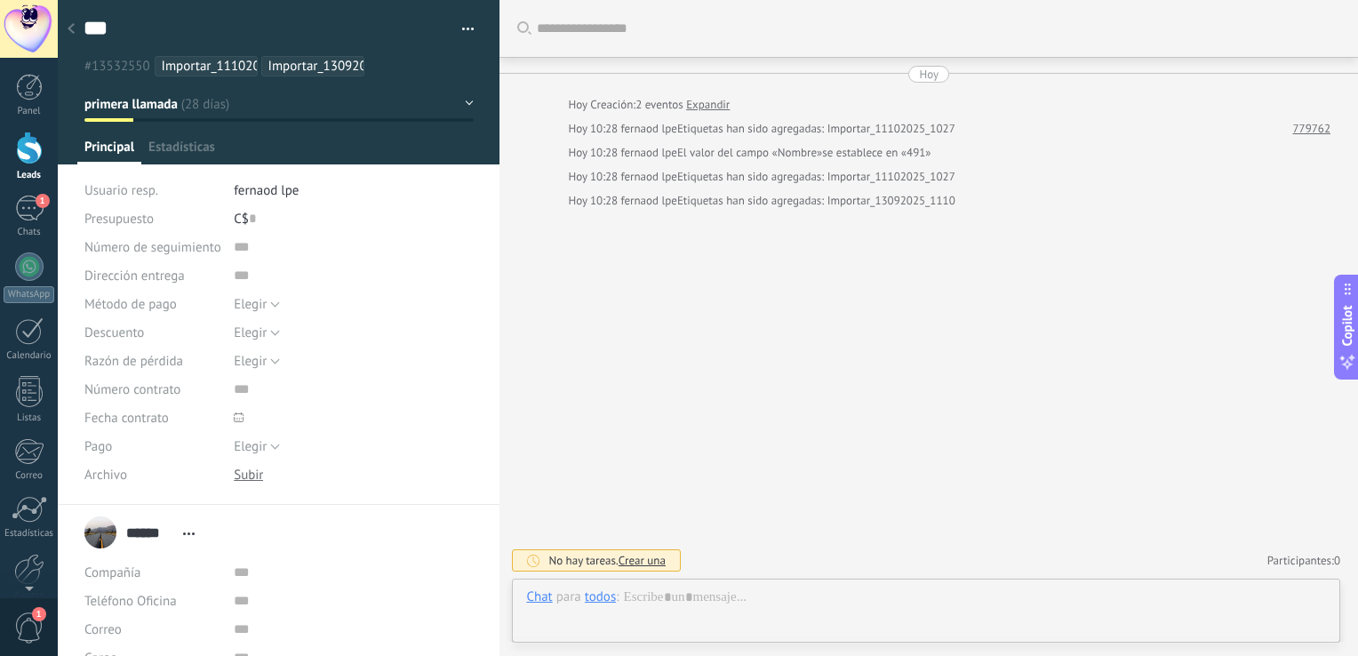
scroll to position [26, 0]
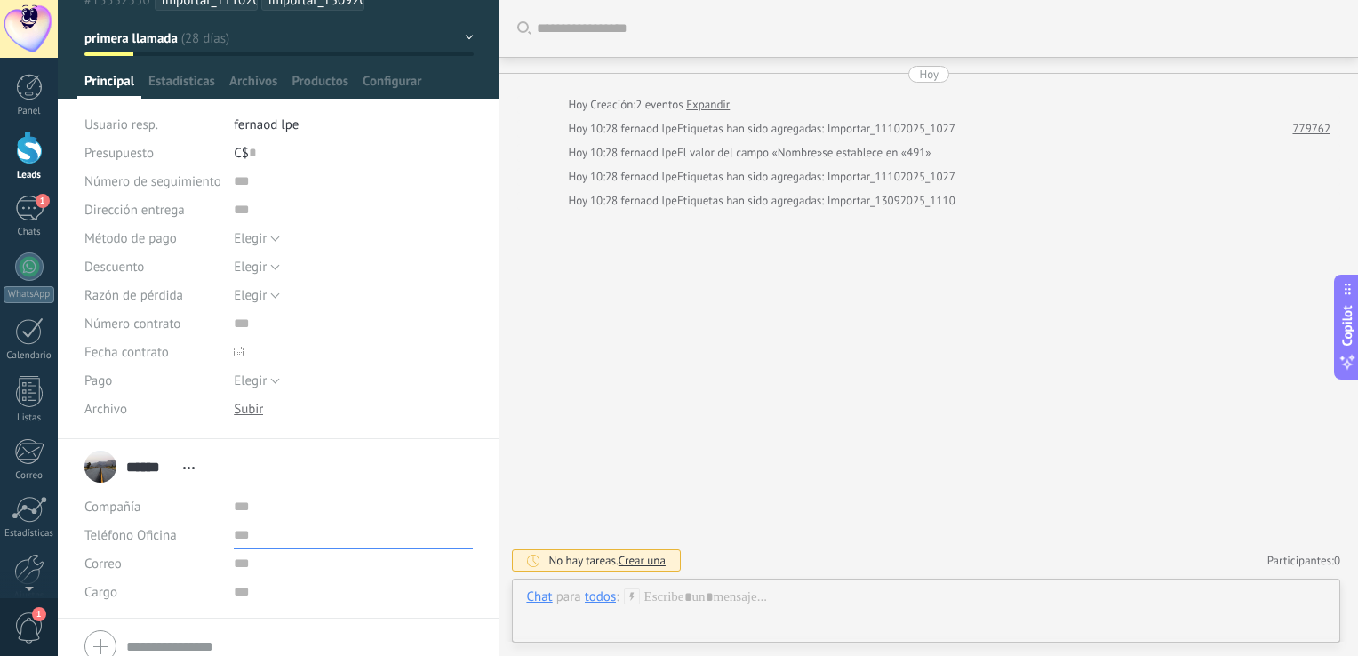
click at [297, 522] on input "text" at bounding box center [354, 535] width 240 height 28
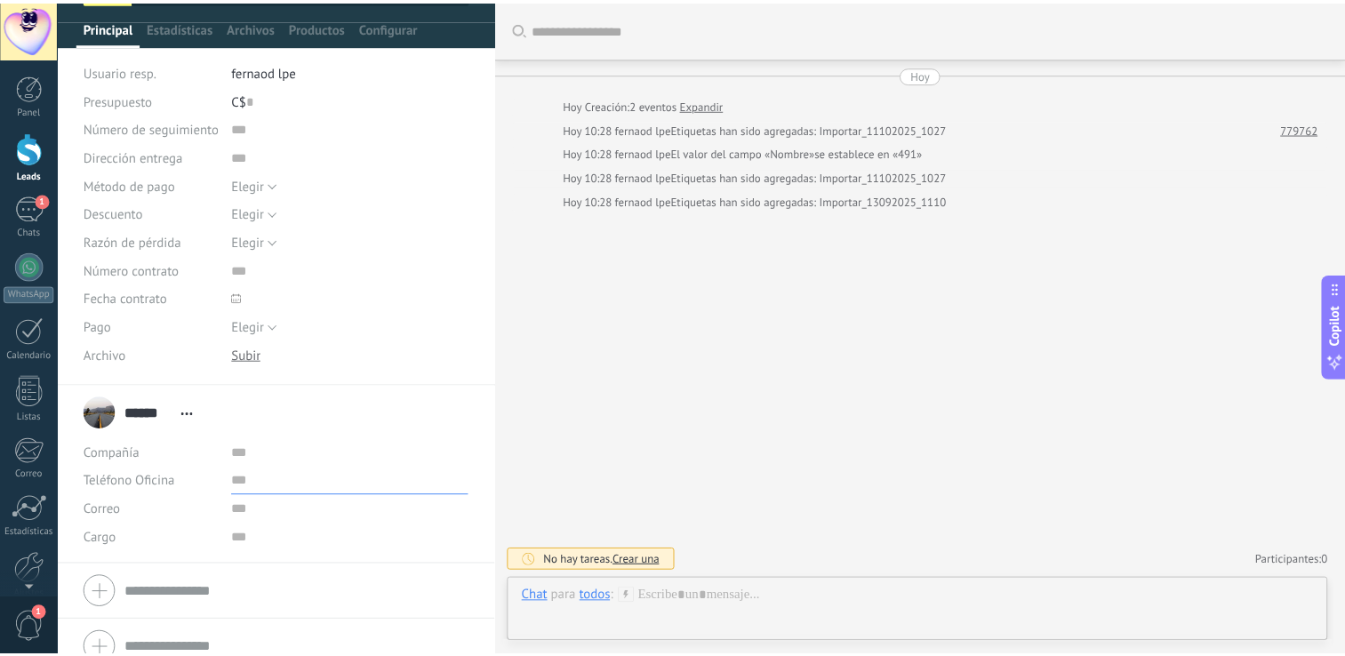
scroll to position [0, 0]
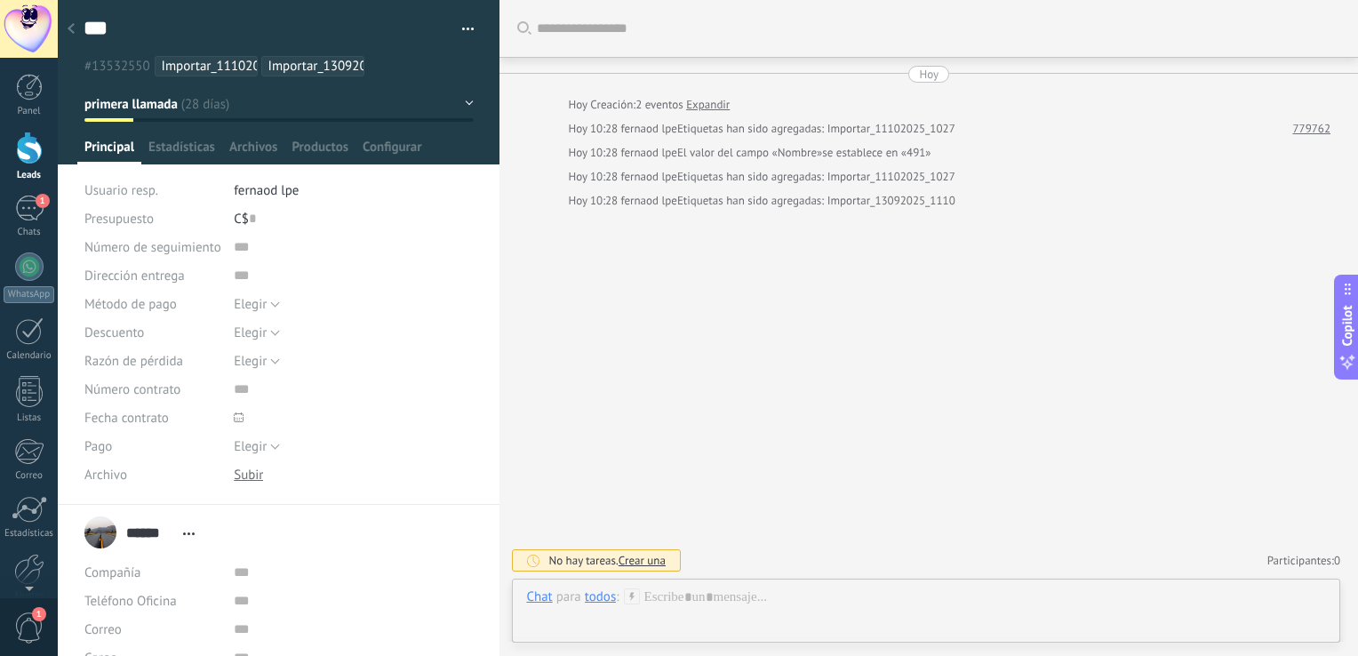
click at [76, 23] on div at bounding box center [71, 29] width 25 height 35
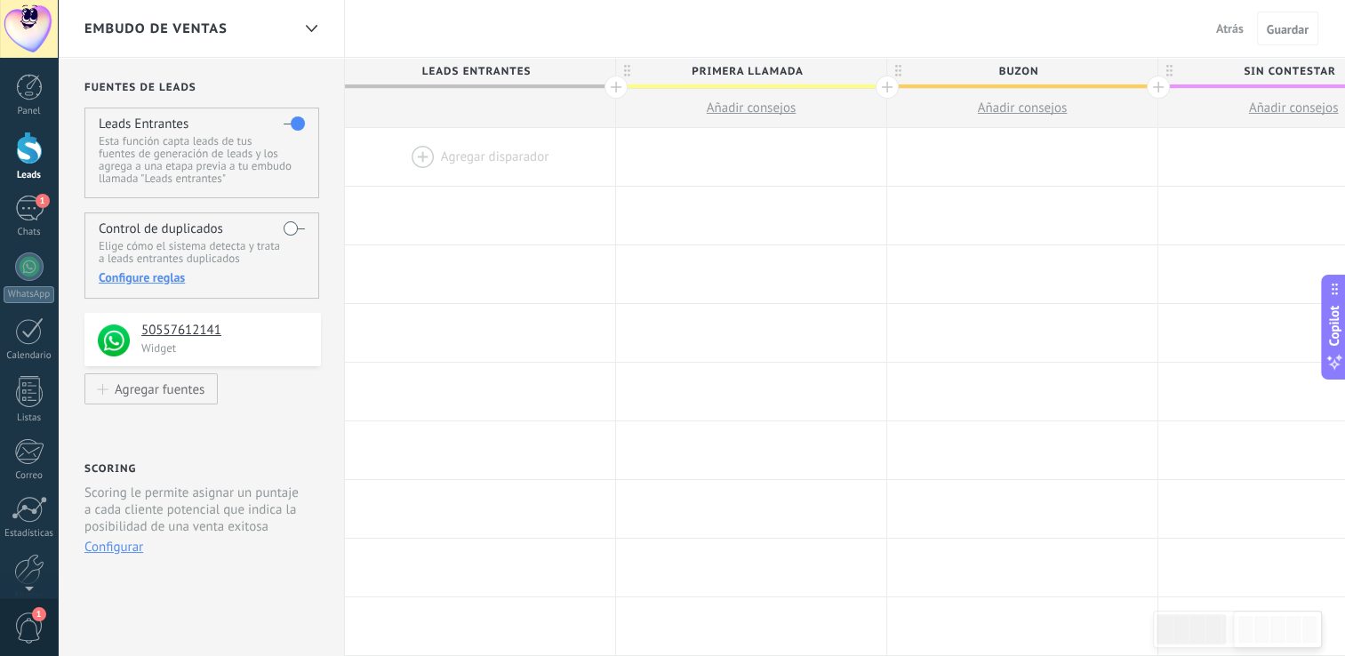
click at [34, 144] on div at bounding box center [29, 148] width 27 height 33
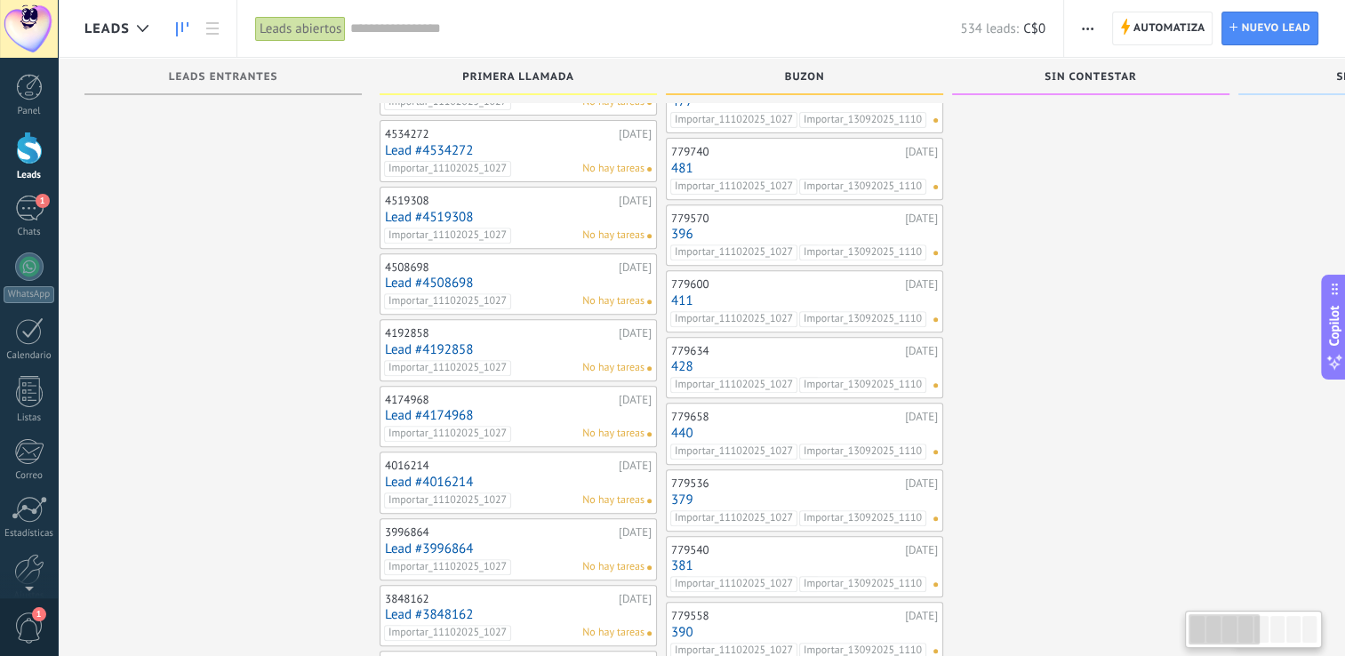
scroll to position [868, 0]
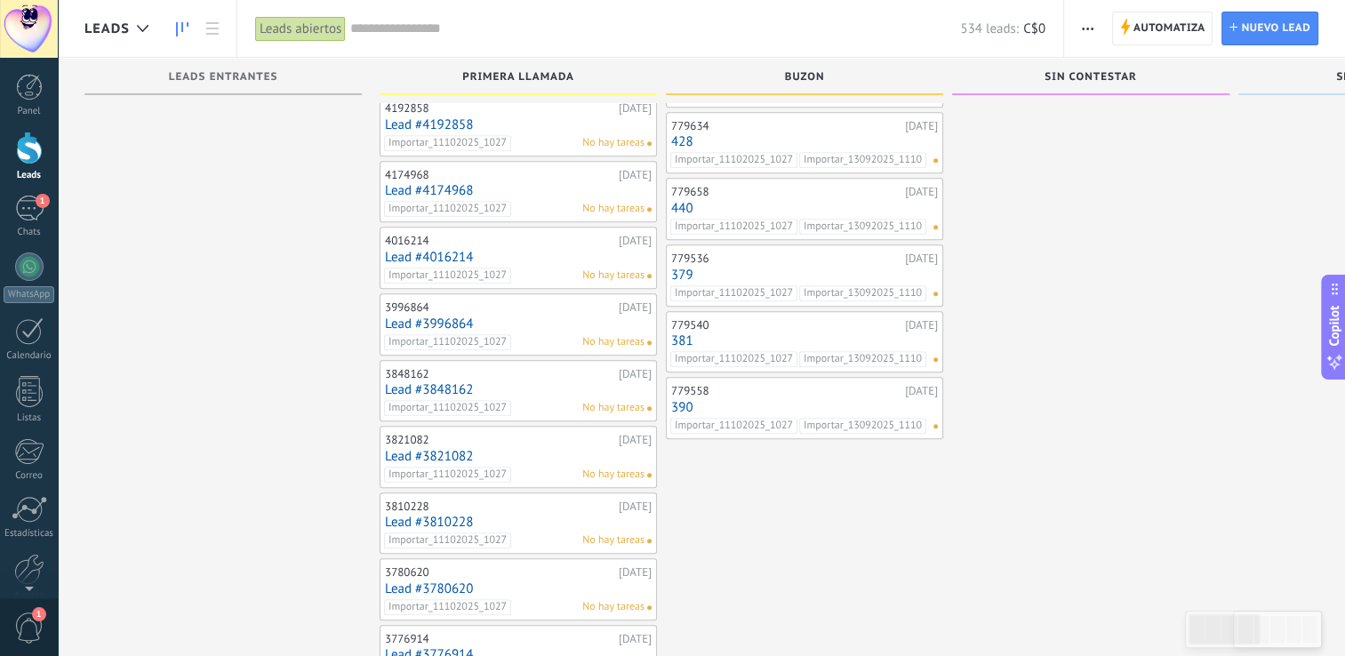
click at [444, 322] on link "Lead #3996864" at bounding box center [518, 323] width 267 height 15
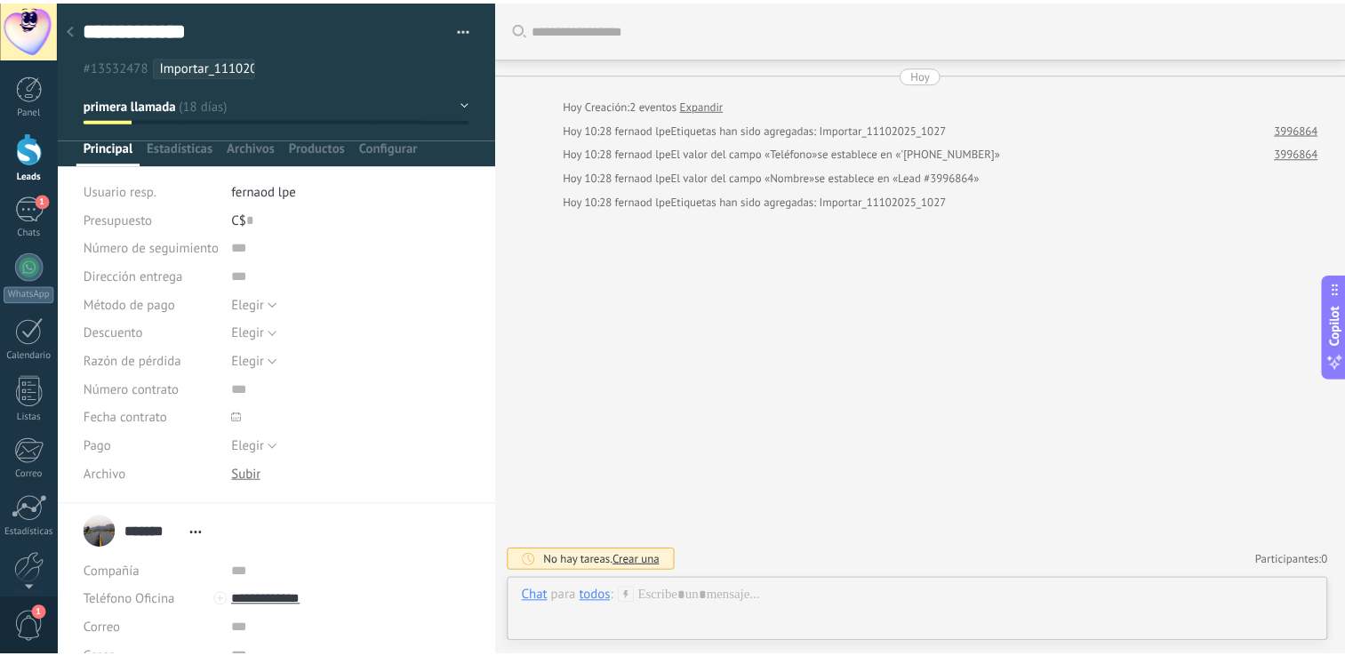
scroll to position [26, 0]
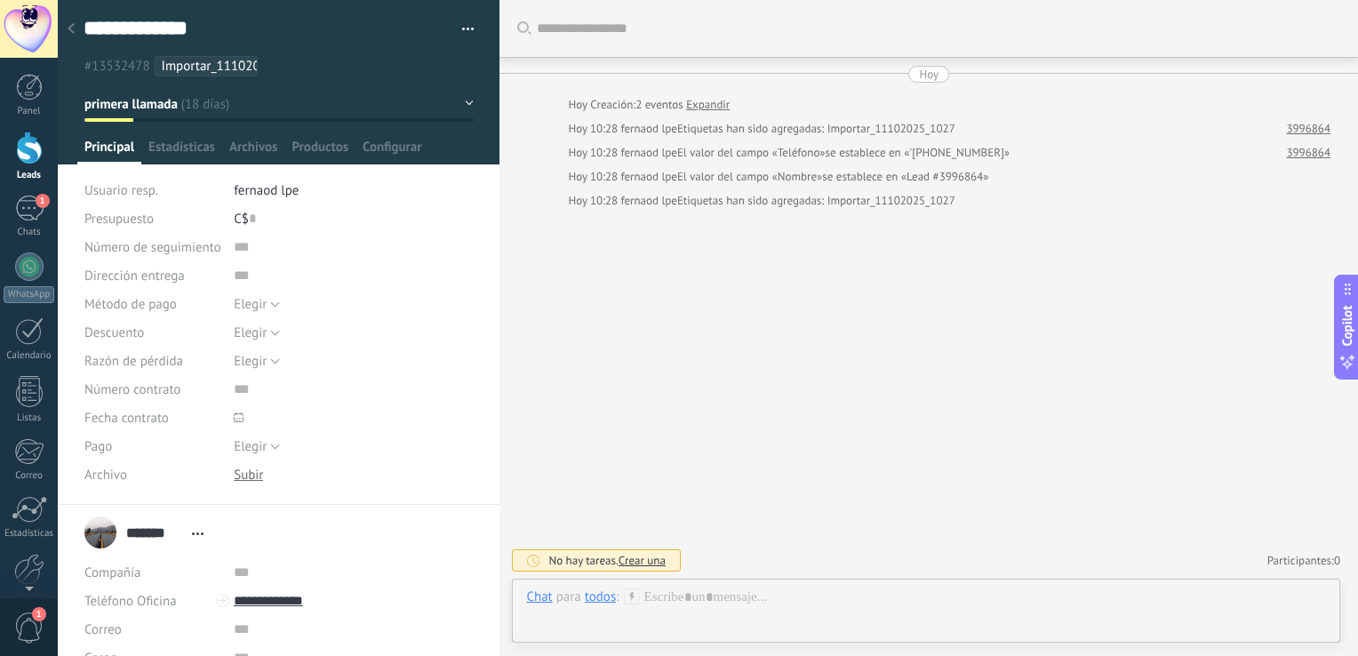
click at [75, 26] on div at bounding box center [71, 29] width 25 height 35
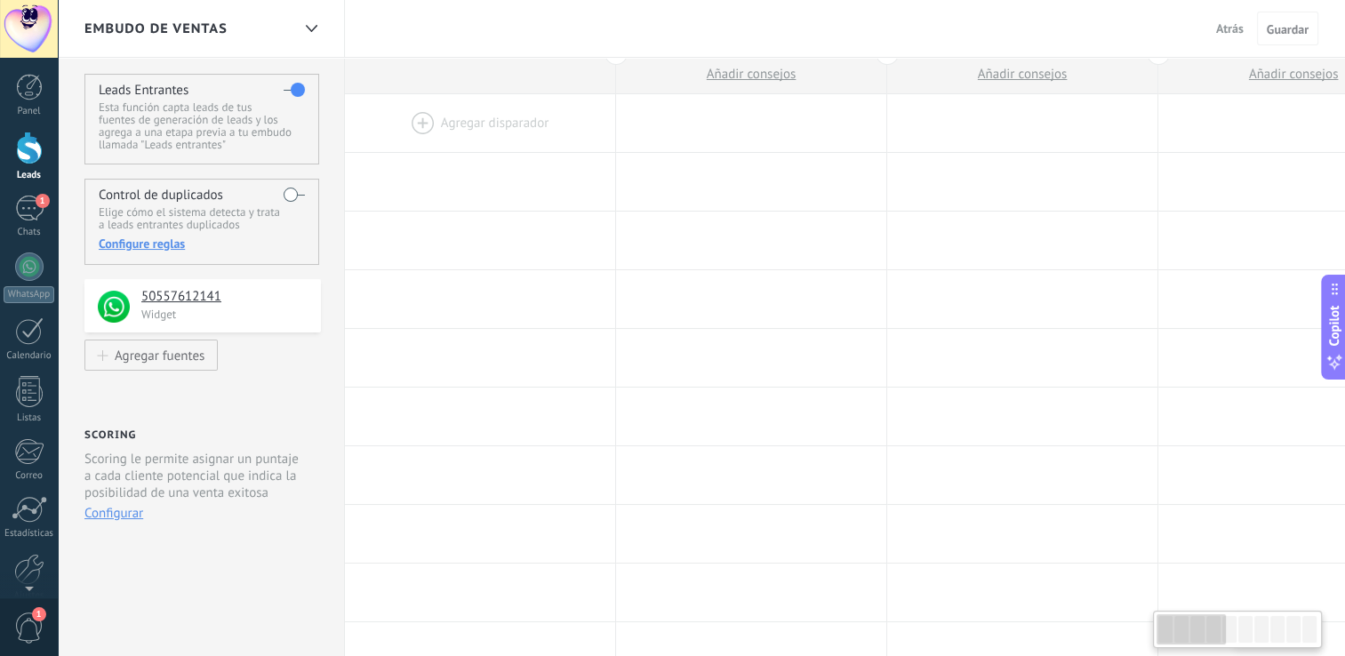
scroll to position [43, 0]
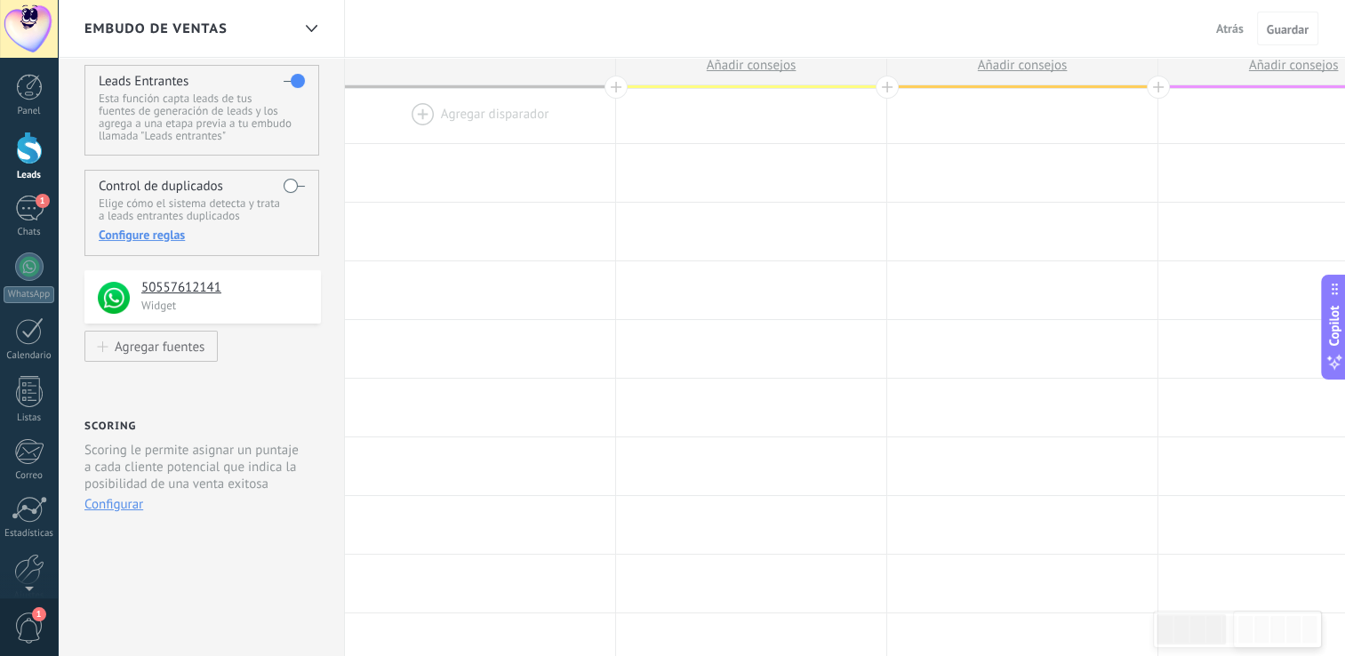
click at [24, 180] on div "Leads" at bounding box center [30, 176] width 52 height 12
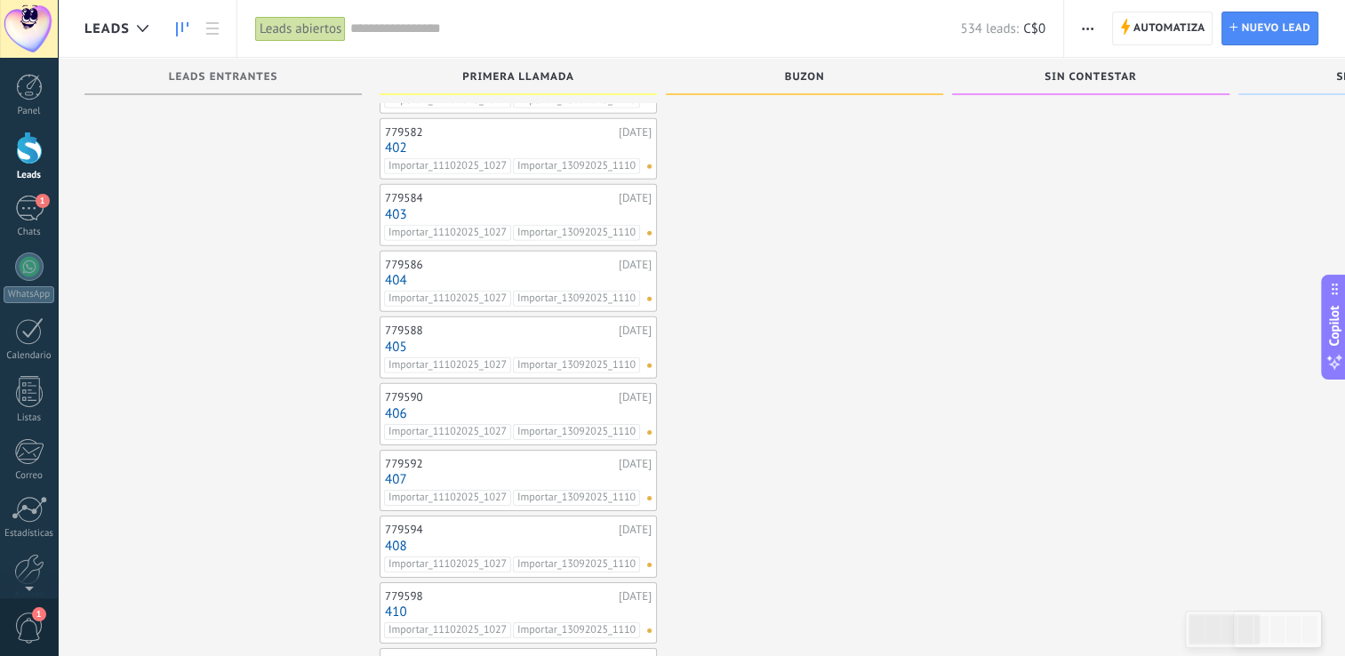
scroll to position [5509, 0]
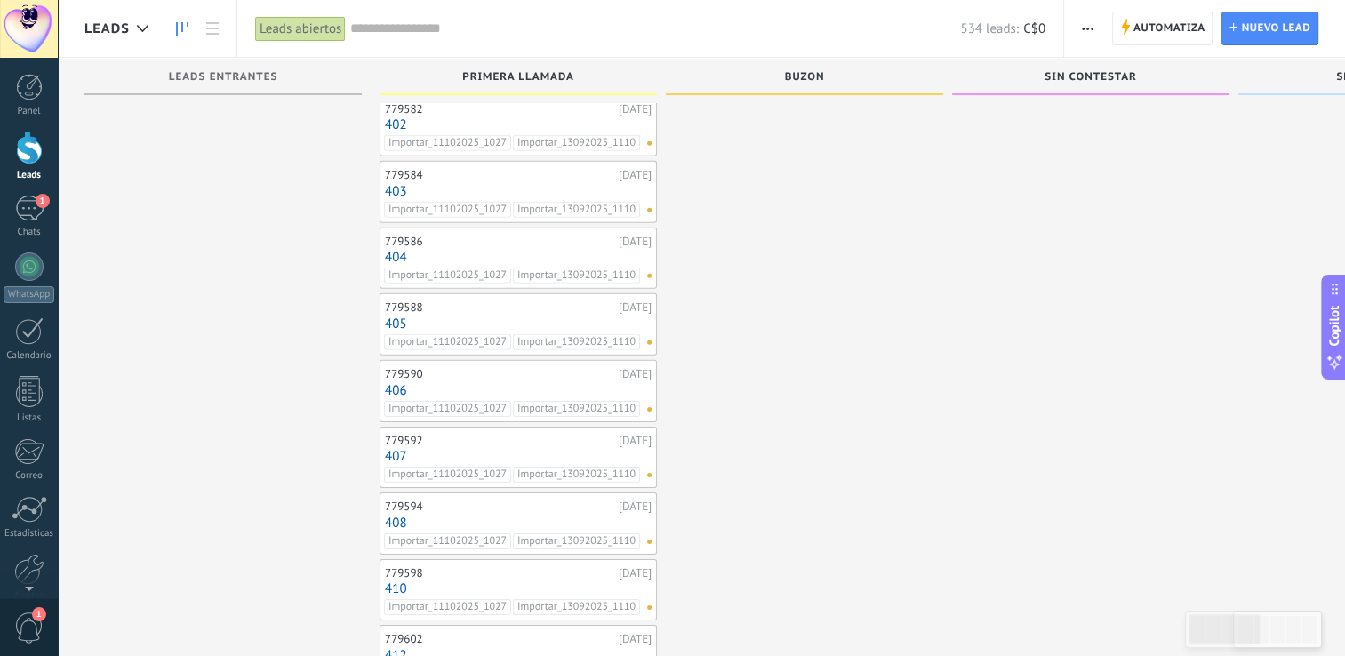
click at [393, 449] on link "407" at bounding box center [518, 456] width 267 height 15
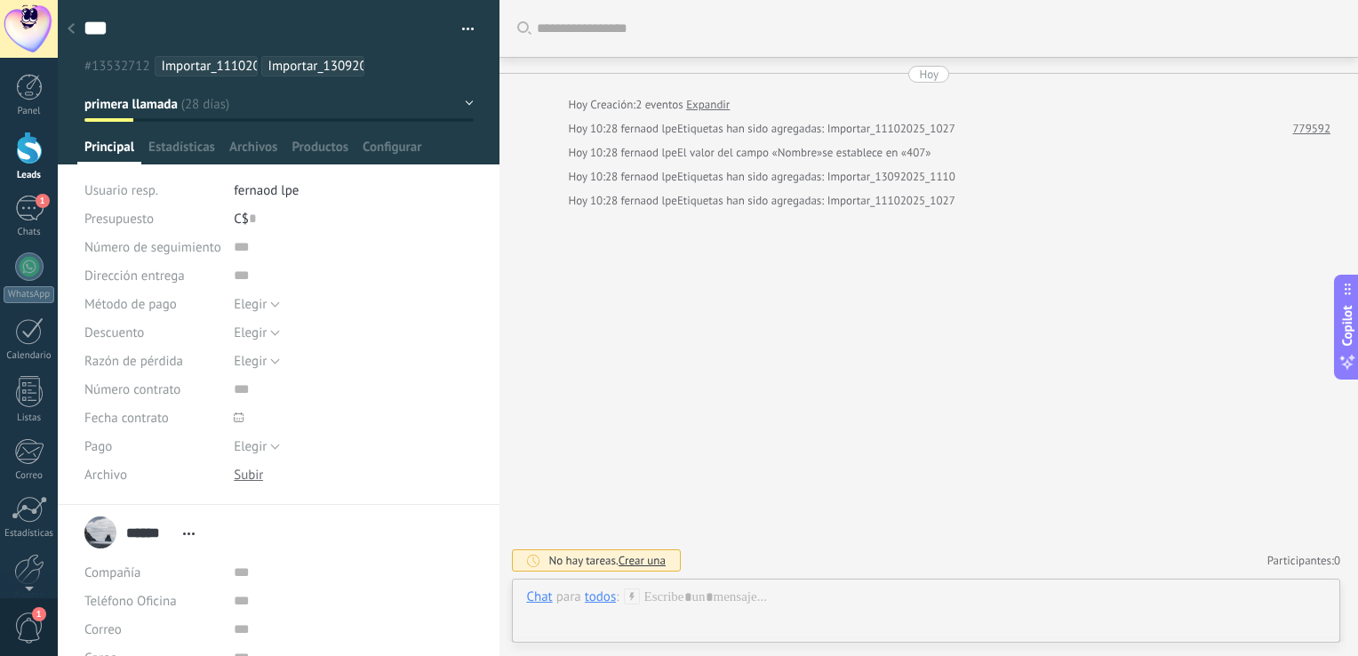
scroll to position [26, 0]
click at [192, 527] on span "Abrir detalle Copie el nombre Desatar Contacto principal" at bounding box center [188, 533] width 29 height 13
click at [223, 621] on div "Desatar" at bounding box center [245, 618] width 140 height 30
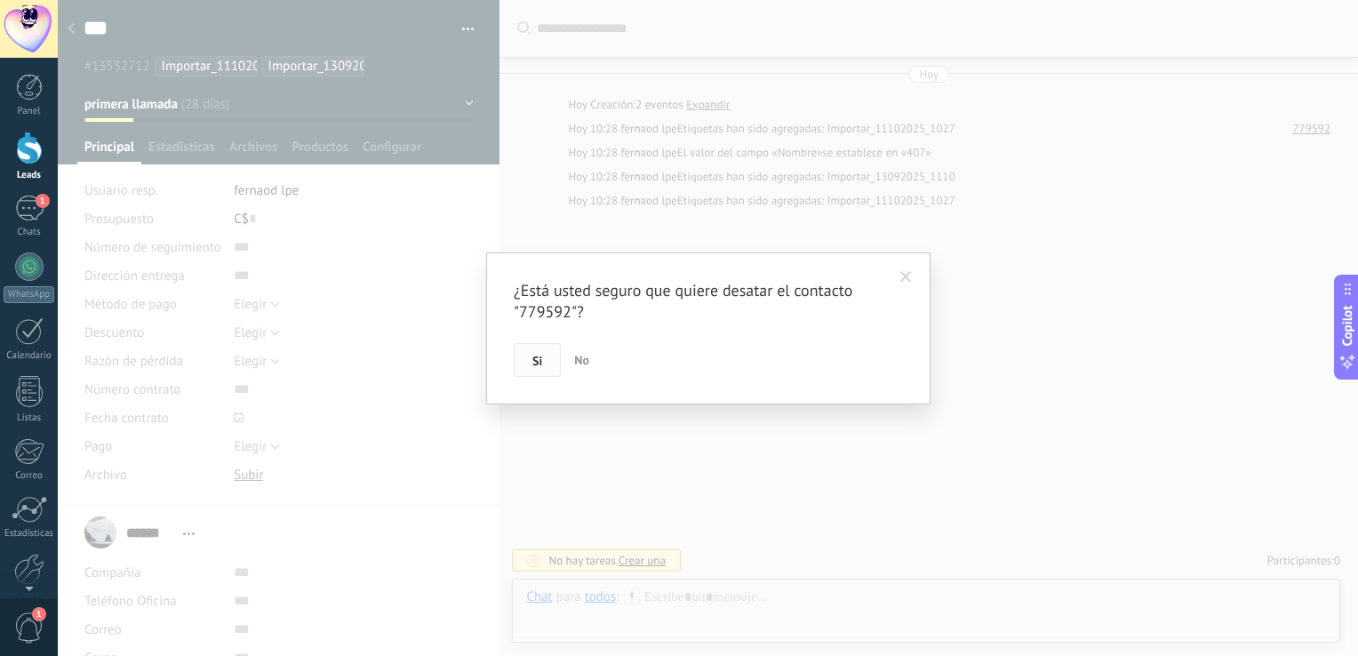
click at [542, 357] on button "Si" at bounding box center [537, 360] width 47 height 34
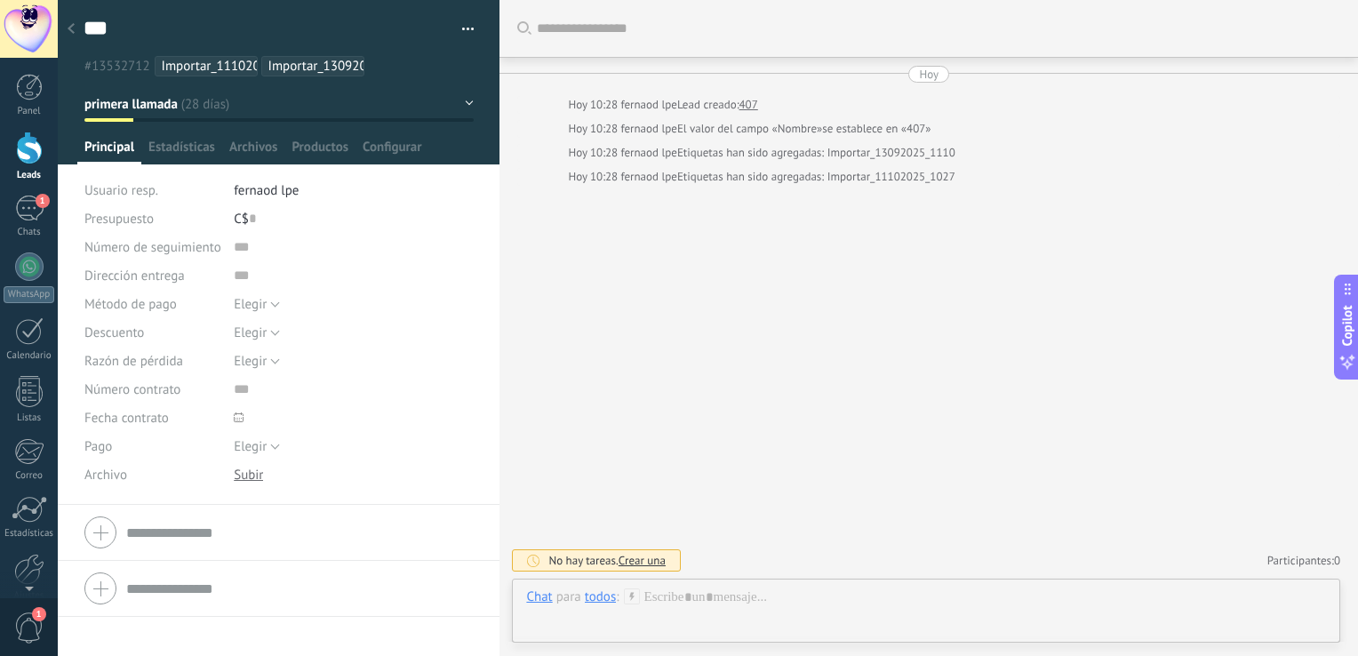
click at [74, 27] on icon at bounding box center [71, 28] width 7 height 11
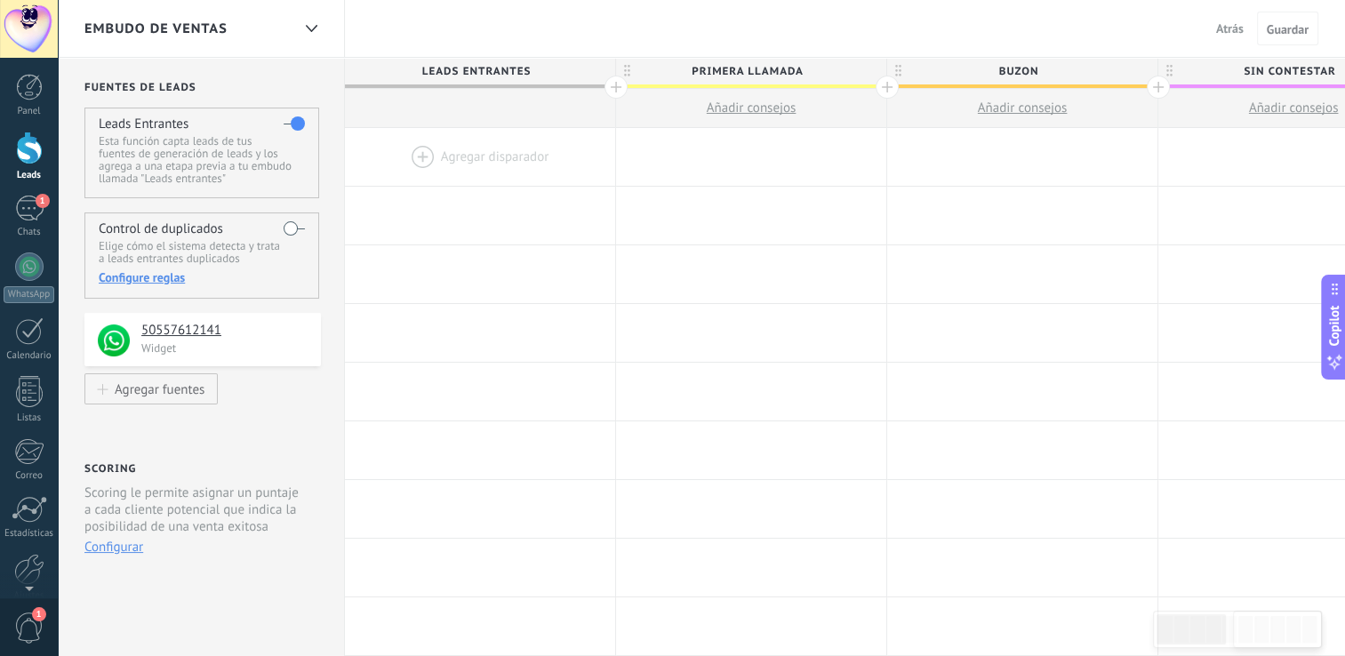
click at [32, 137] on div at bounding box center [29, 148] width 27 height 33
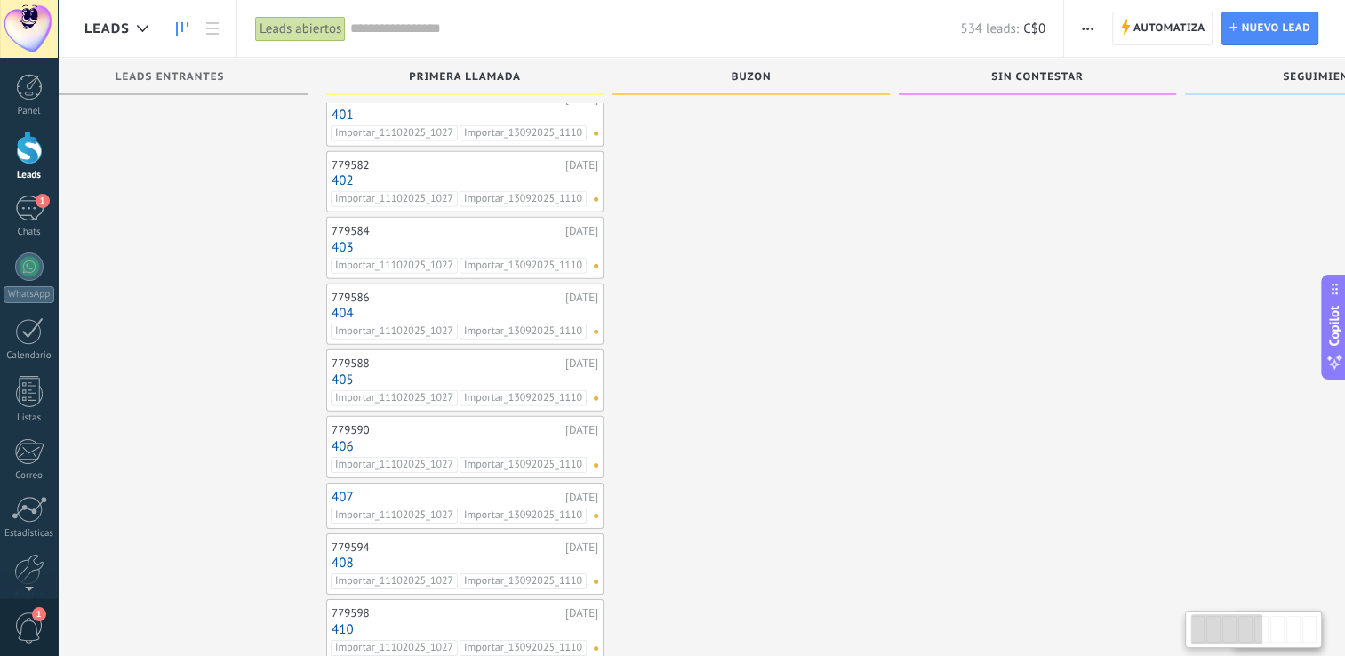
scroll to position [5470, 0]
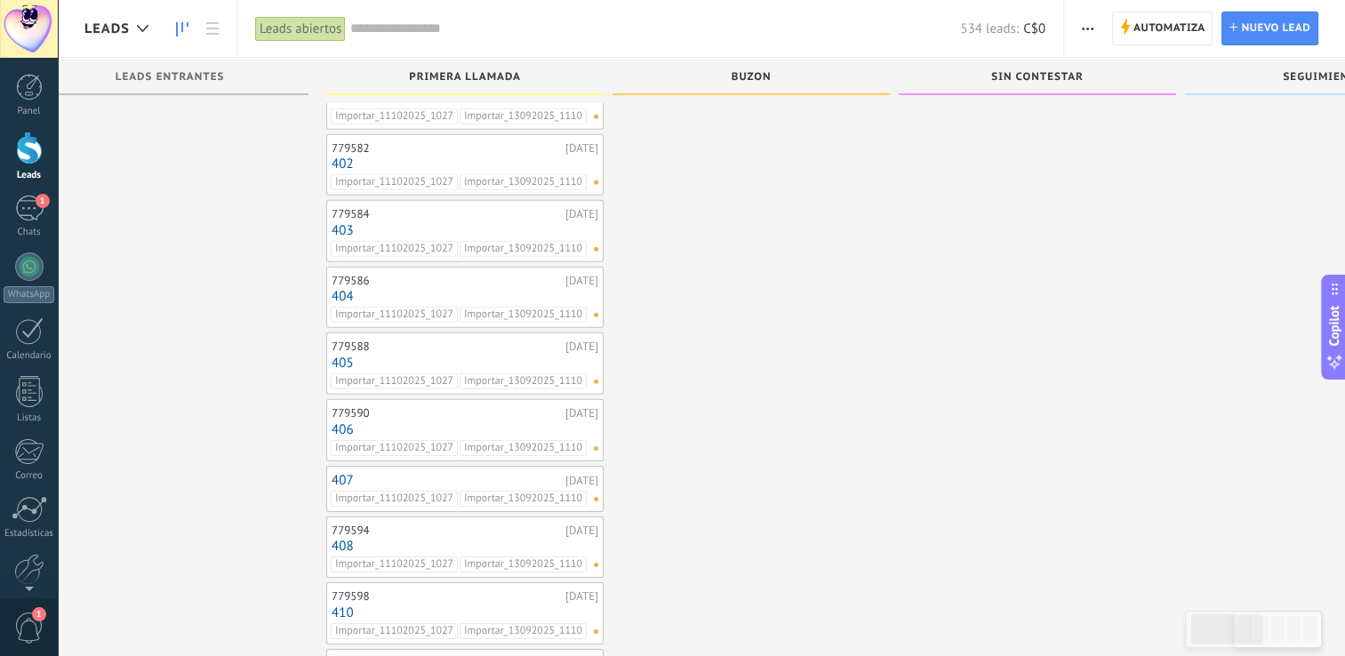
click at [341, 473] on link "407" at bounding box center [446, 480] width 229 height 15
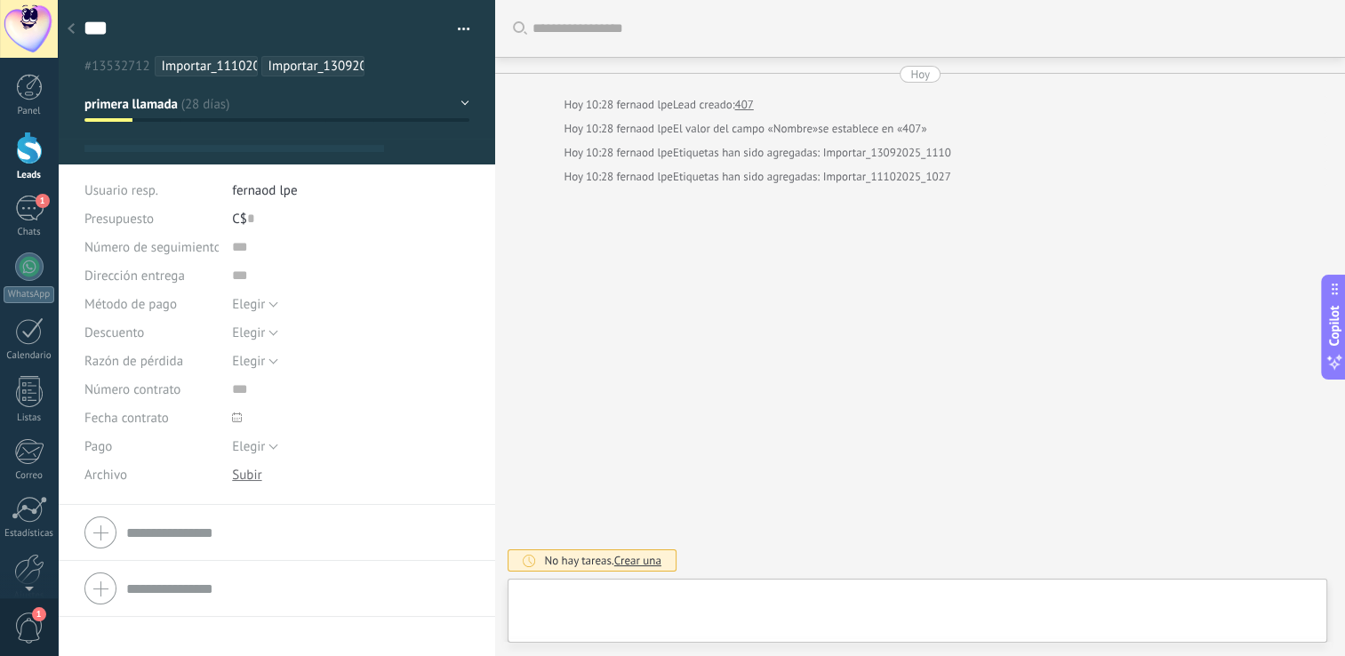
type textarea "***"
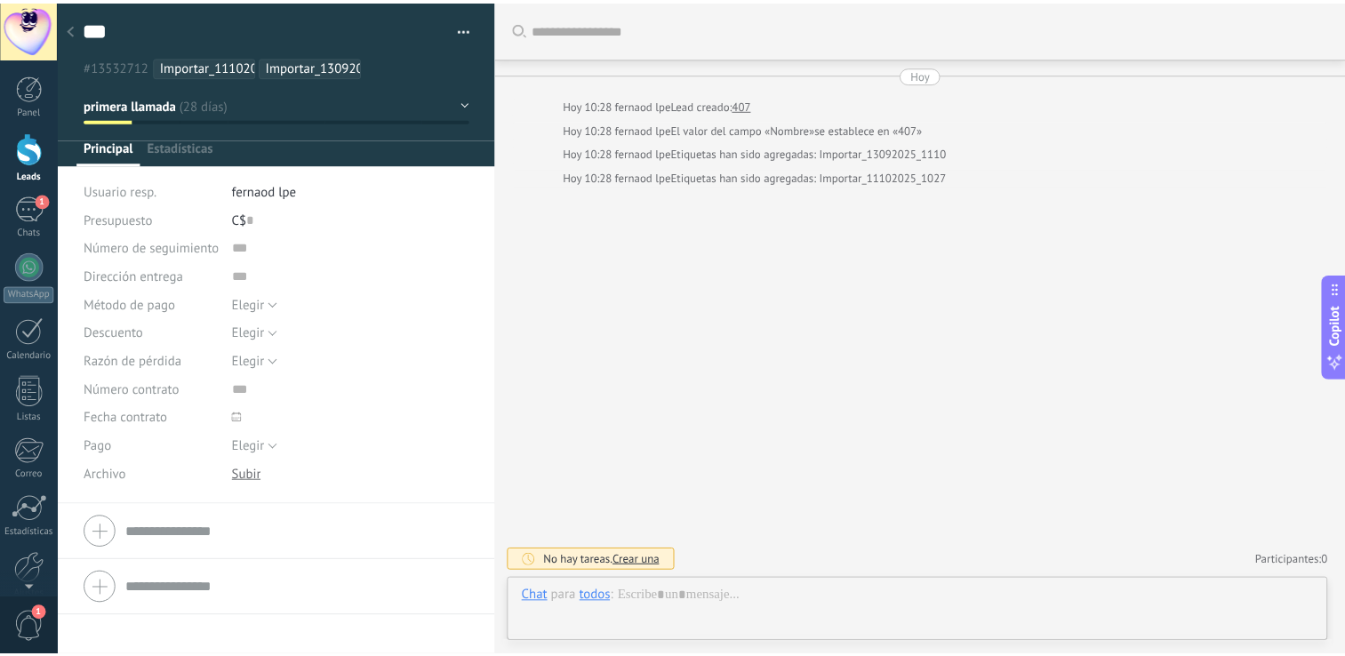
scroll to position [26, 0]
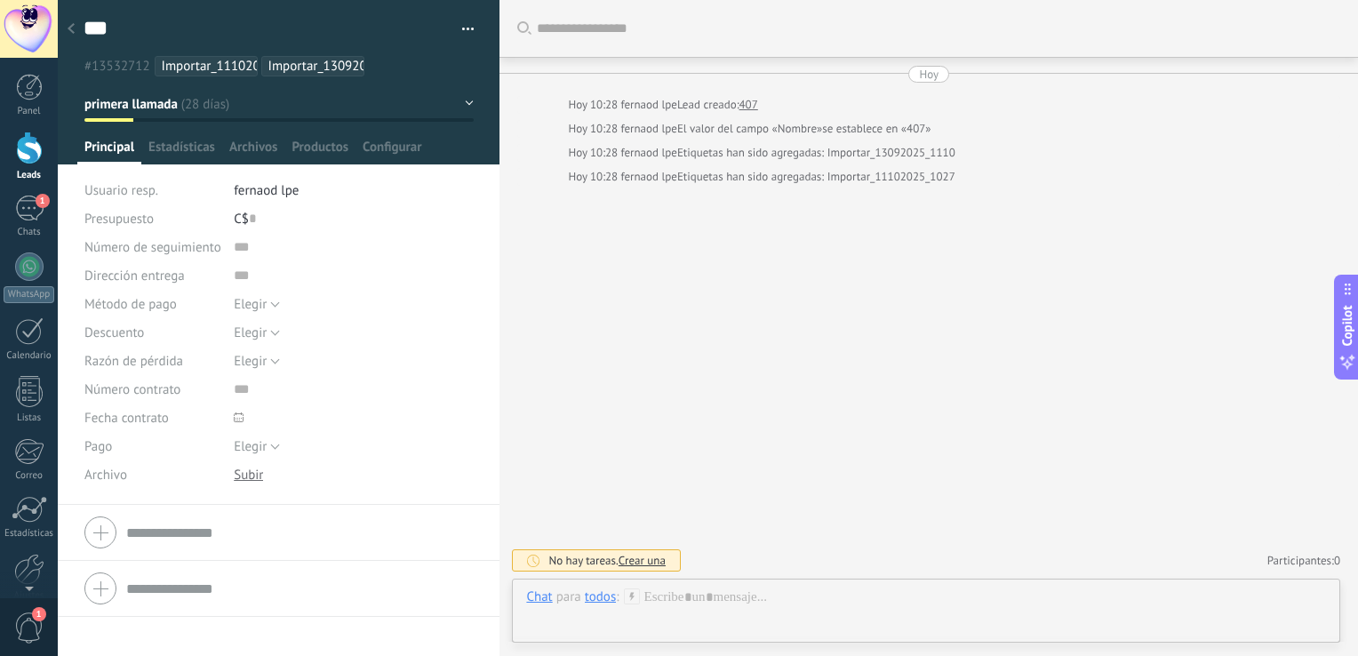
click at [79, 33] on div at bounding box center [71, 29] width 25 height 35
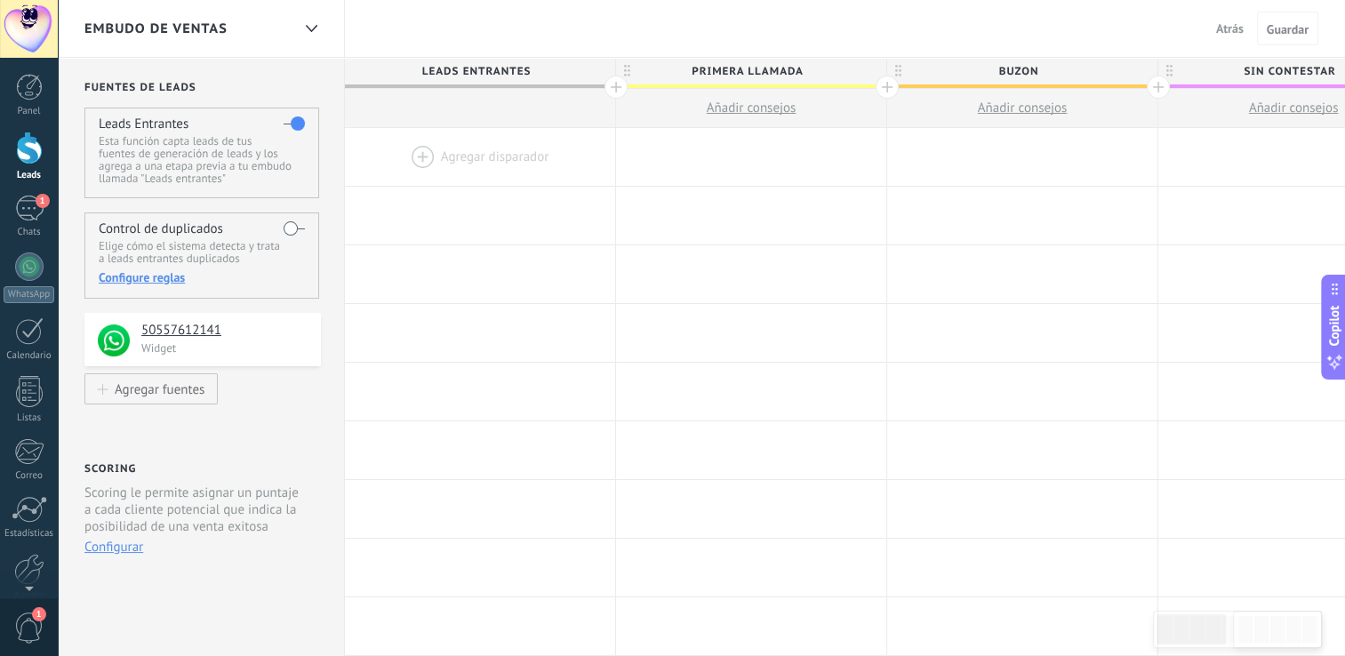
click at [35, 173] on div "Leads" at bounding box center [30, 176] width 52 height 12
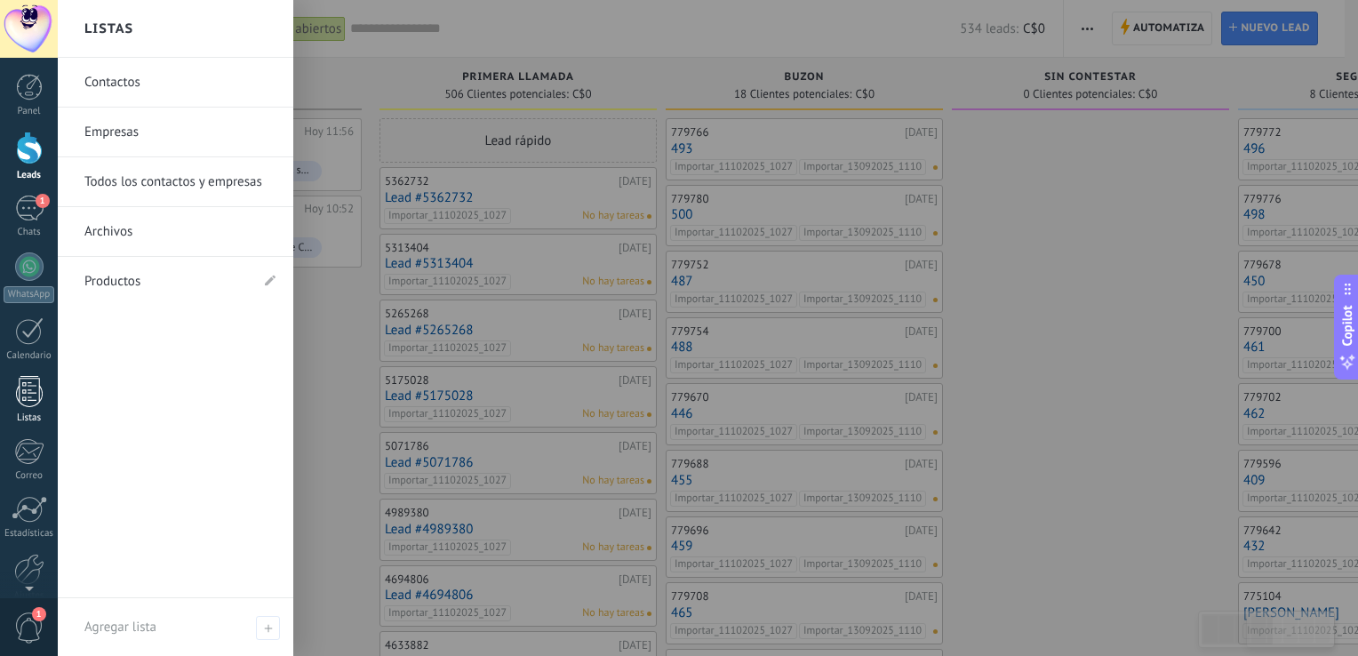
click at [39, 376] on div at bounding box center [29, 391] width 27 height 31
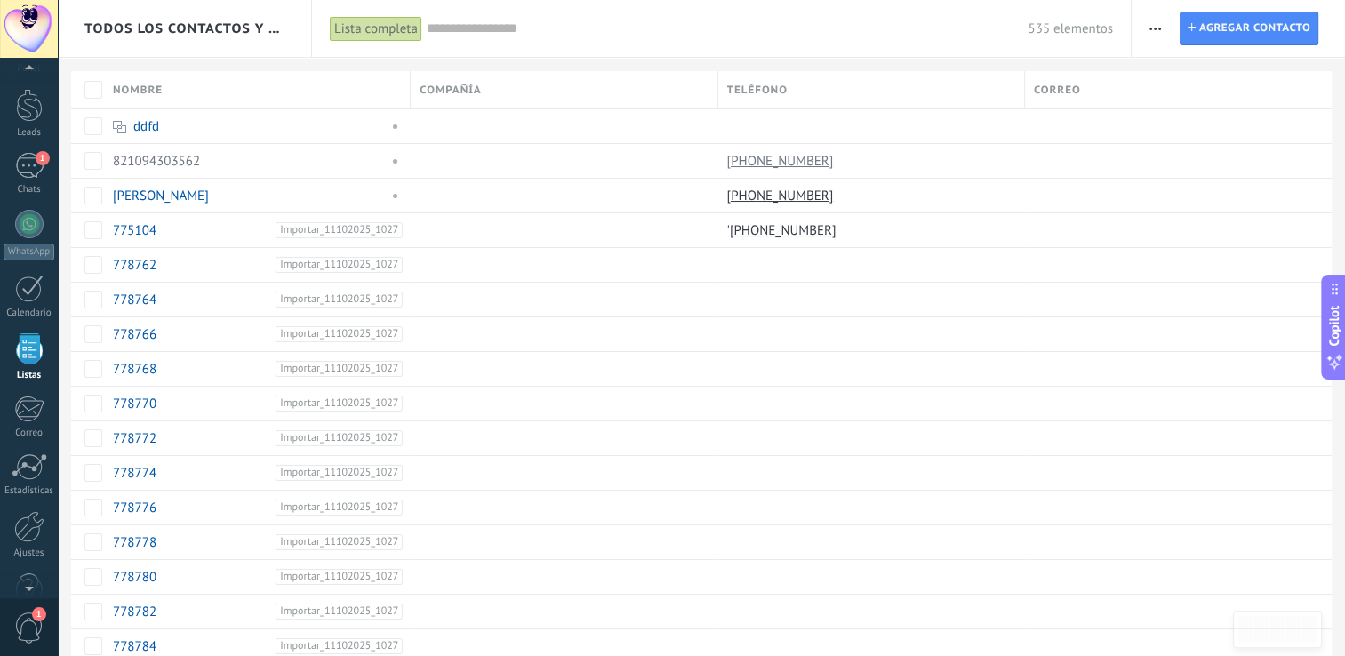
scroll to position [45, 0]
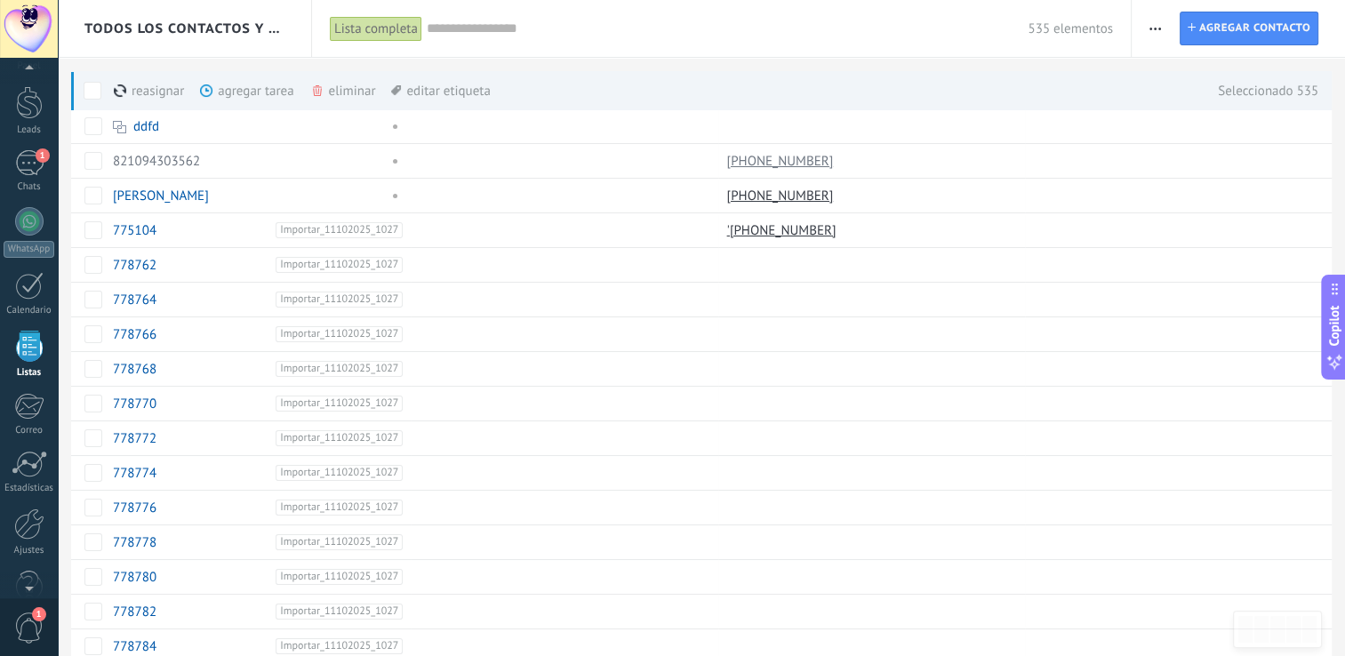
click at [1153, 37] on span "button" at bounding box center [1155, 29] width 12 height 34
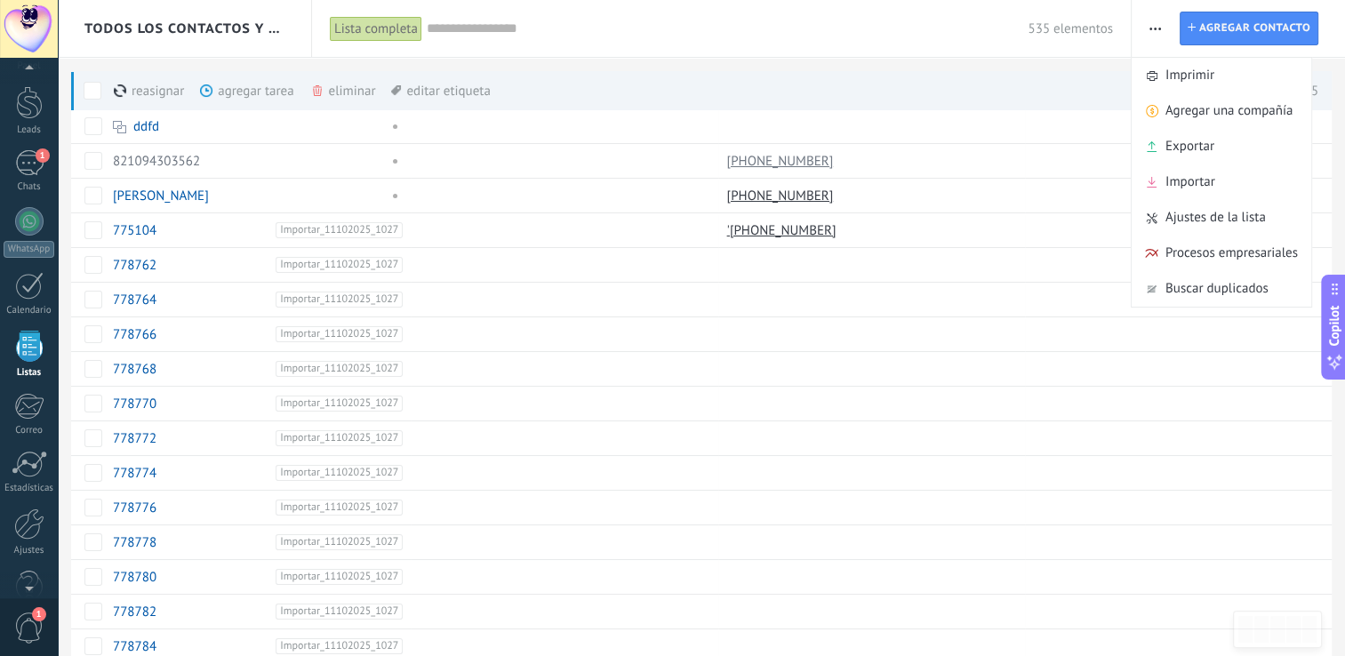
click at [343, 90] on div "eliminar màs" at bounding box center [373, 90] width 126 height 39
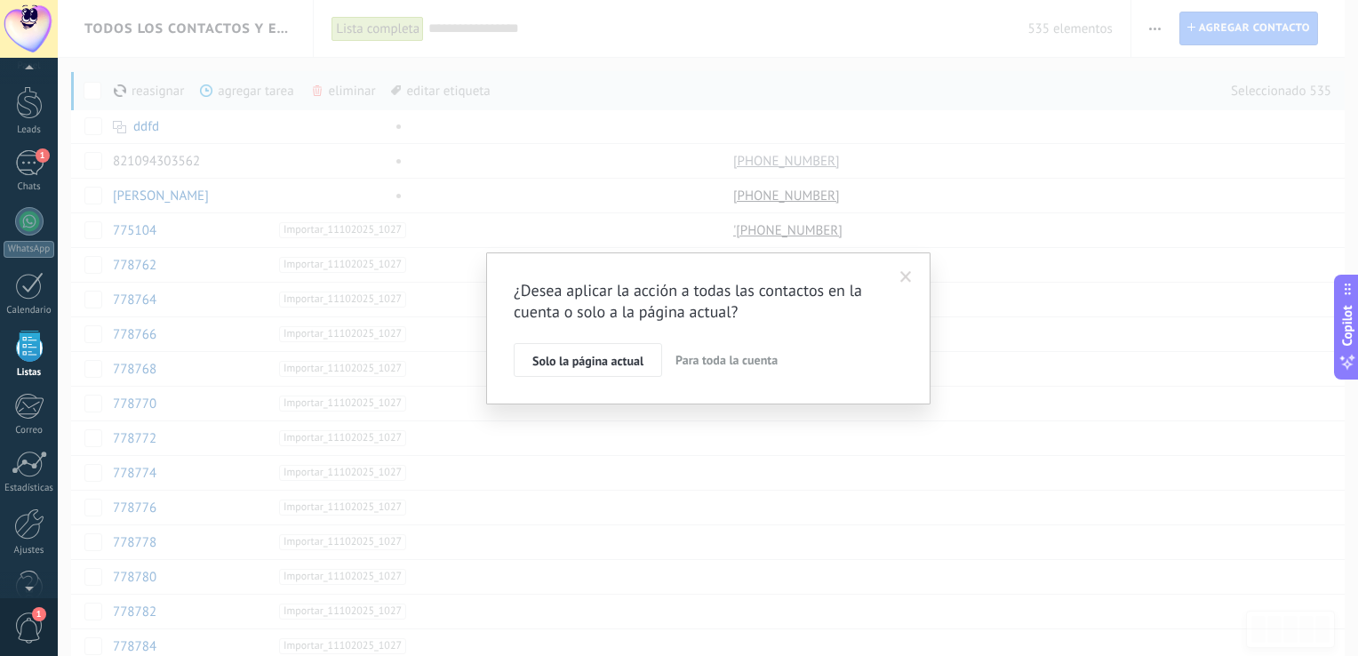
click at [694, 363] on span "Para toda la cuenta" at bounding box center [726, 360] width 102 height 16
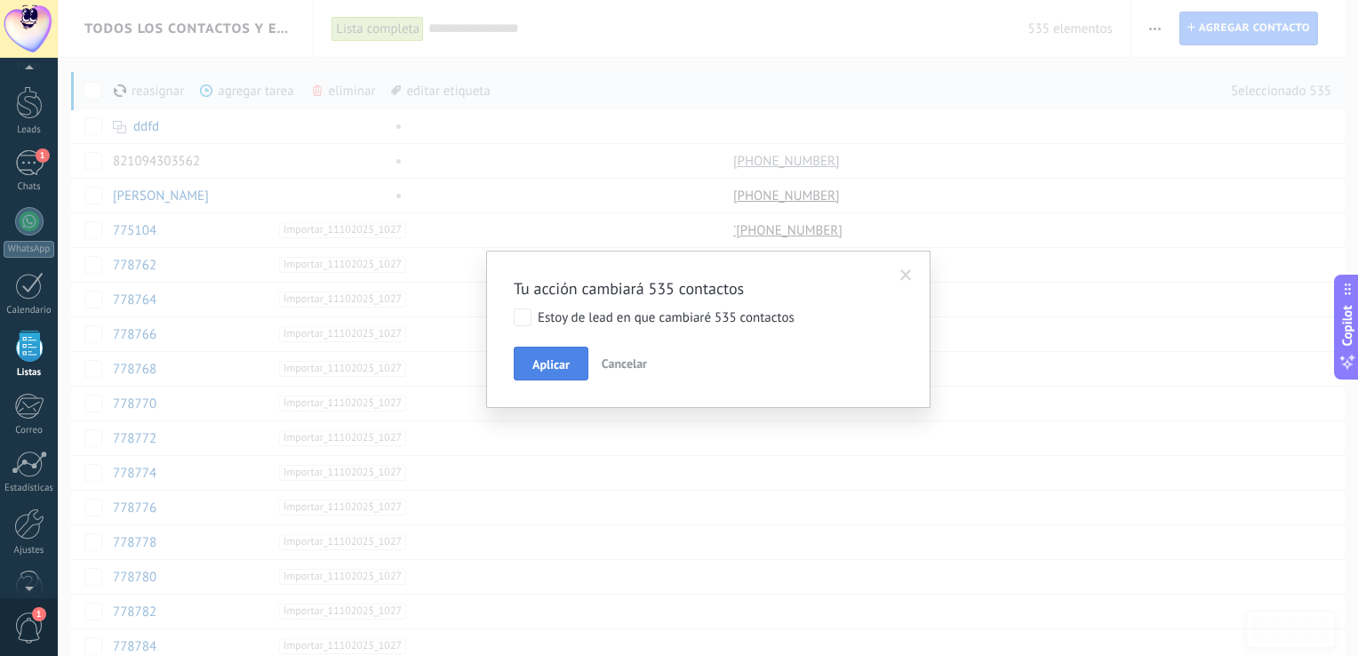
click at [529, 372] on button "Aplicar" at bounding box center [551, 364] width 75 height 34
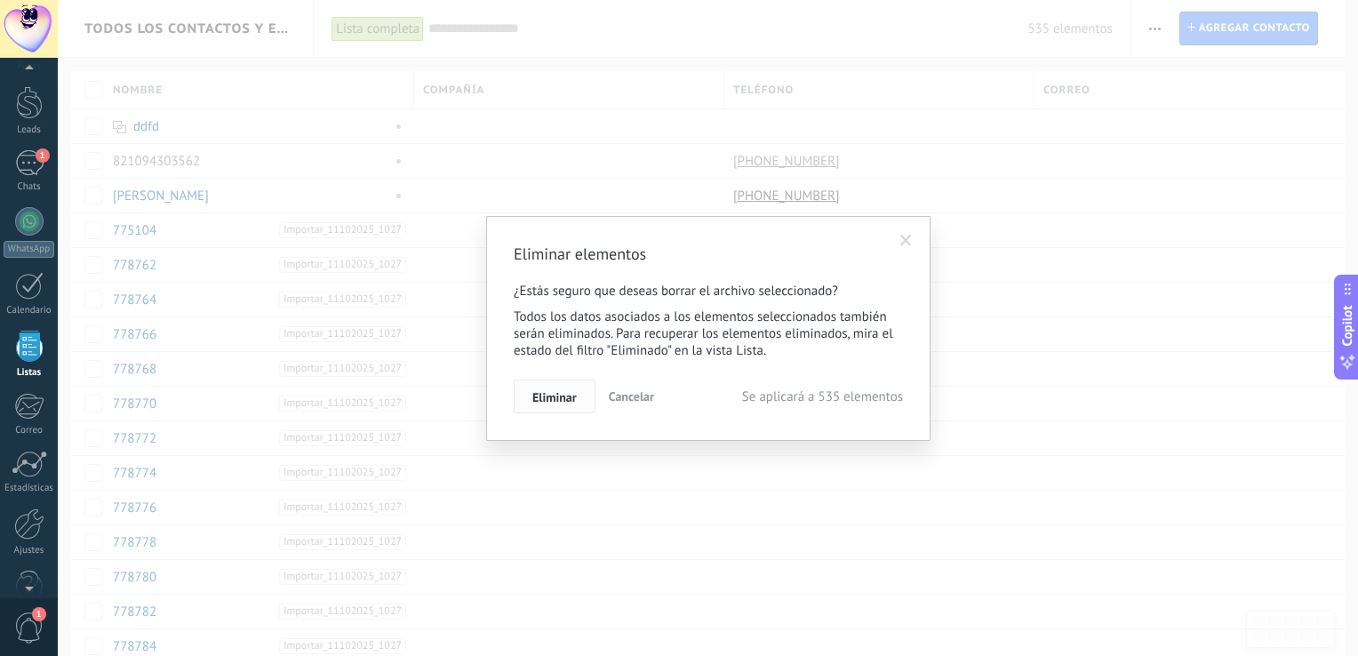
click at [555, 399] on span "Eliminar" at bounding box center [554, 397] width 44 height 12
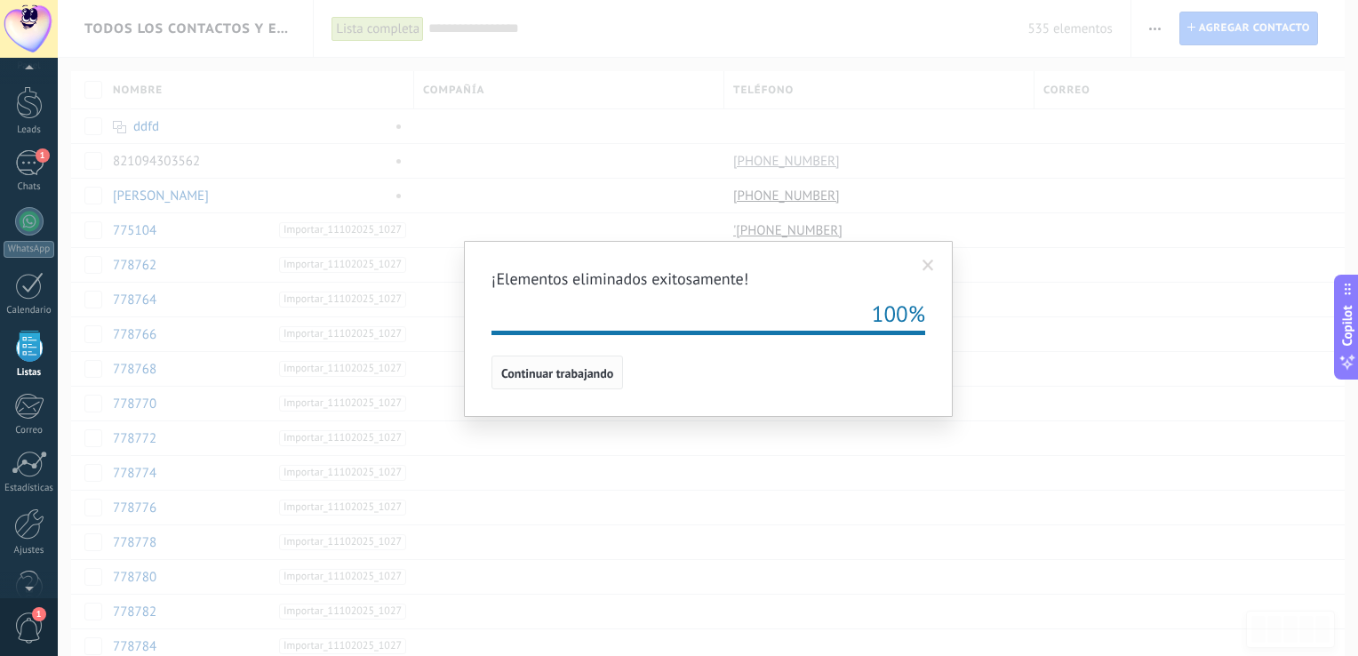
click at [556, 376] on span "Continuar trabajando" at bounding box center [557, 373] width 112 height 12
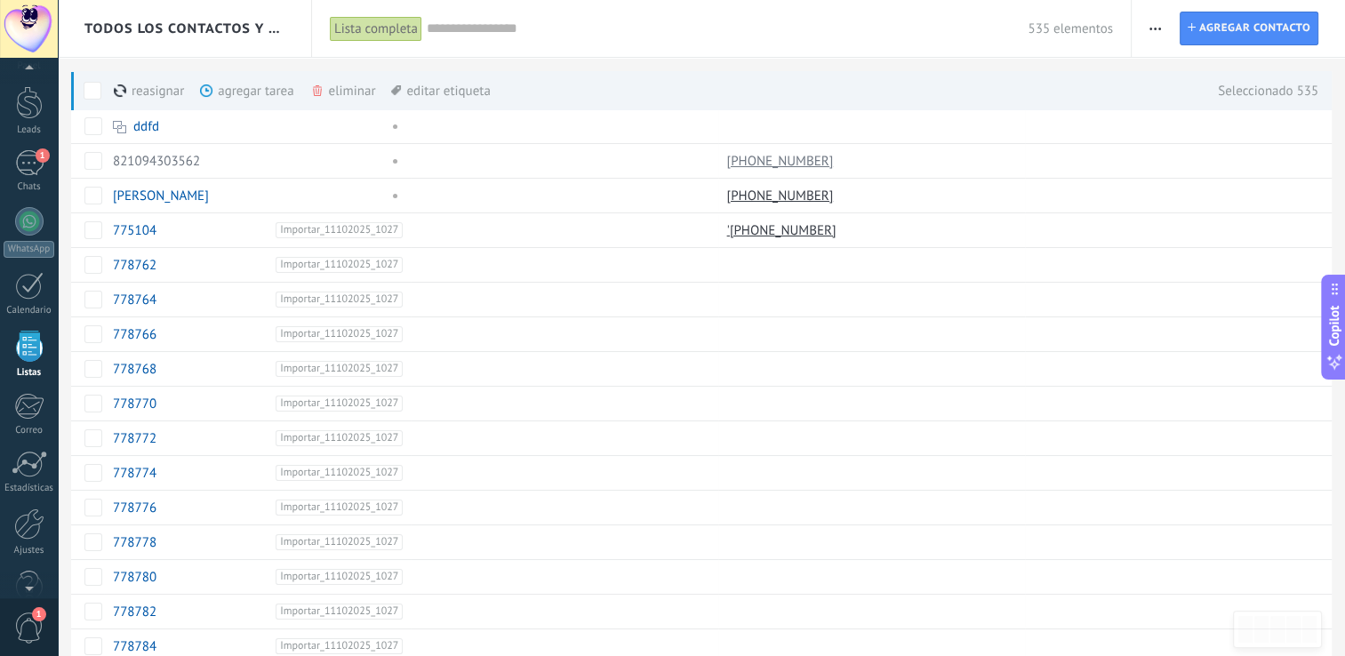
click at [321, 87] on span at bounding box center [317, 91] width 14 height 14
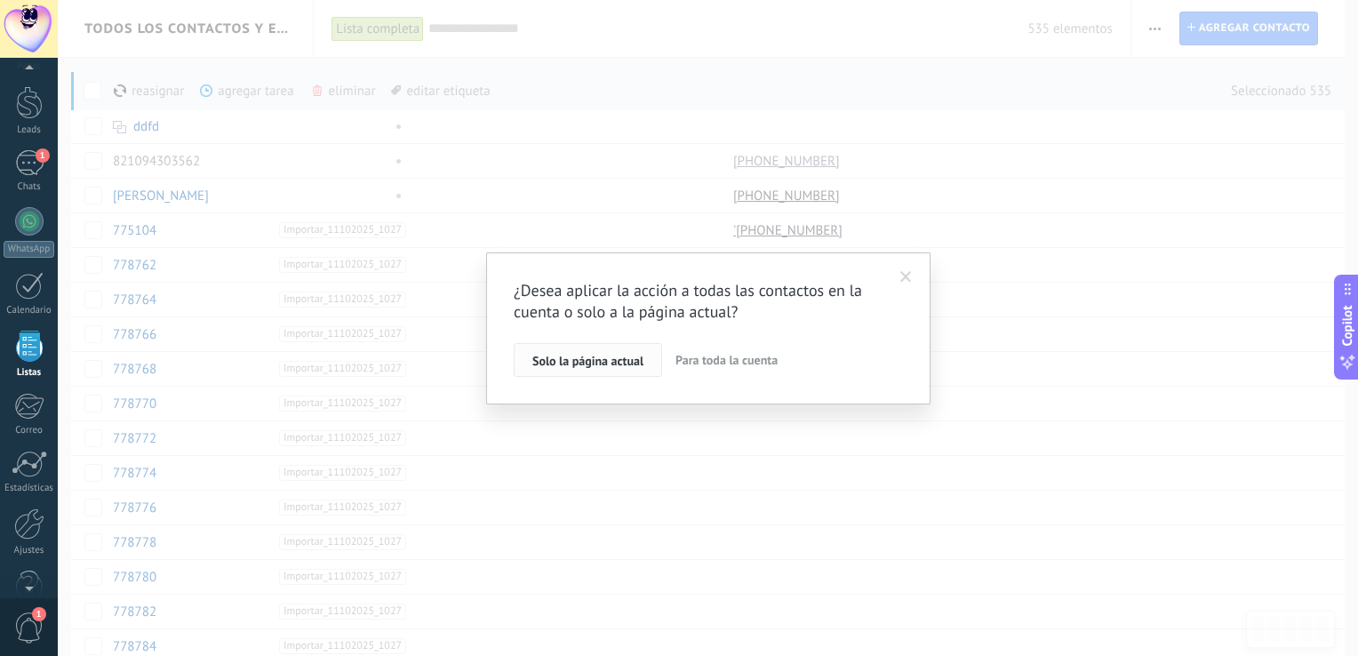
click at [587, 364] on span "Solo la página actual" at bounding box center [587, 361] width 111 height 12
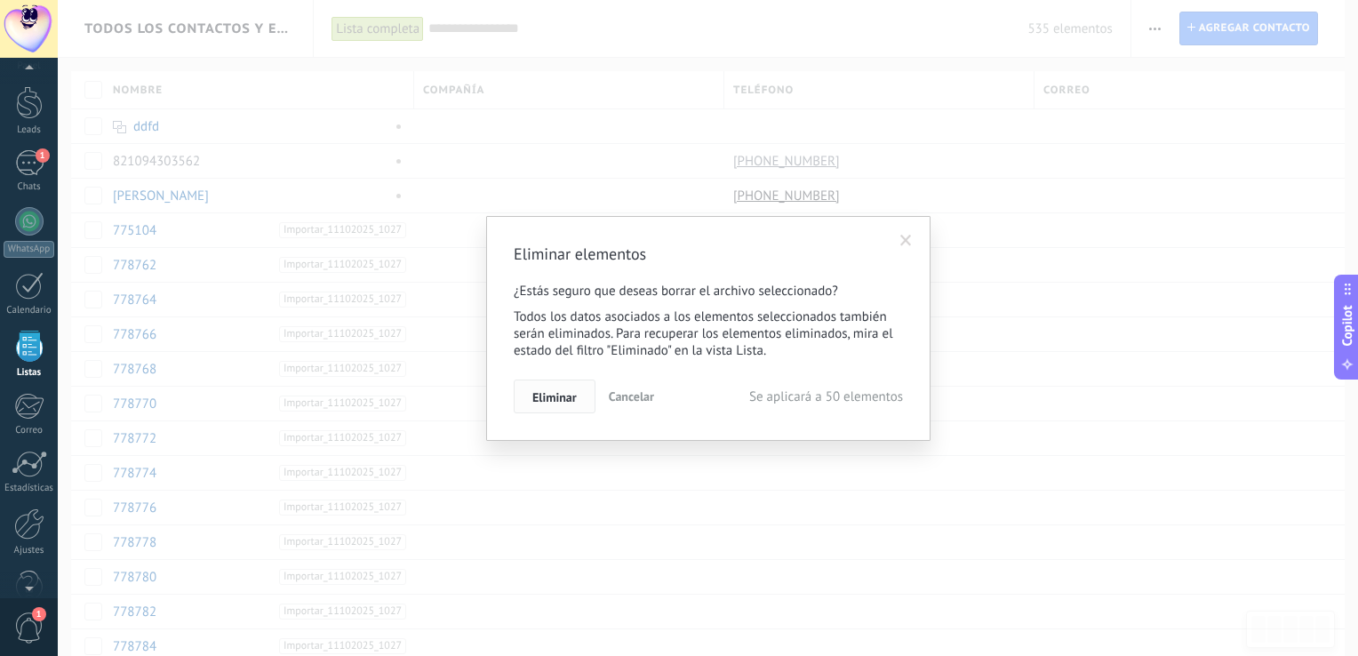
click at [560, 407] on button "Eliminar" at bounding box center [555, 397] width 82 height 34
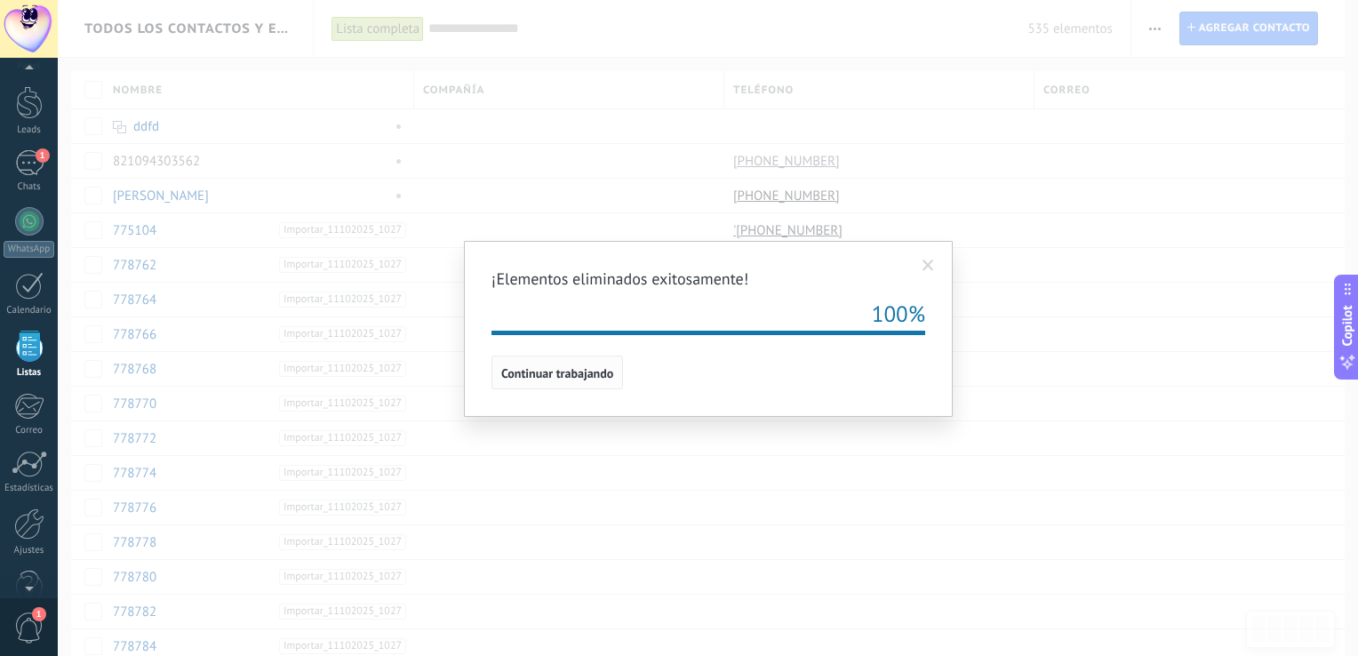
click at [530, 380] on span "Continuar trabajando" at bounding box center [557, 373] width 112 height 12
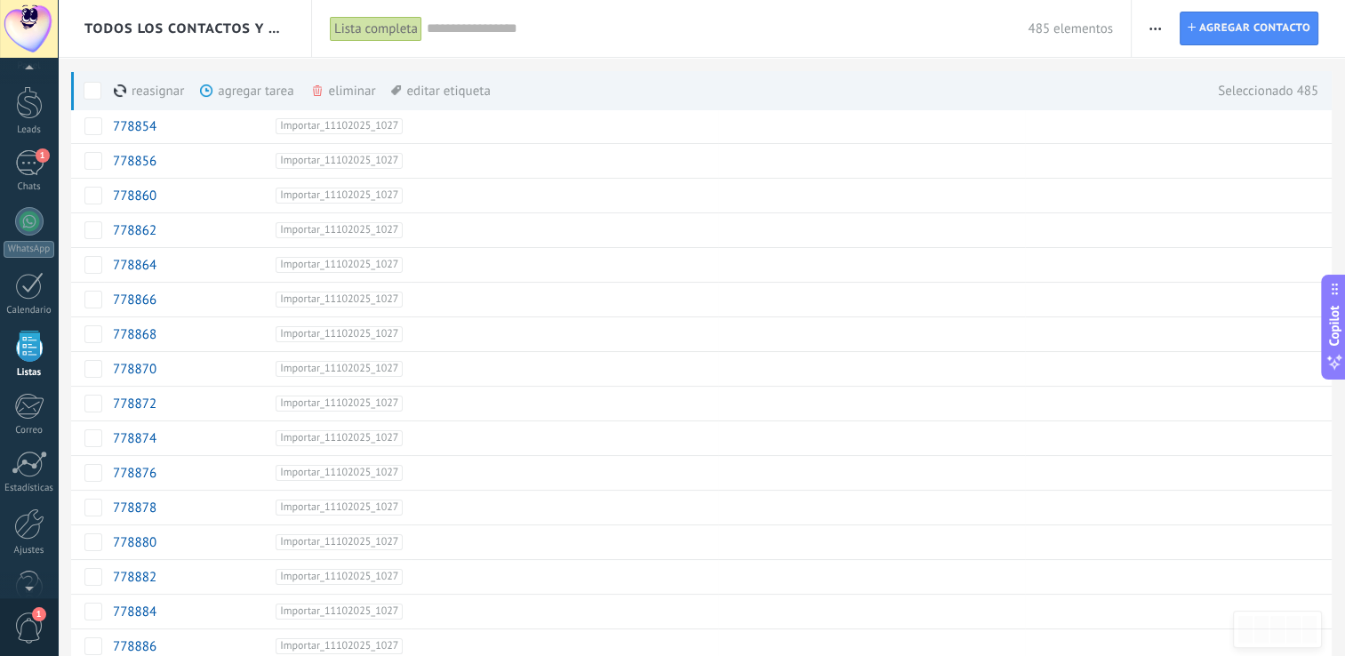
click at [336, 92] on div "eliminar màs" at bounding box center [373, 90] width 126 height 39
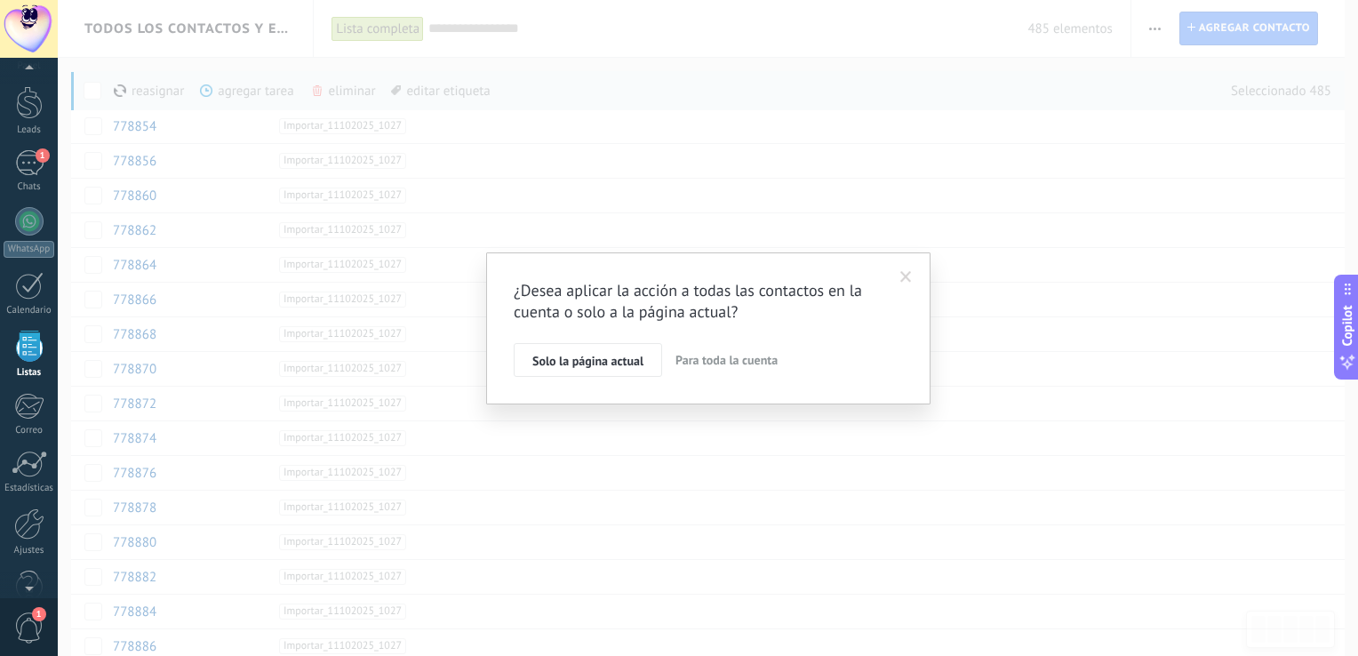
click at [754, 364] on span "Para toda la cuenta" at bounding box center [726, 360] width 102 height 16
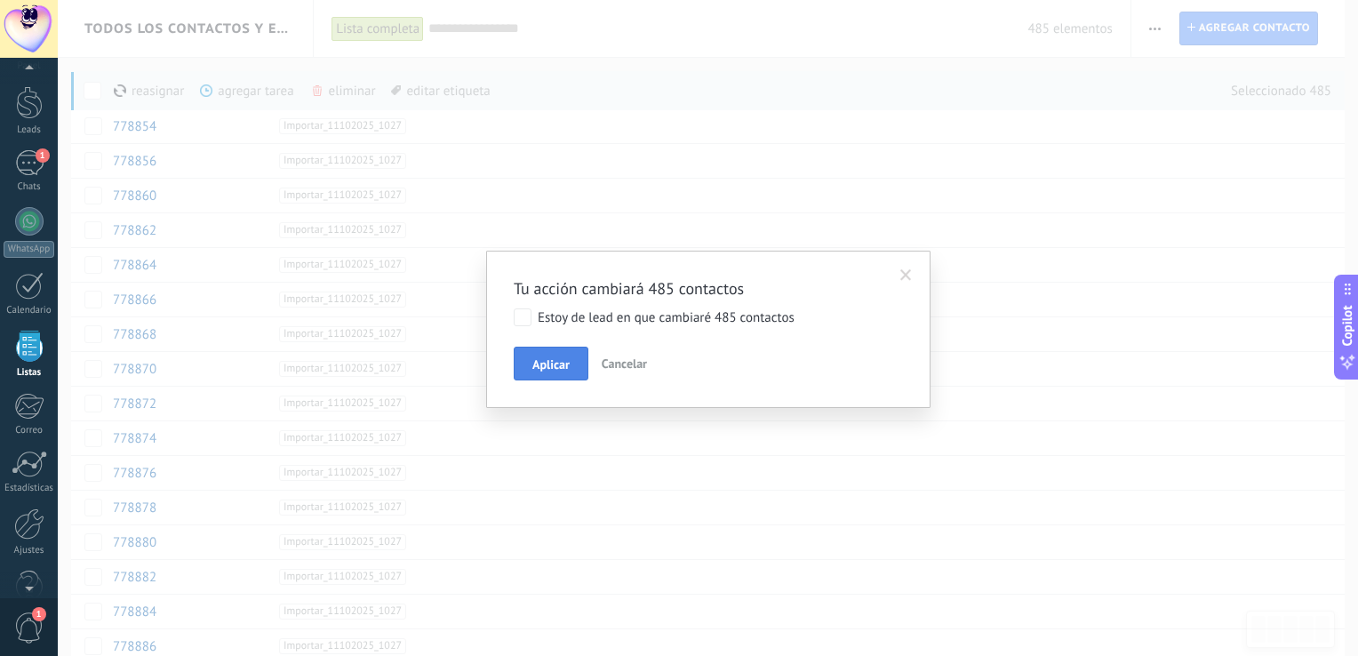
click at [555, 359] on span "Aplicar" at bounding box center [550, 364] width 37 height 12
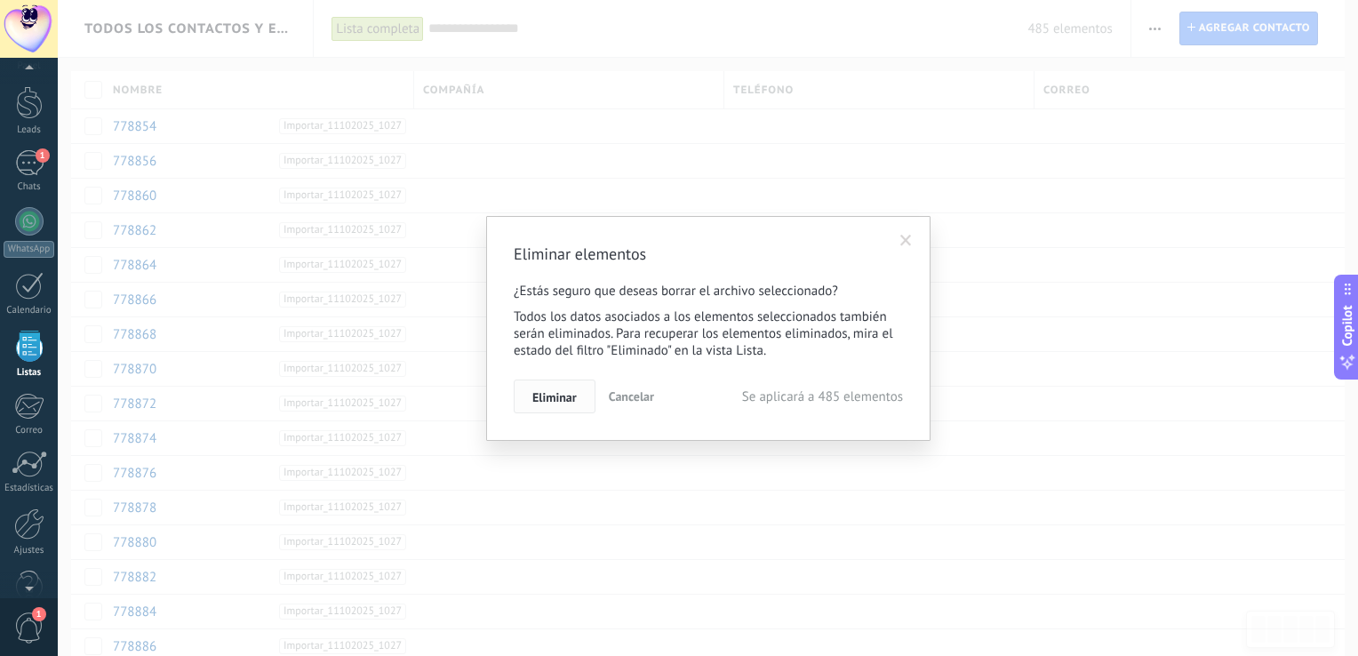
click at [549, 391] on span "Eliminar" at bounding box center [554, 397] width 44 height 12
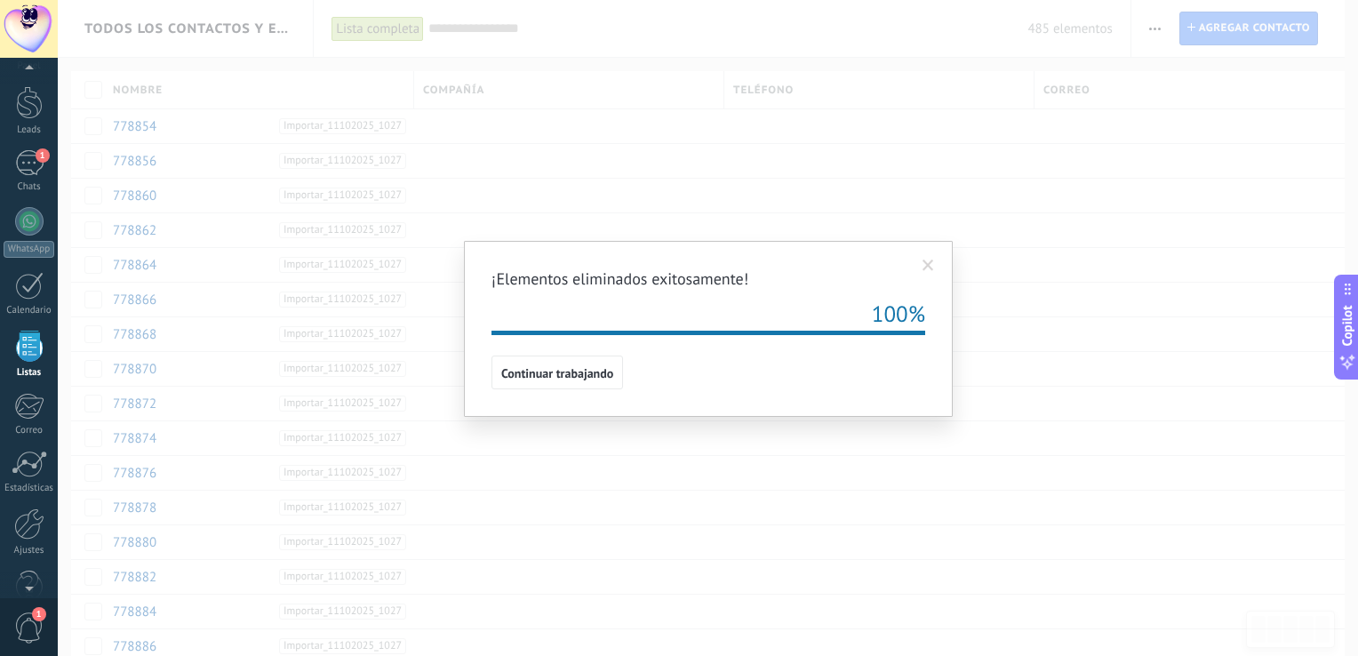
click at [549, 389] on div "¡Elementos eliminados exitosamente! 100% Continuar trabajando" at bounding box center [708, 329] width 489 height 176
click at [547, 382] on button "Continuar trabajando" at bounding box center [558, 373] width 132 height 34
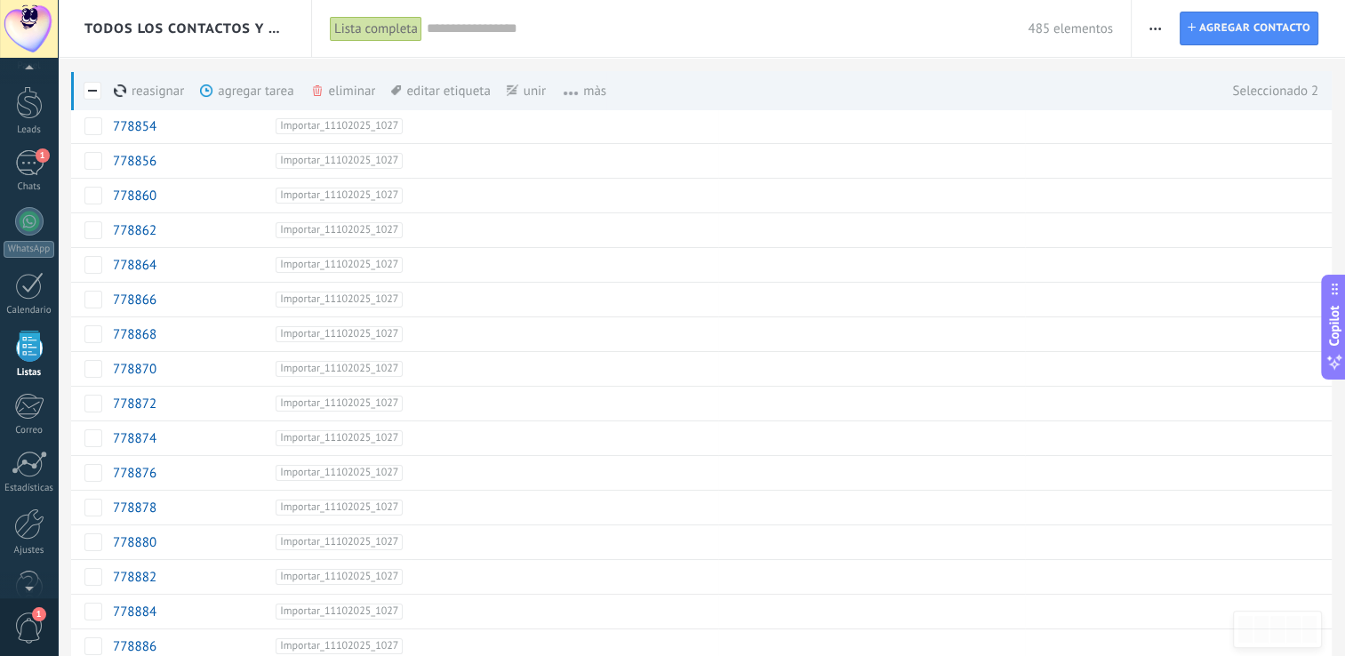
click at [352, 88] on div "eliminar màs" at bounding box center [373, 90] width 126 height 39
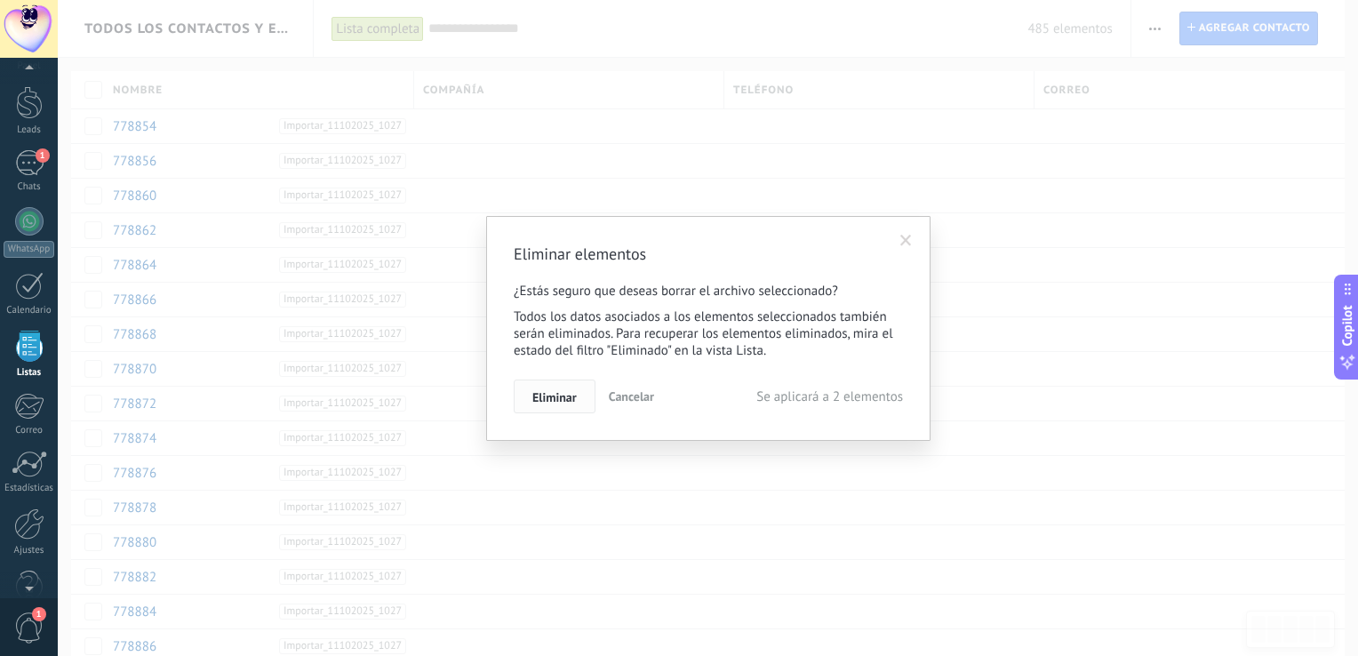
click at [547, 399] on span "Eliminar" at bounding box center [554, 397] width 44 height 12
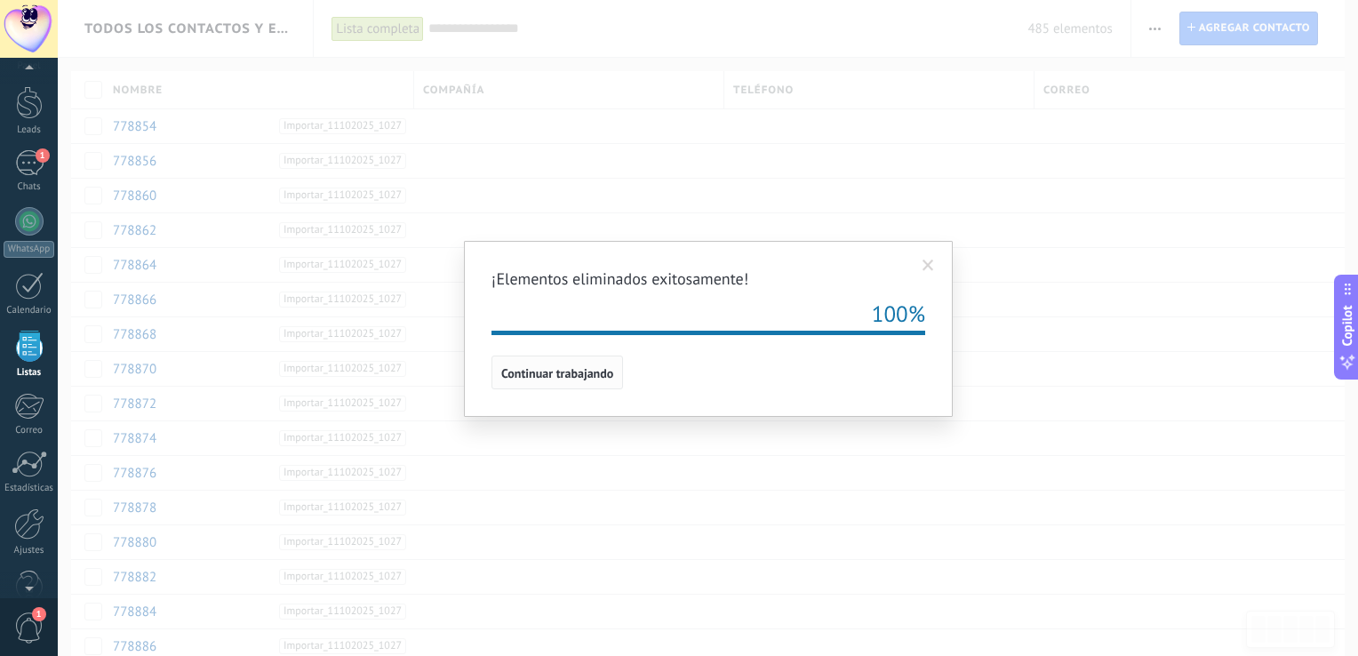
click at [538, 382] on button "Continuar trabajando" at bounding box center [558, 373] width 132 height 34
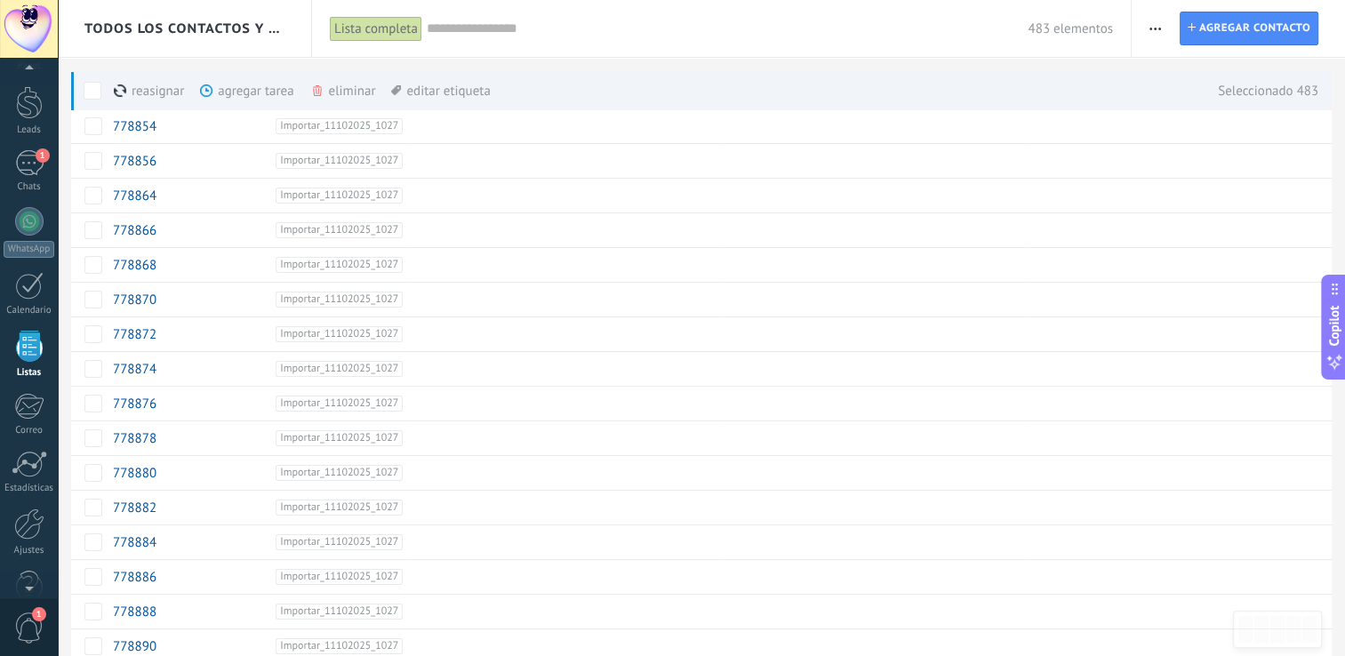
click at [320, 84] on span at bounding box center [317, 91] width 14 height 14
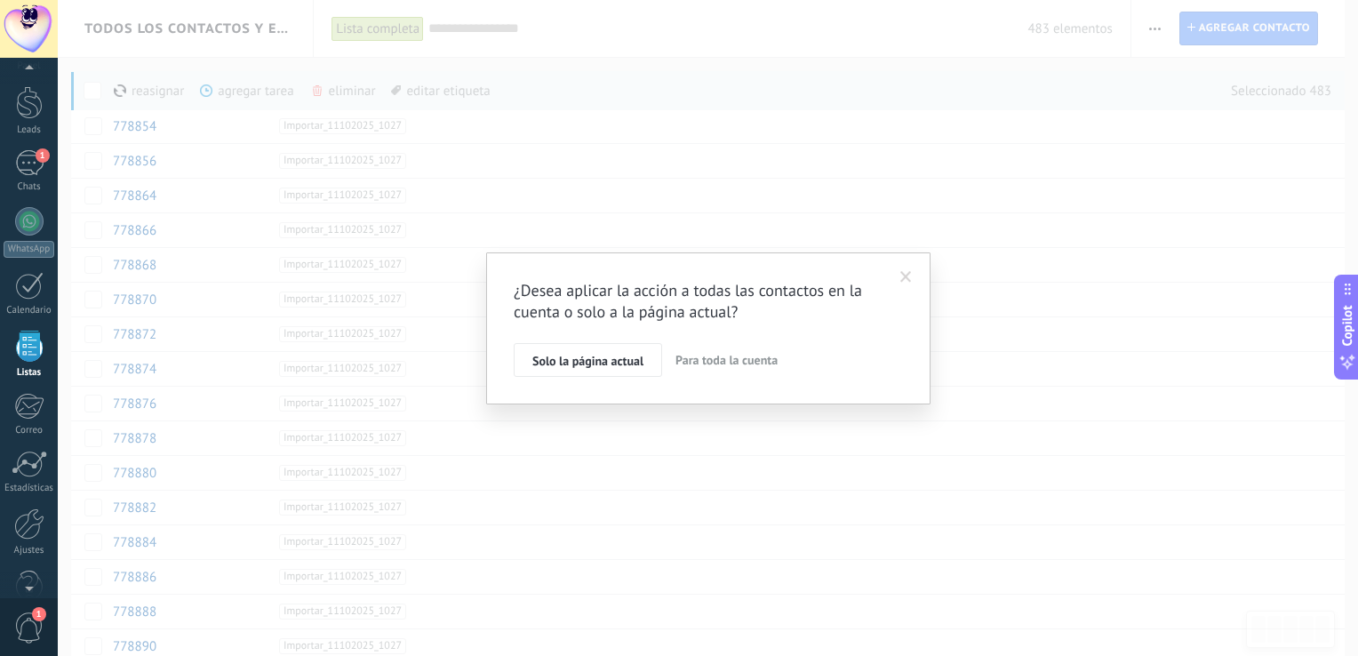
click at [901, 271] on span at bounding box center [906, 277] width 12 height 12
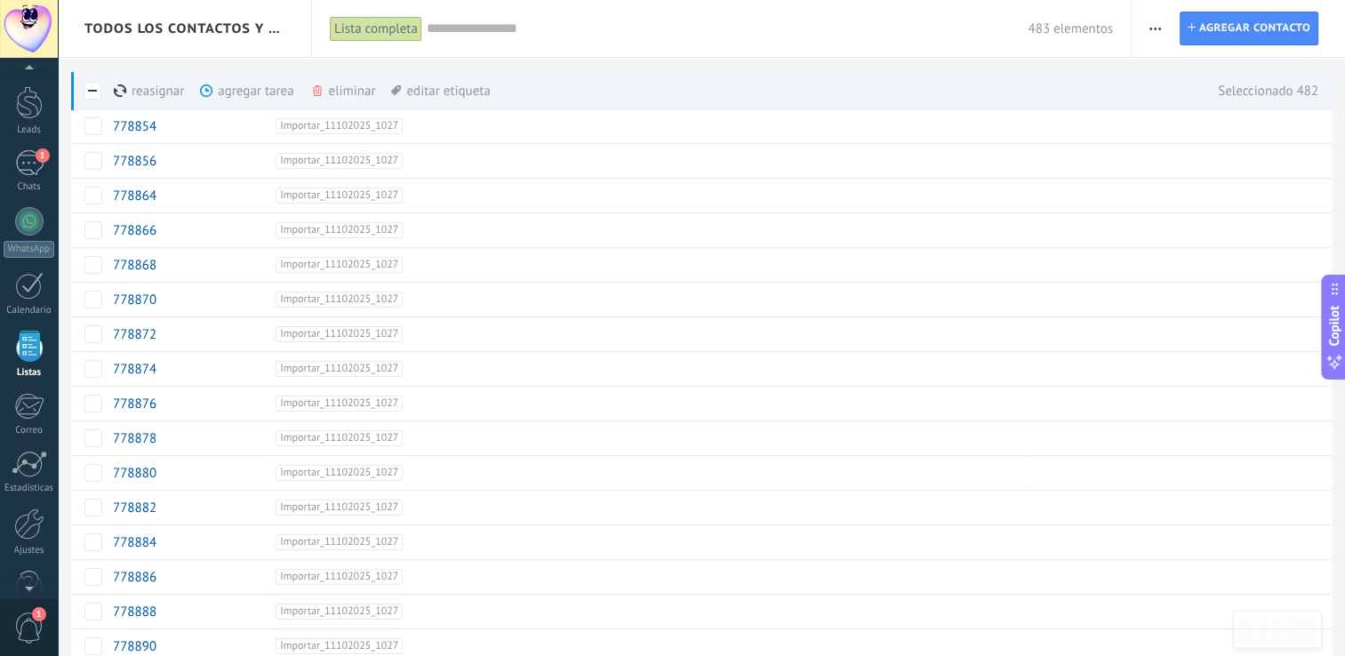
click at [343, 91] on div "eliminar màs" at bounding box center [373, 90] width 126 height 39
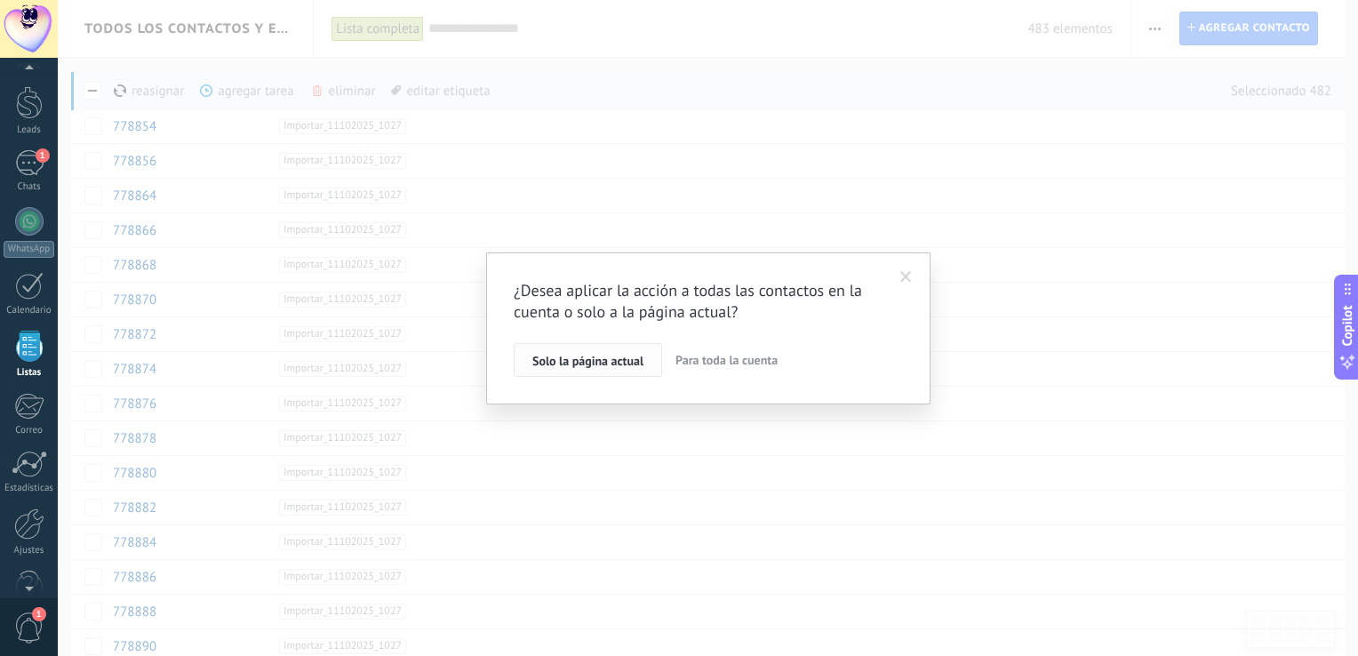
click at [570, 367] on span "Solo la página actual" at bounding box center [587, 361] width 111 height 12
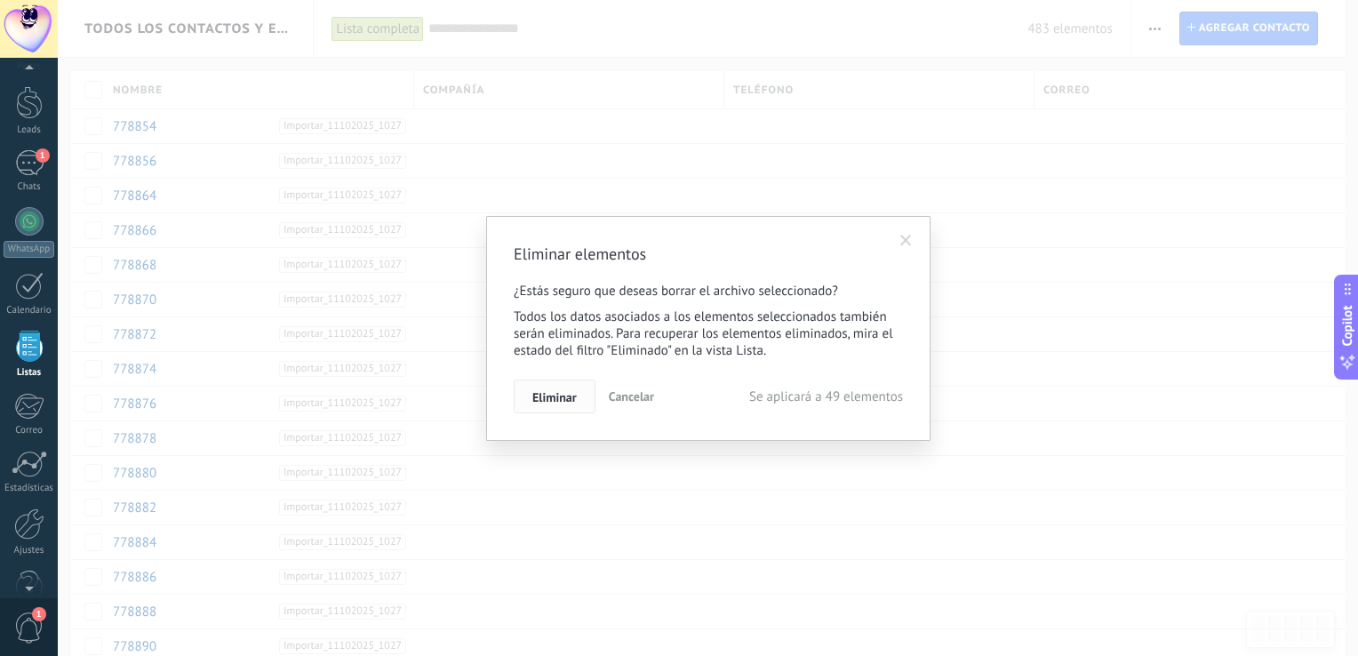
click at [557, 401] on span "Eliminar" at bounding box center [554, 397] width 44 height 12
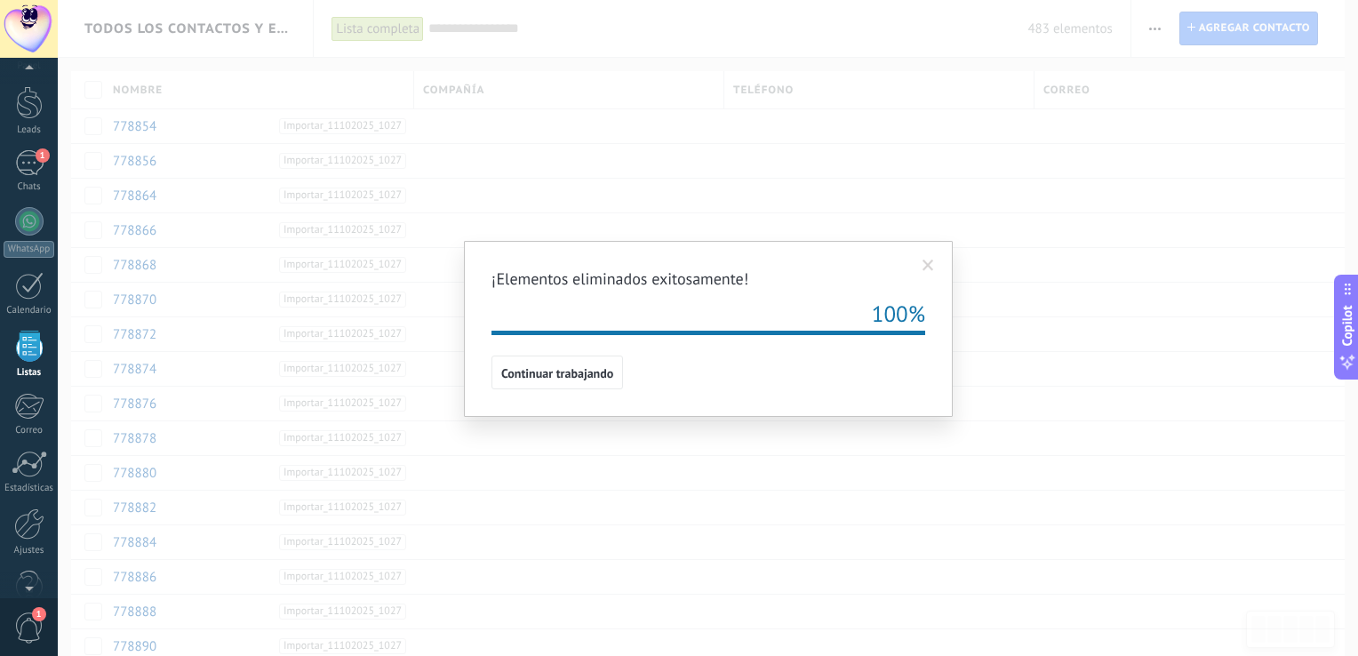
click at [557, 401] on div "¡Elementos eliminados exitosamente! 100% Continuar trabajando" at bounding box center [708, 329] width 489 height 176
click at [547, 382] on button "Continuar trabajando" at bounding box center [558, 373] width 132 height 34
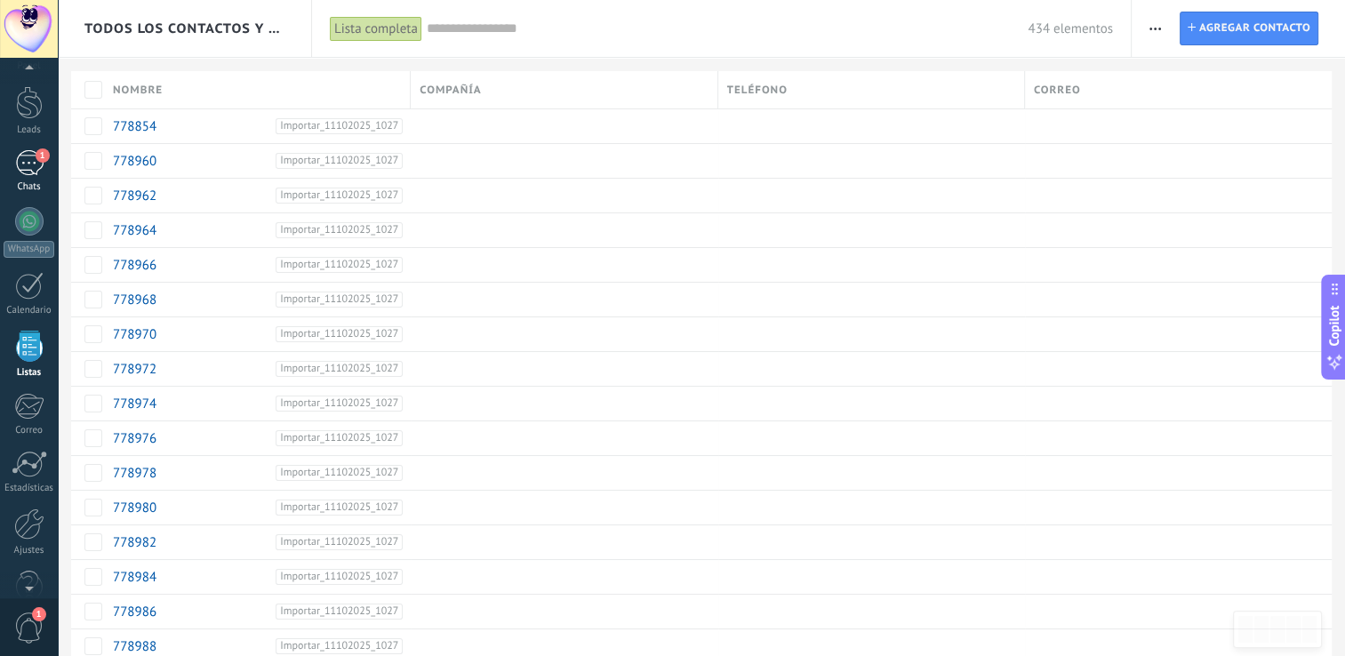
click at [19, 174] on div "1" at bounding box center [29, 163] width 28 height 26
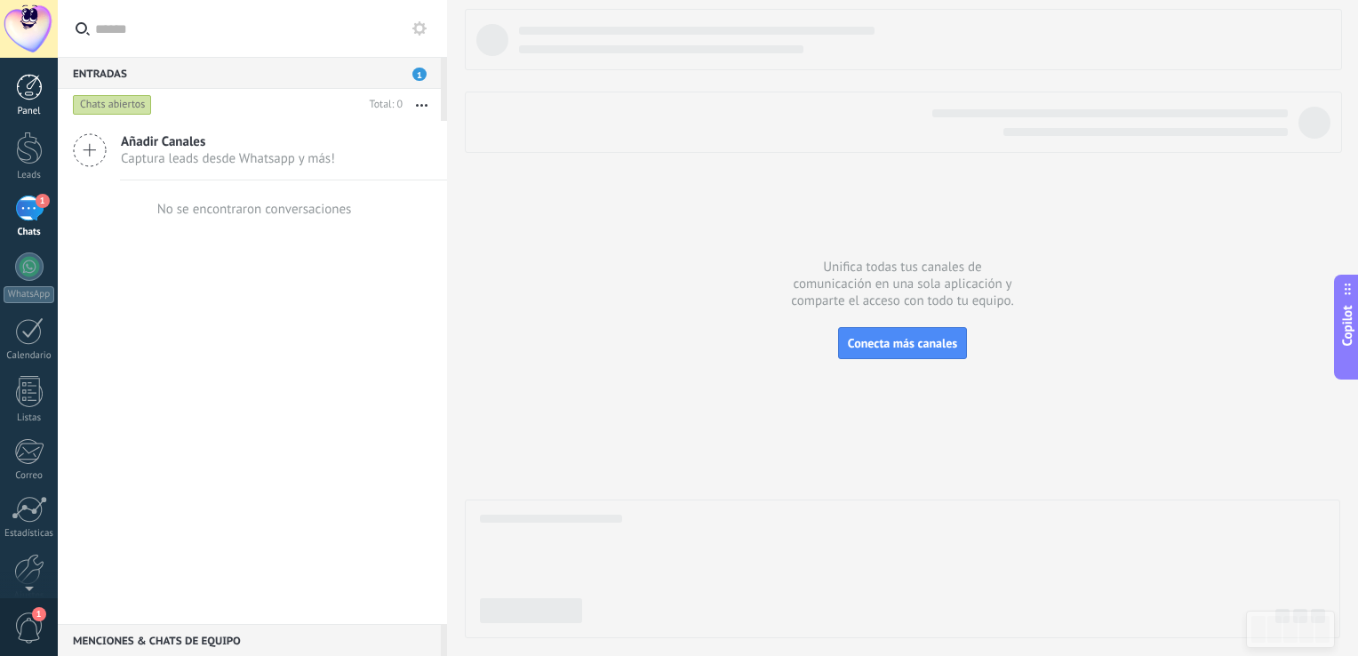
click at [27, 96] on div at bounding box center [29, 87] width 27 height 27
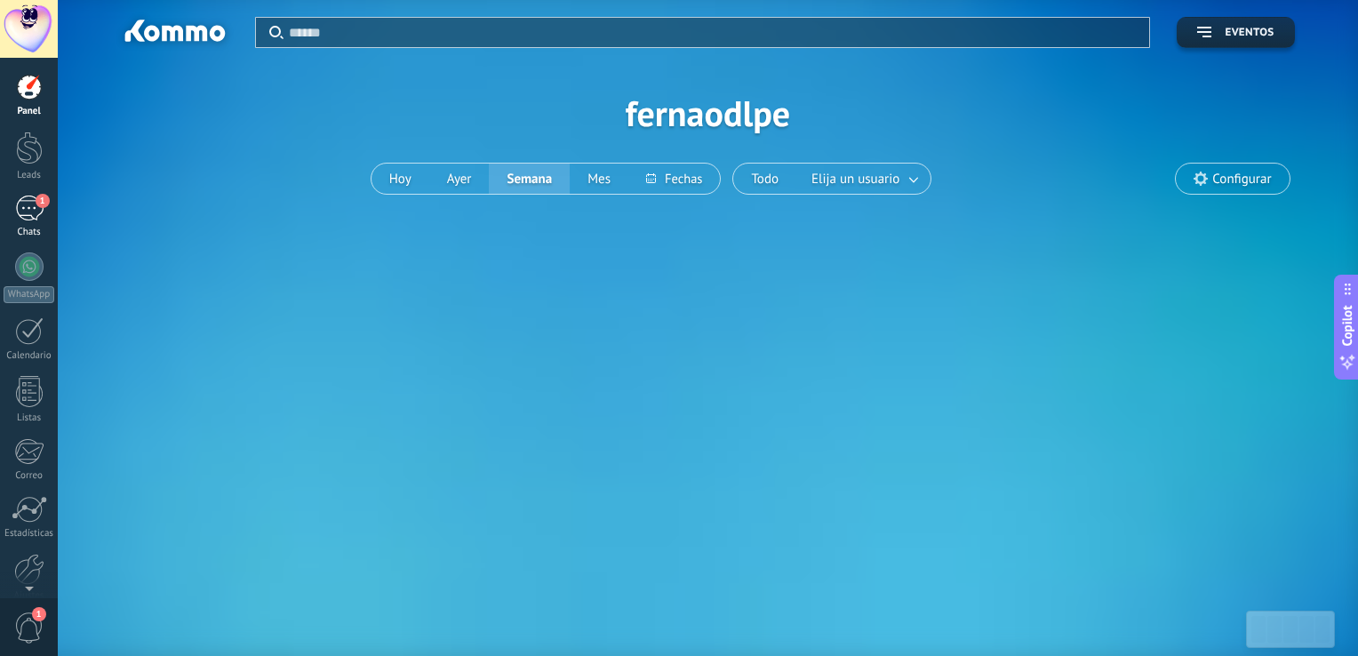
click at [24, 223] on link "1 Chats" at bounding box center [29, 217] width 58 height 43
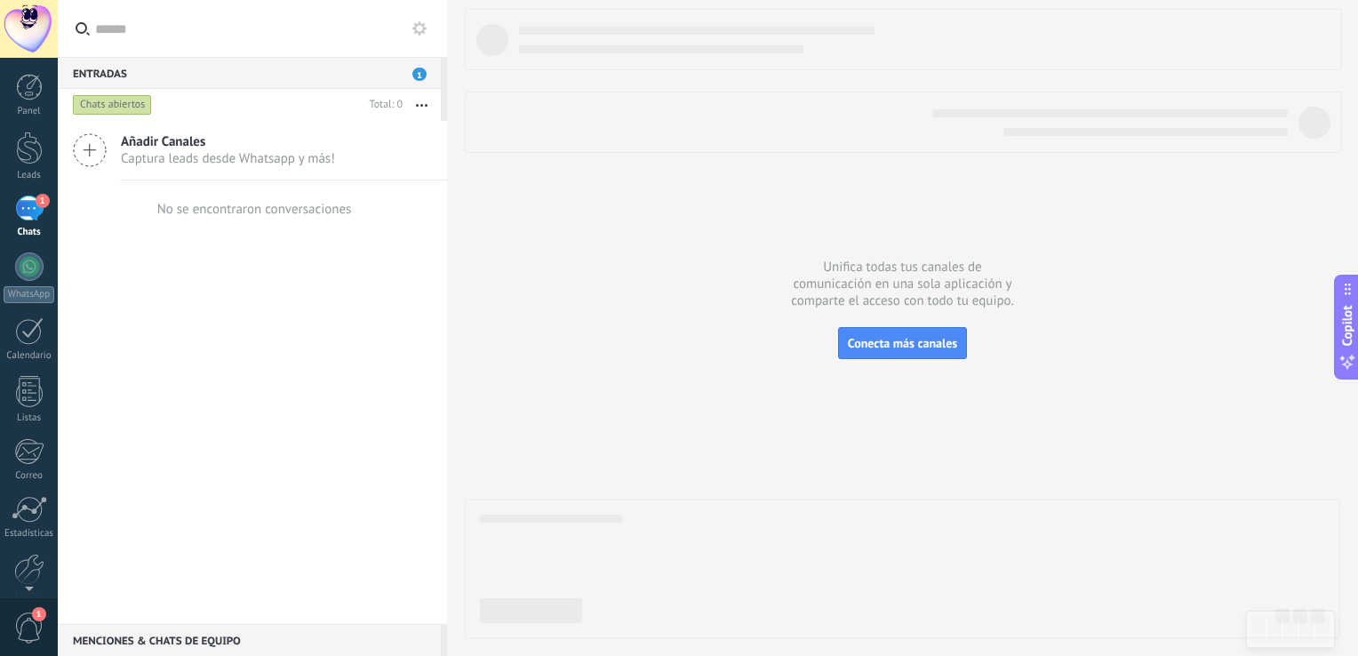
click at [29, 128] on div "Panel Leads 1 Chats WhatsApp Clientes" at bounding box center [29, 378] width 58 height 608
click at [29, 135] on div at bounding box center [29, 148] width 27 height 33
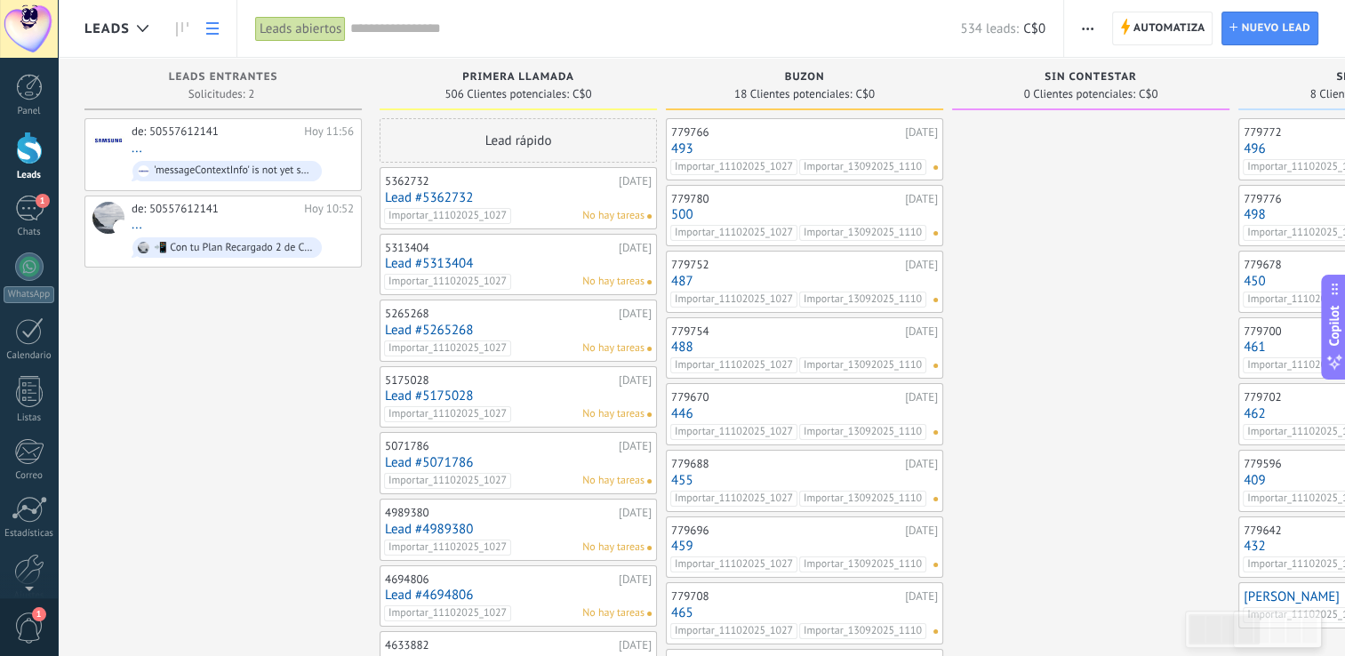
click at [223, 38] on link at bounding box center [212, 29] width 30 height 35
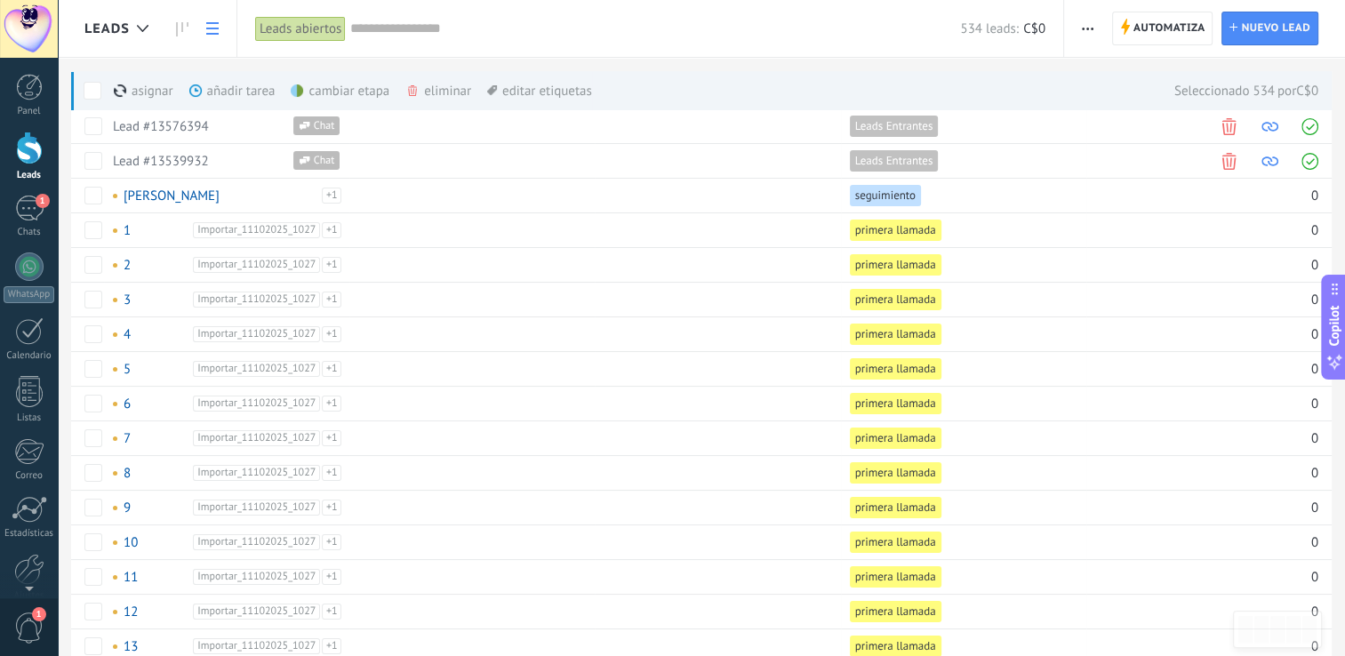
click at [452, 91] on div "eliminar màs" at bounding box center [468, 90] width 126 height 39
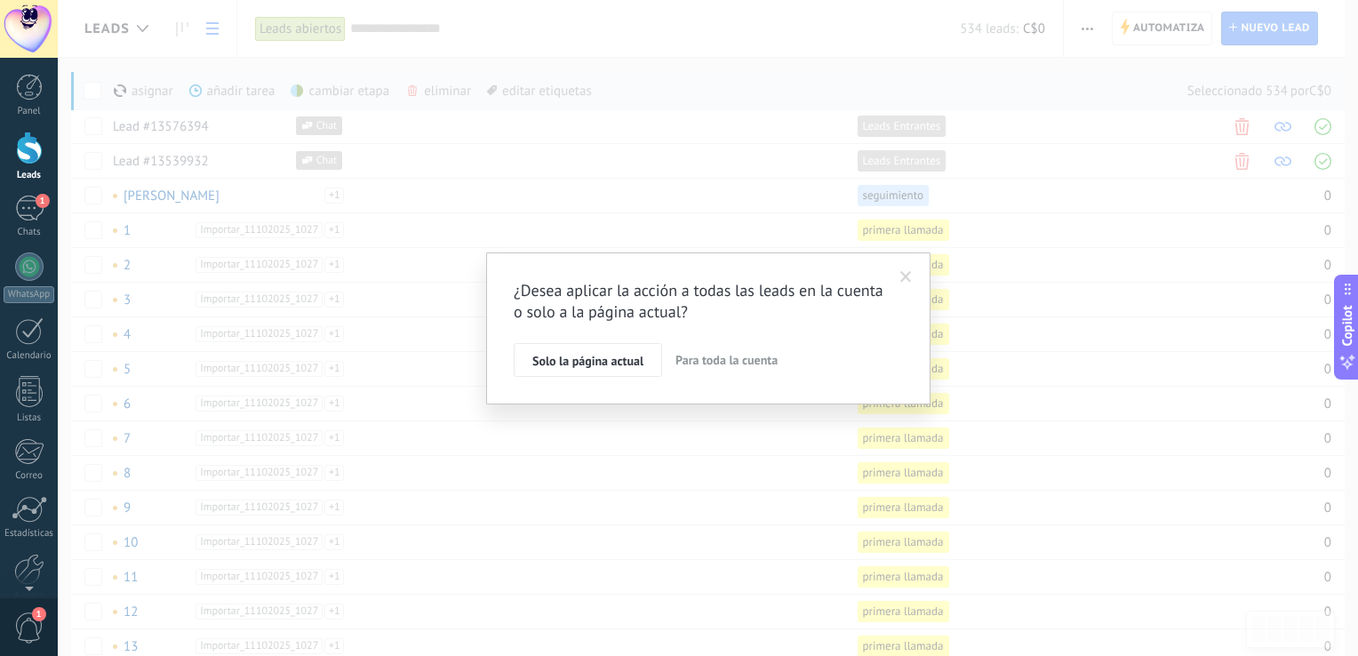
click at [699, 366] on span "Para toda la cuenta" at bounding box center [726, 360] width 102 height 16
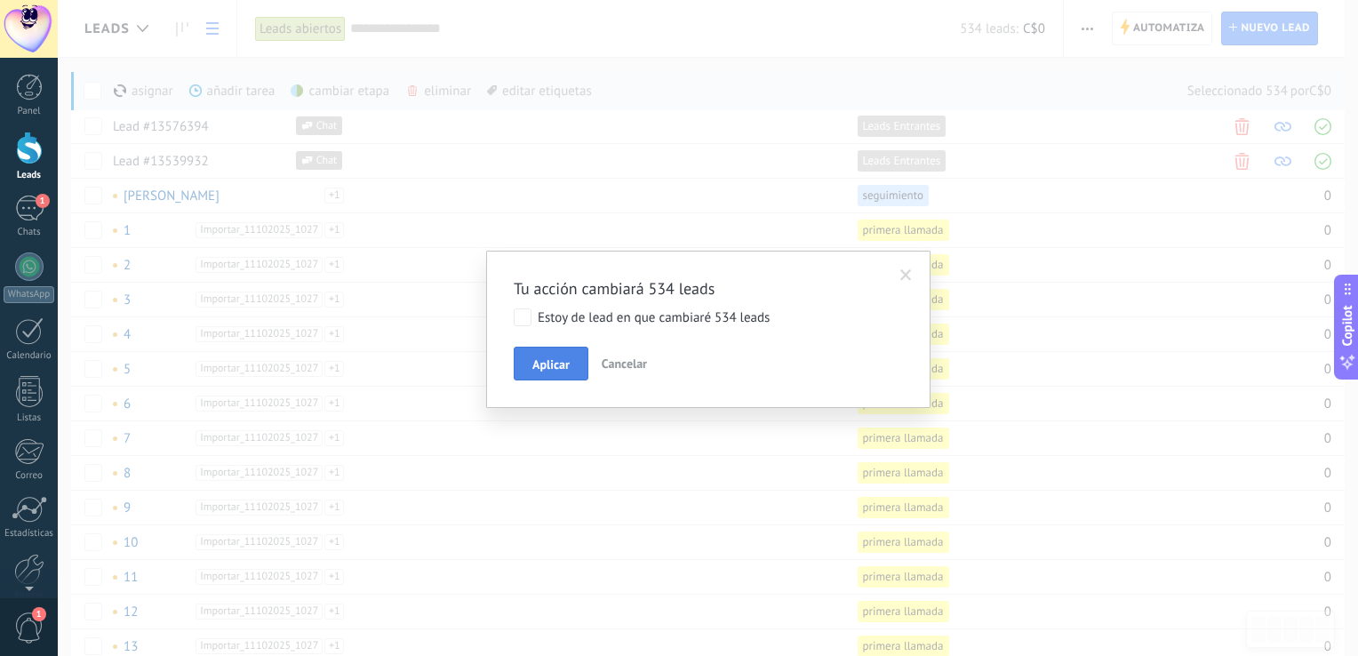
click at [532, 358] on span "Aplicar" at bounding box center [550, 364] width 37 height 12
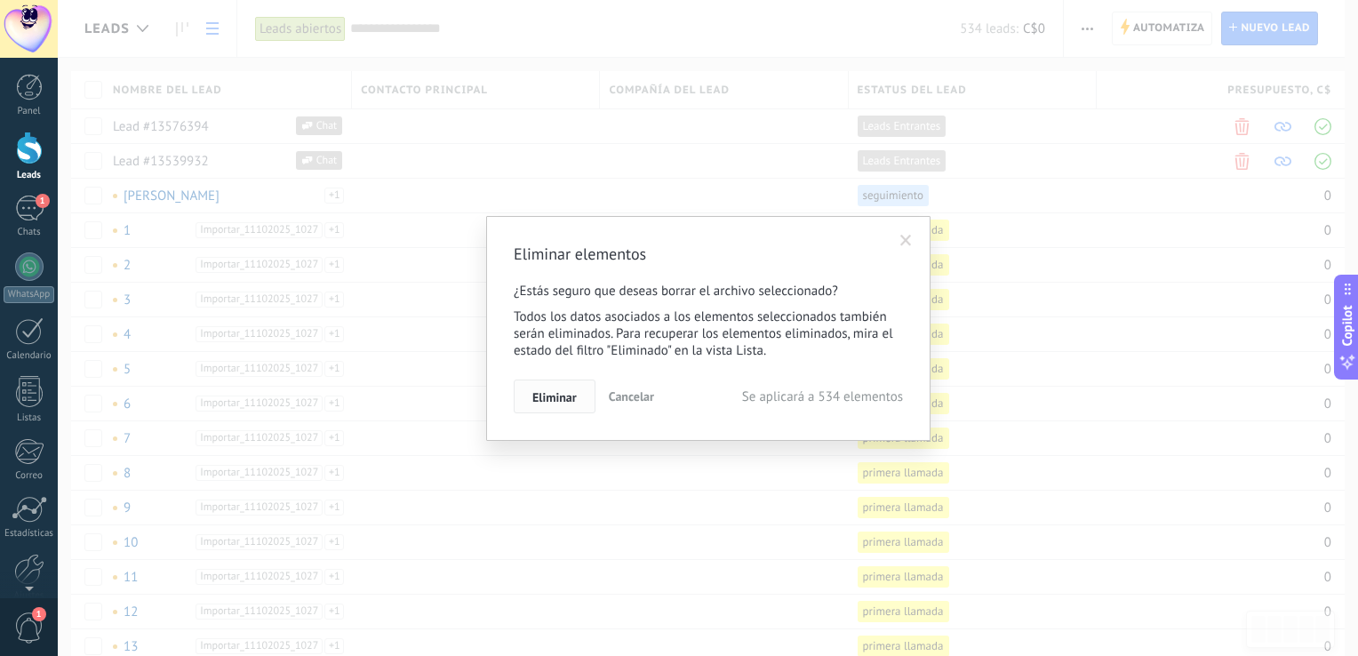
click at [543, 400] on span "Eliminar" at bounding box center [554, 397] width 44 height 12
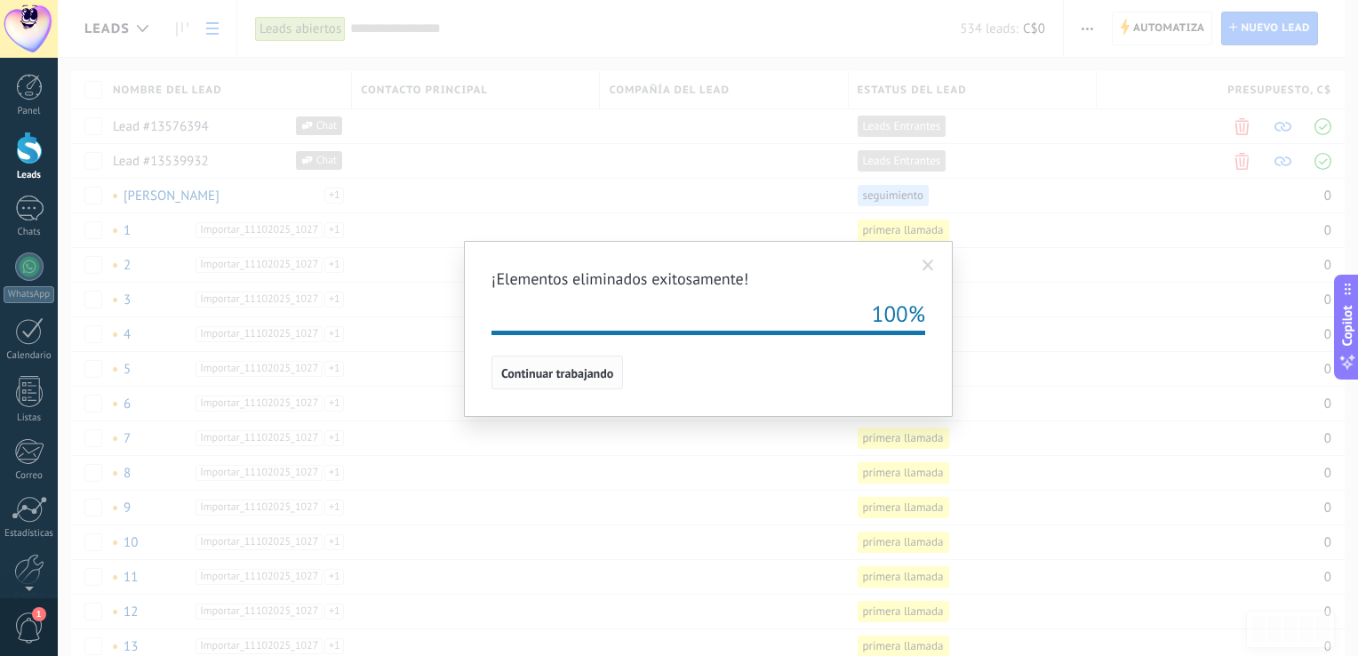
click at [523, 360] on button "Continuar trabajando" at bounding box center [558, 373] width 132 height 34
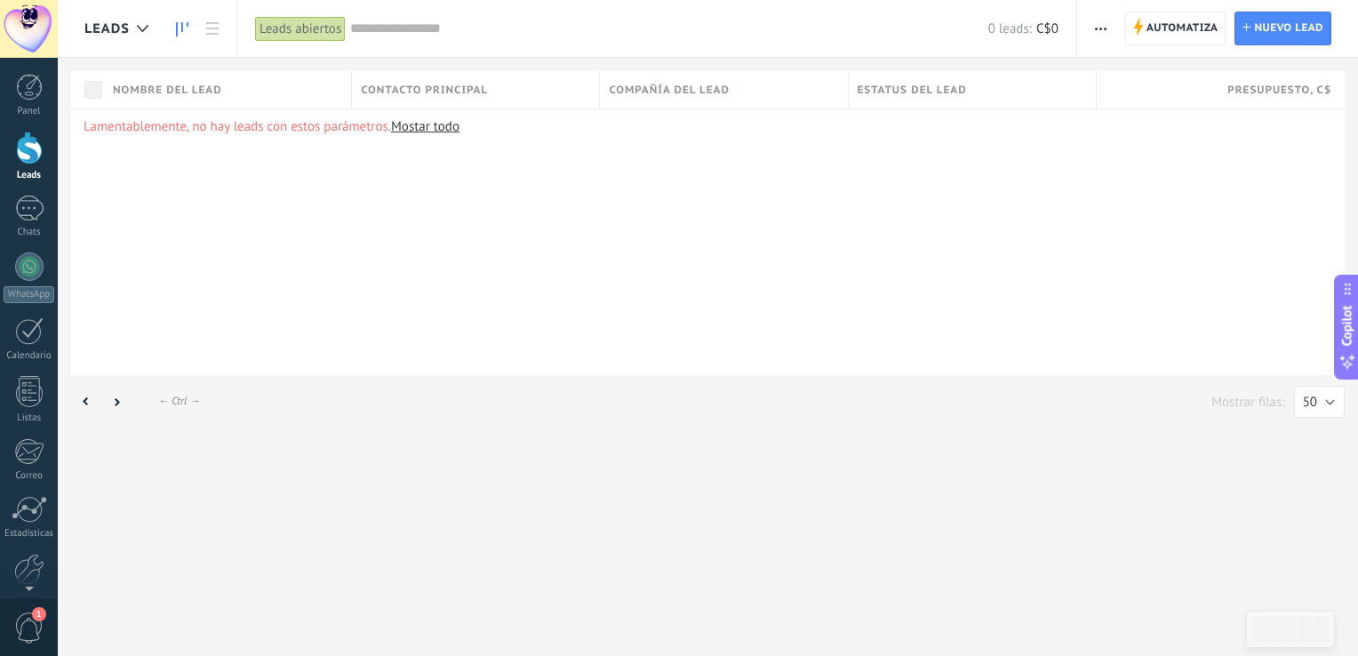
click at [192, 27] on link at bounding box center [182, 29] width 30 height 35
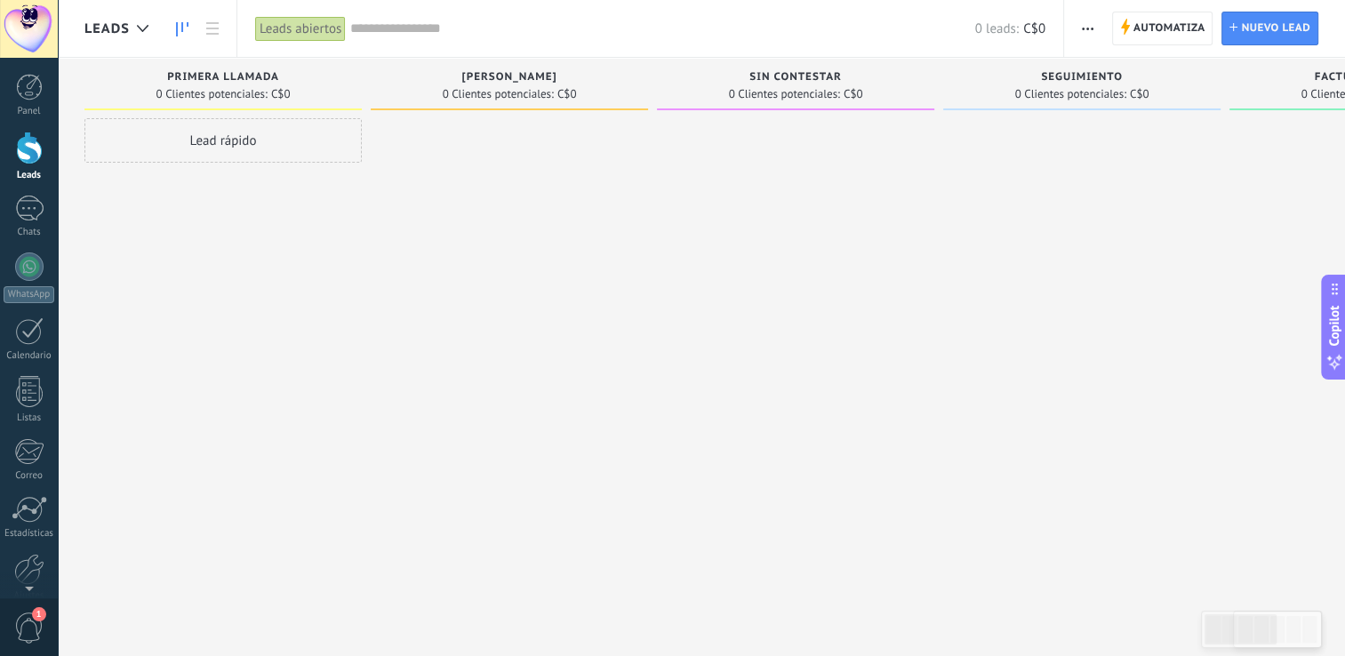
click at [1076, 40] on button "button" at bounding box center [1088, 29] width 26 height 34
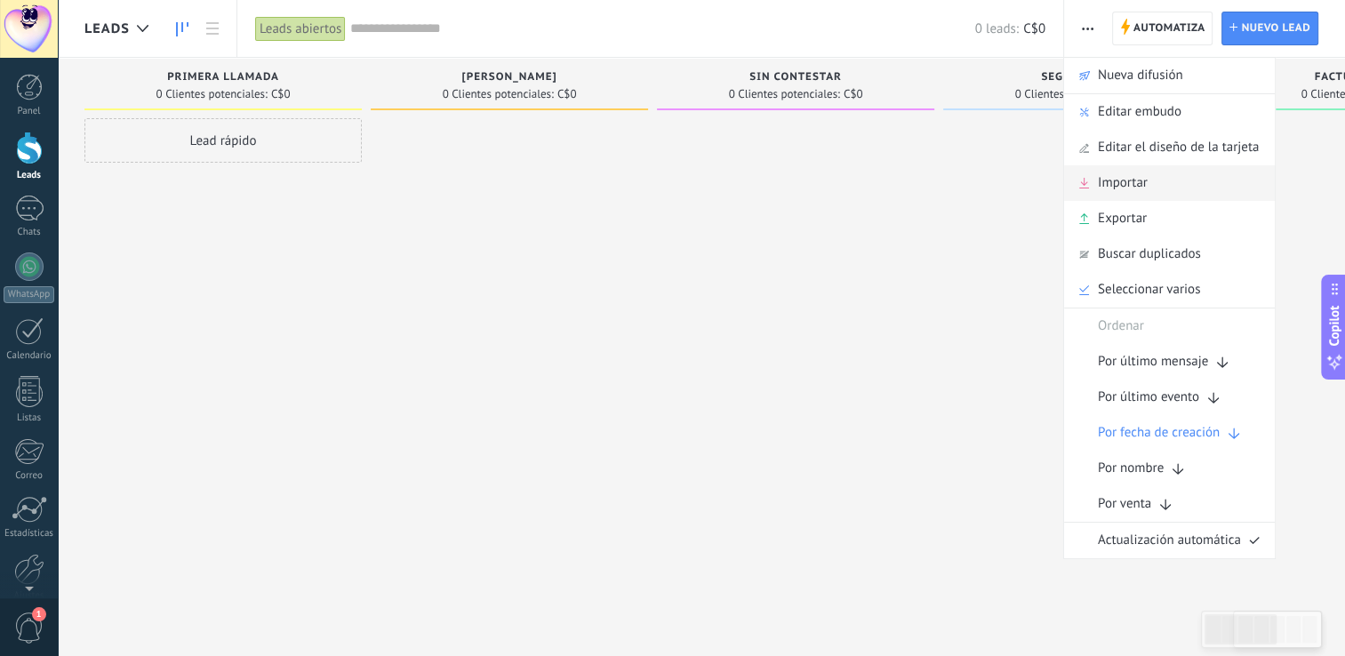
click at [1158, 181] on div "Importar" at bounding box center [1169, 183] width 211 height 36
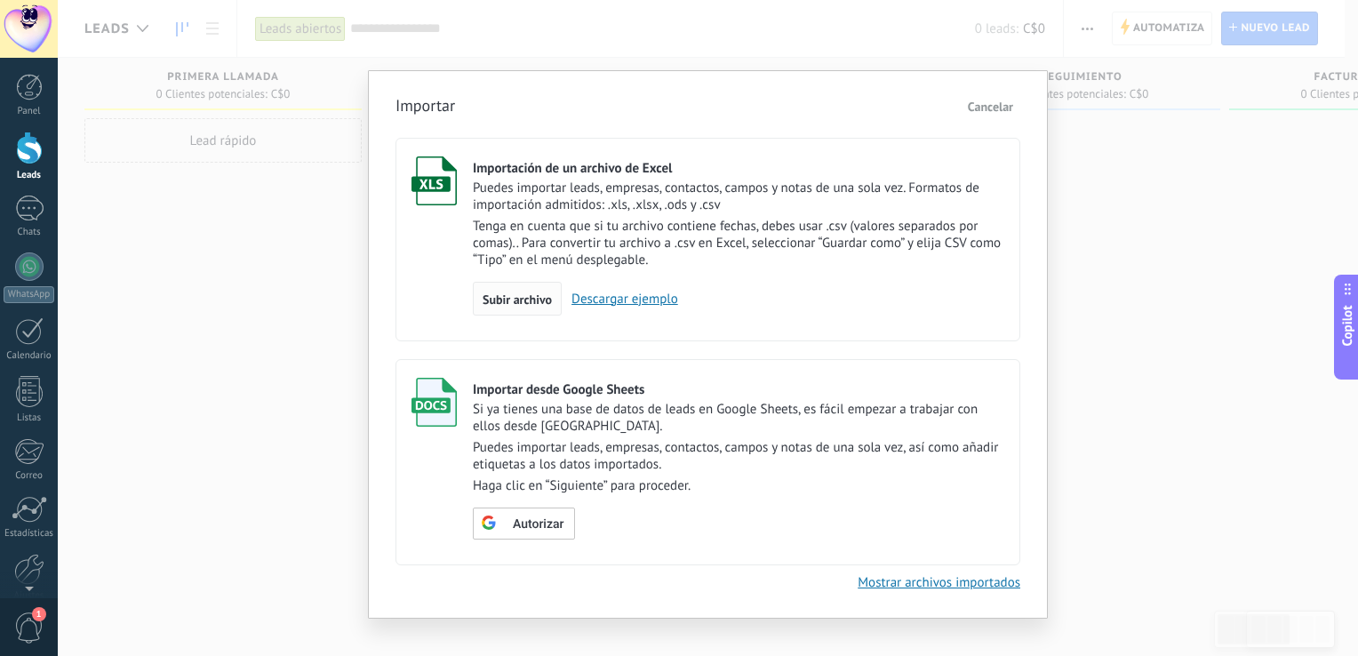
click at [491, 304] on span "Subir archivo" at bounding box center [517, 299] width 69 height 12
click at [0, 0] on input "Importación de un archivo de Excel Puedes importar leads, empresas, contactos, …" at bounding box center [0, 0] width 0 height 0
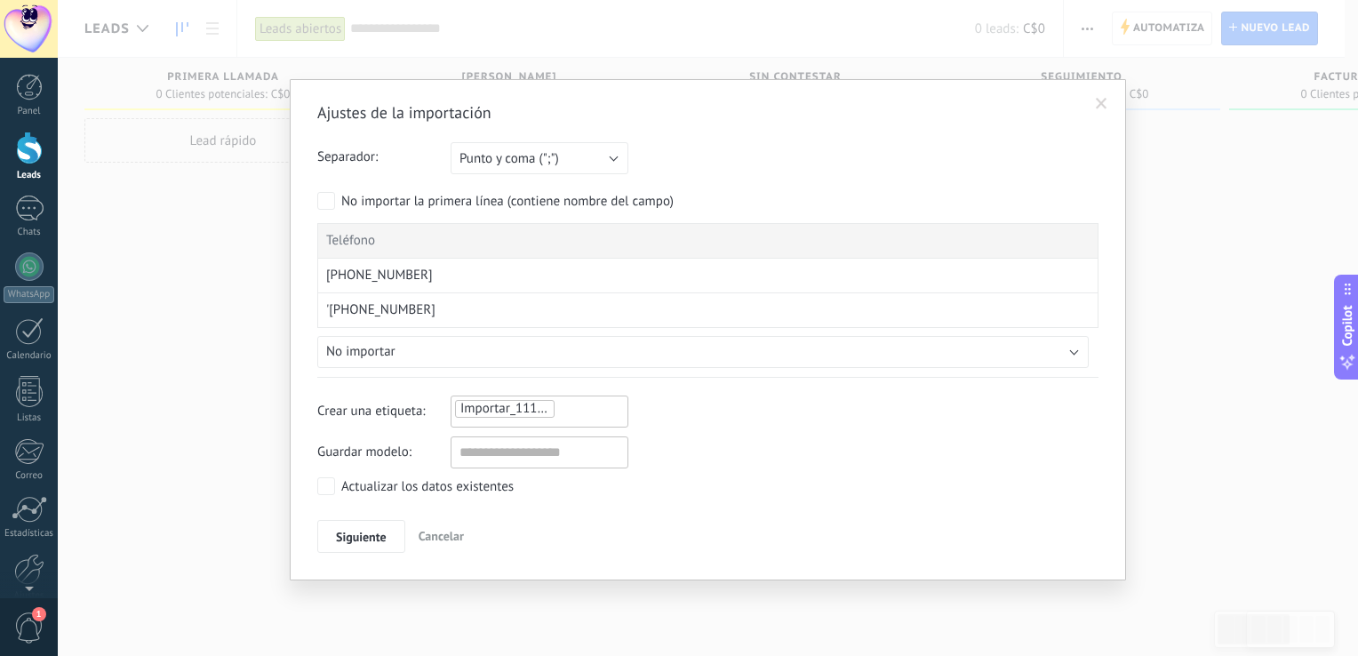
click at [392, 375] on div "Teléfono +50582671387 '+50558406023 '+50555005822 '+50576467990 '+50557277079 '…" at bounding box center [707, 300] width 781 height 154
click at [391, 343] on span "No importar" at bounding box center [360, 351] width 69 height 17
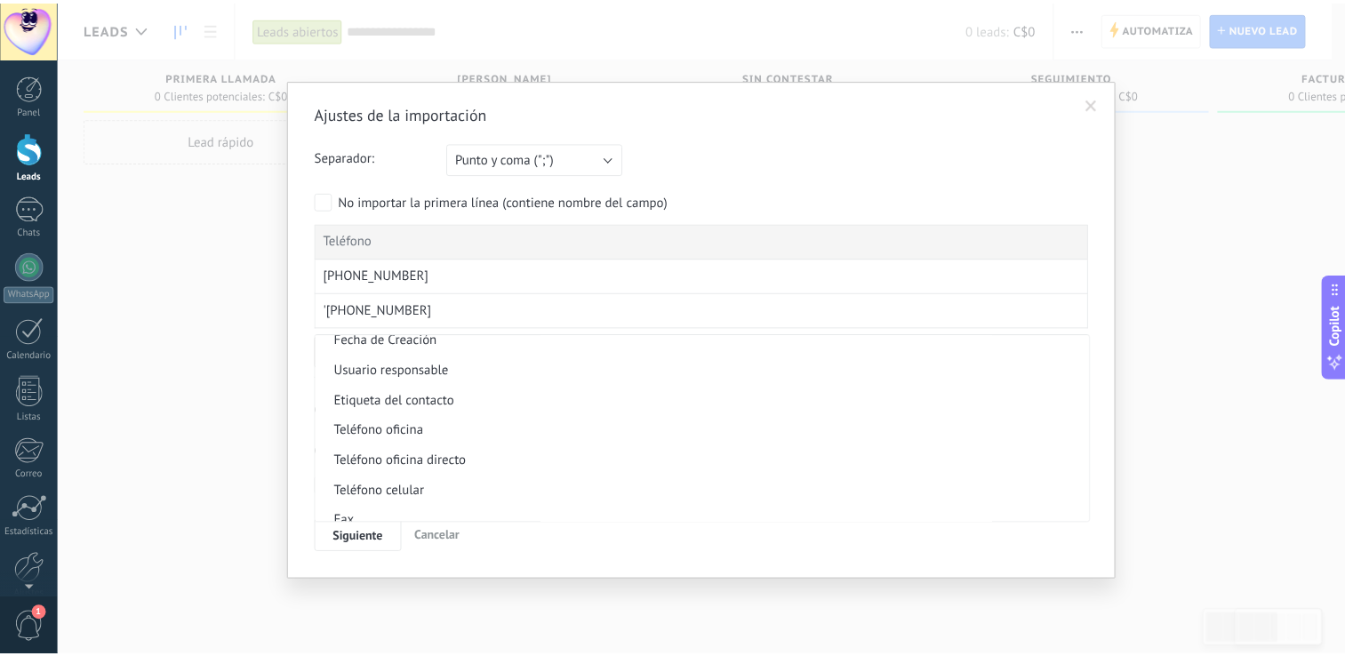
scroll to position [309, 0]
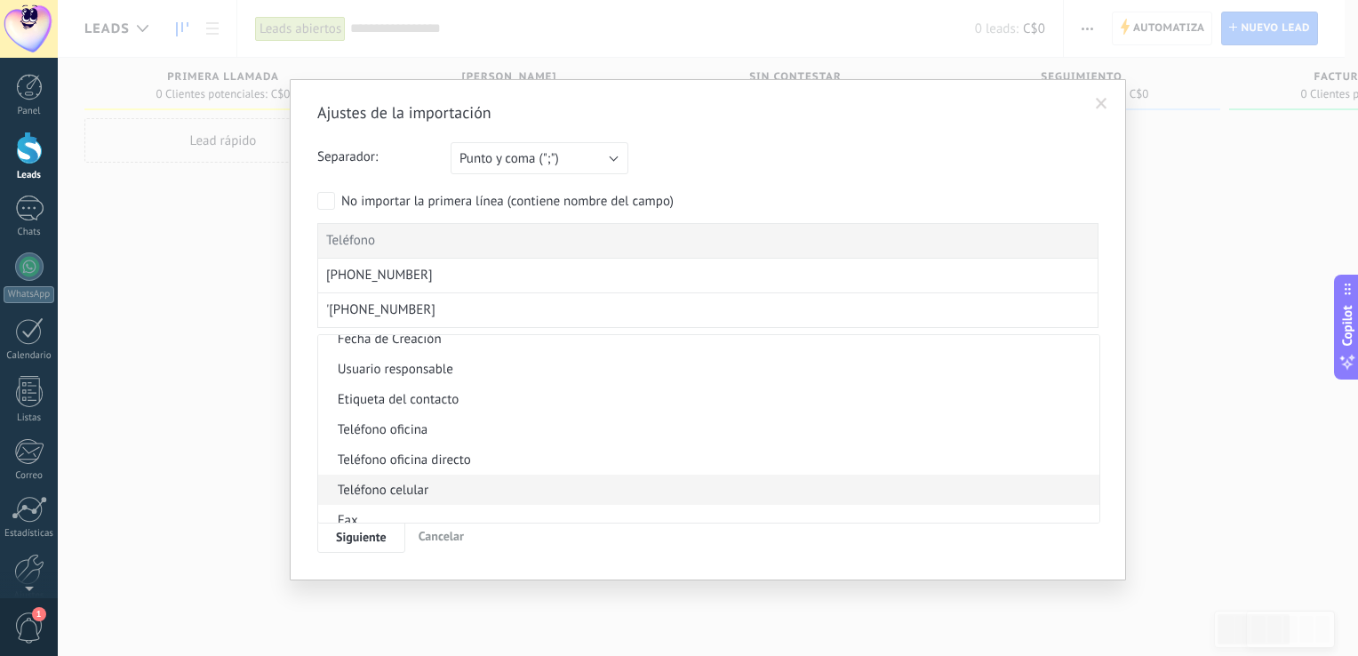
click at [408, 488] on span "Teléfono celular" at bounding box center [706, 490] width 776 height 17
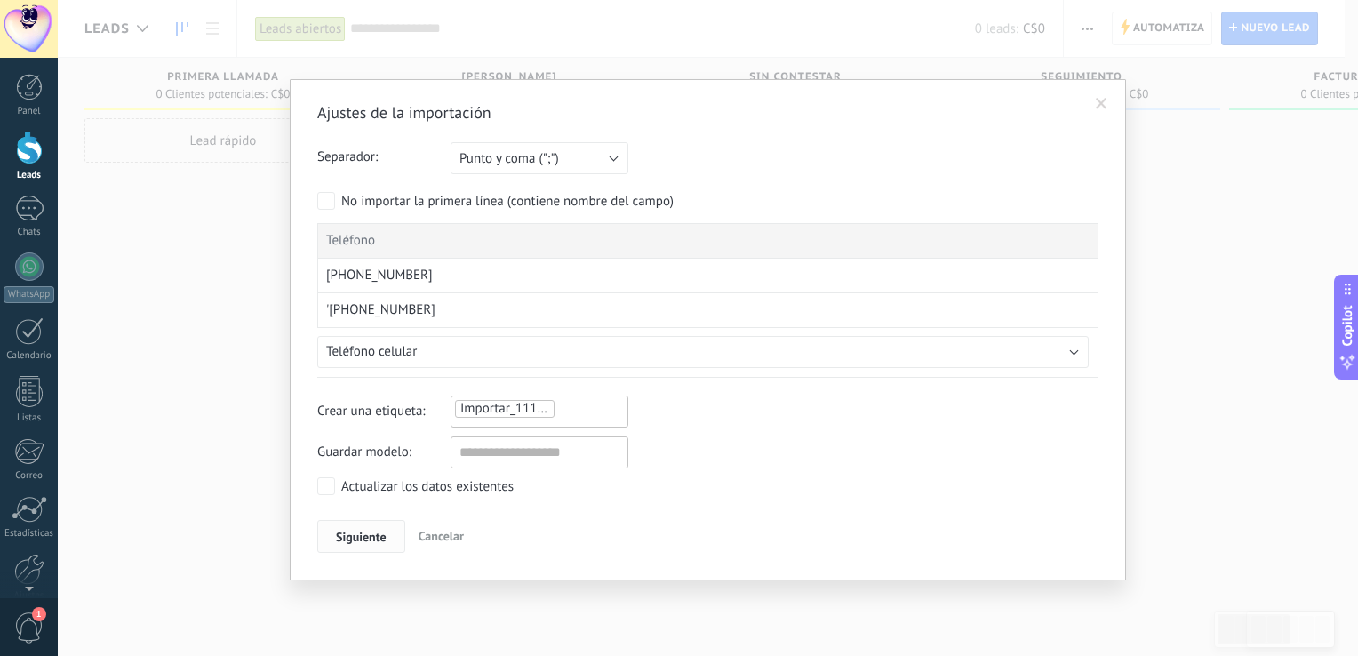
click at [359, 547] on button "Siguiente" at bounding box center [361, 537] width 88 height 34
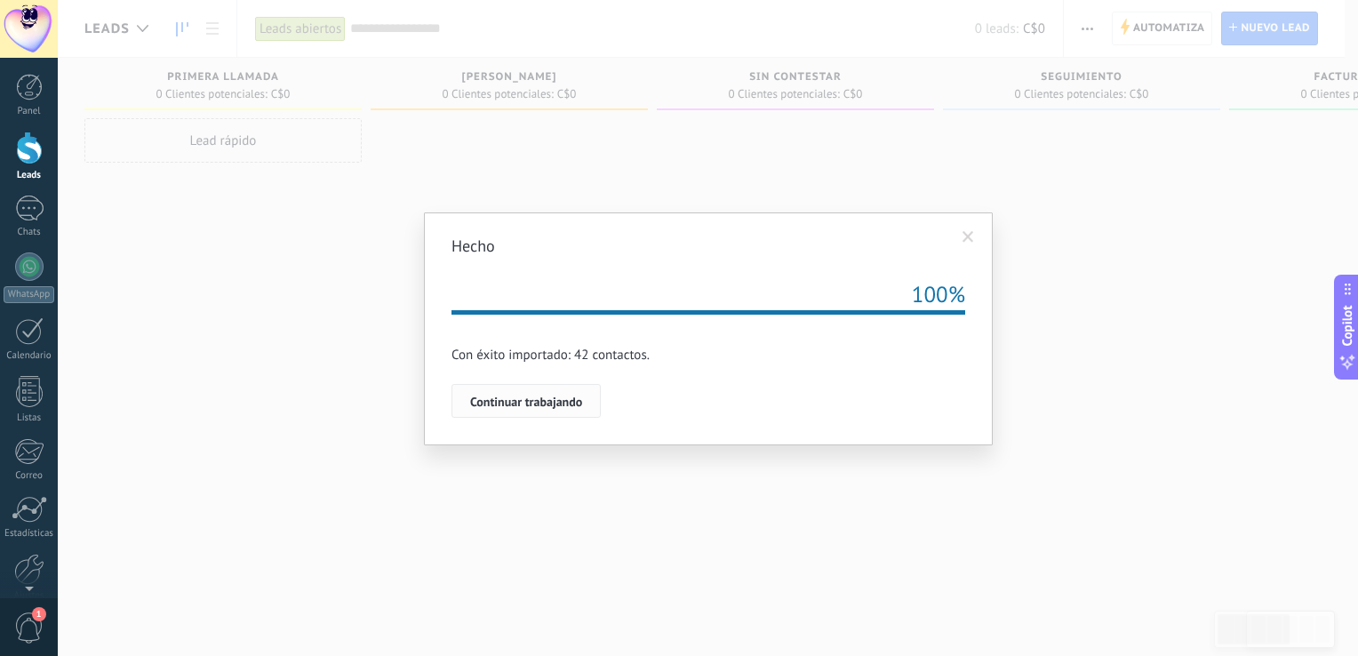
click at [523, 399] on span "Continuar trabajando" at bounding box center [526, 402] width 112 height 12
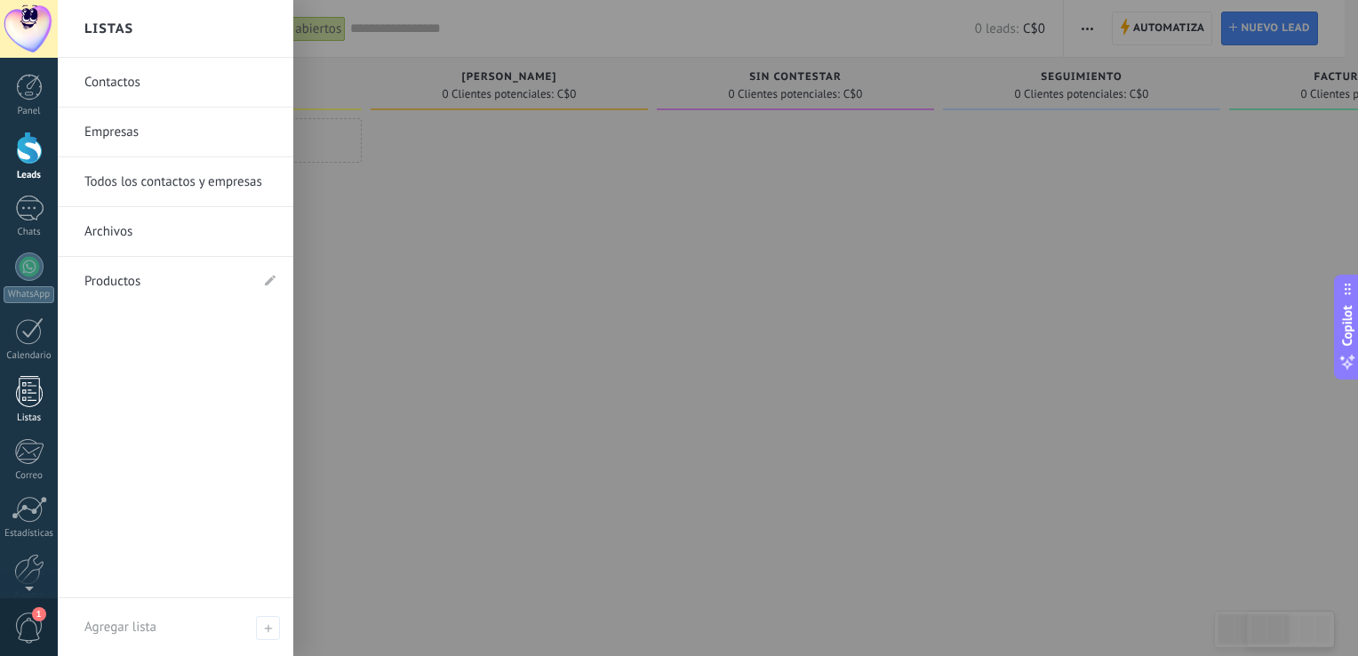
click at [24, 385] on div at bounding box center [29, 391] width 27 height 31
